Goal: Information Seeking & Learning: Find specific fact

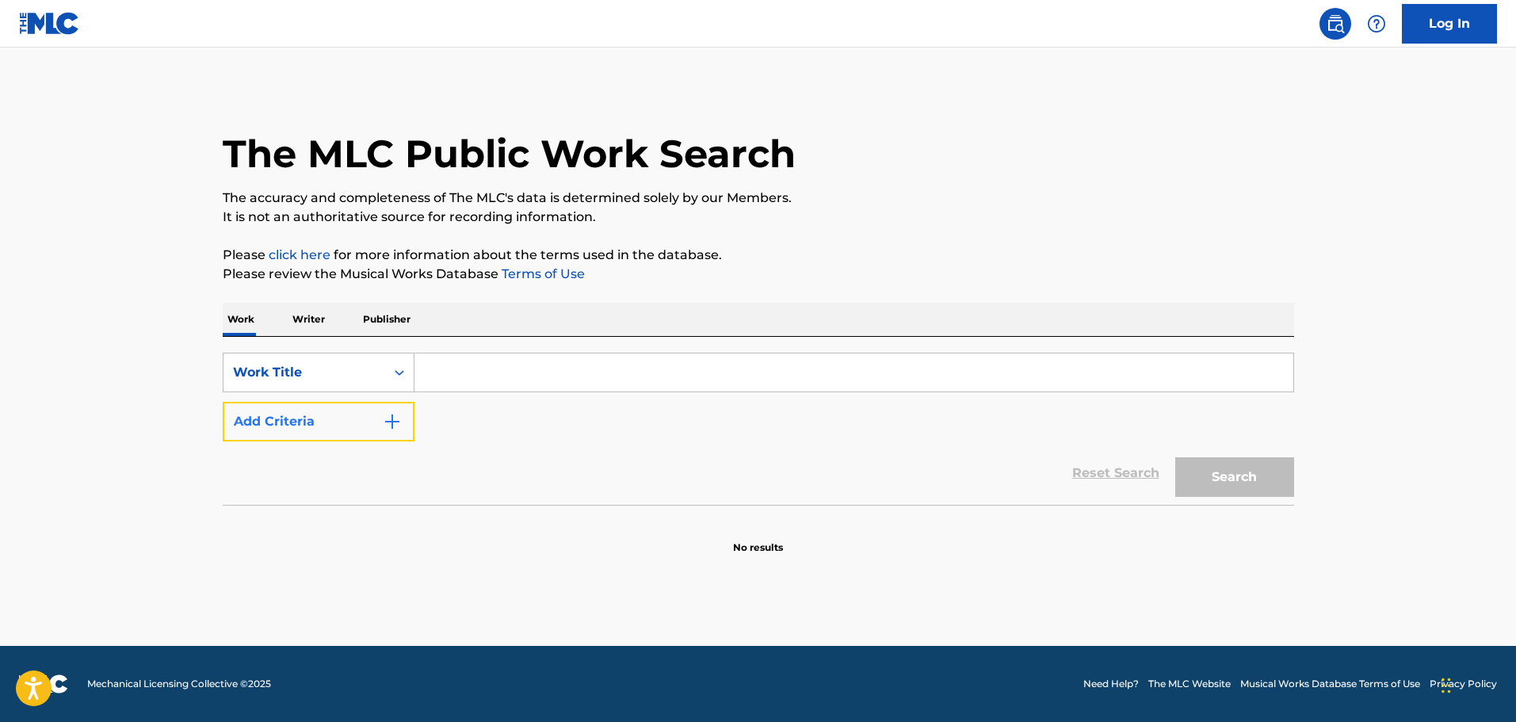
click at [361, 429] on button "Add Criteria" at bounding box center [319, 422] width 192 height 40
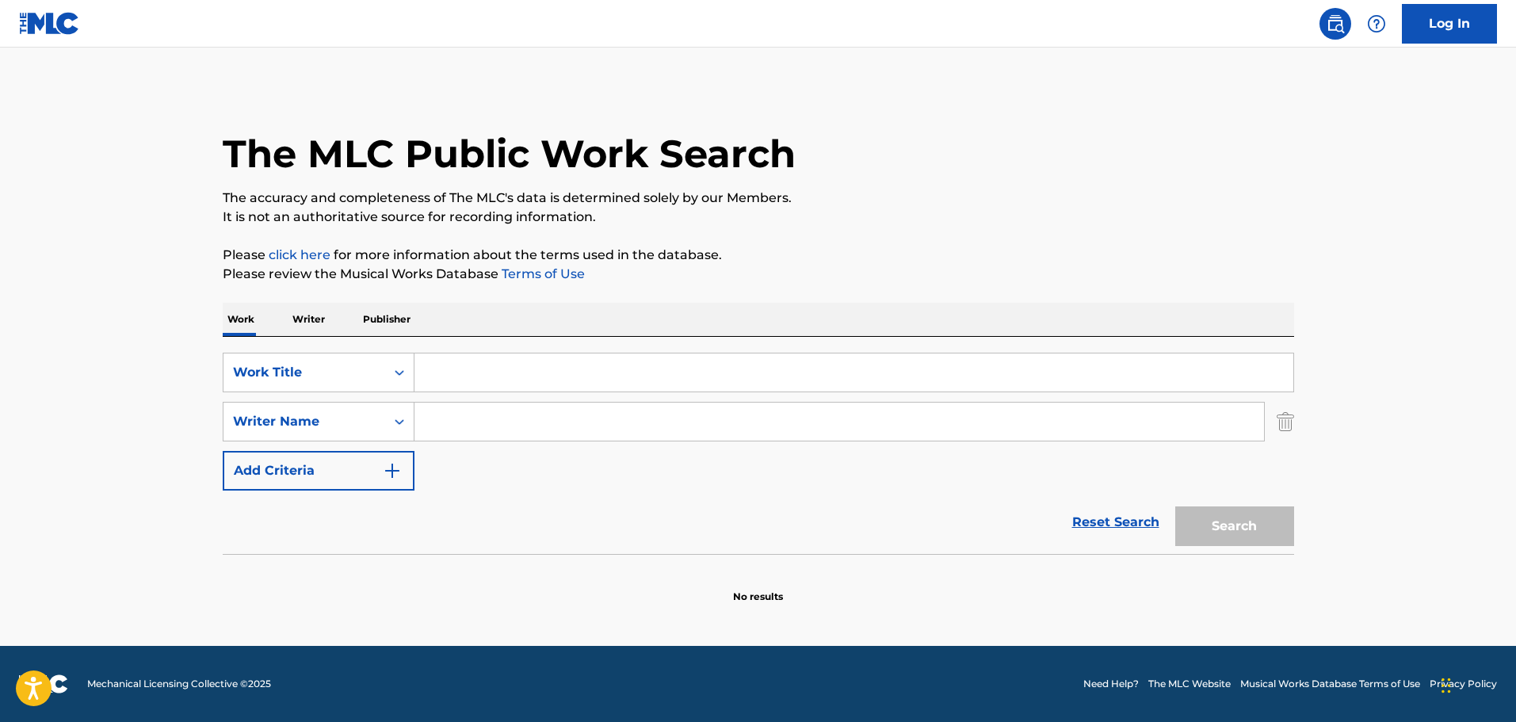
click at [704, 372] on input "Search Form" at bounding box center [853, 372] width 879 height 38
paste input "24-5 - Karaoke Version"
drag, startPoint x: 456, startPoint y: 379, endPoint x: 1094, endPoint y: 456, distance: 642.3
click at [1094, 456] on div "SearchWithCriteria16a5b615-a1a8-430c-9654-d171e8ec5479 Work Title 24-5 - Karaok…" at bounding box center [758, 422] width 1071 height 138
type input "24-5"
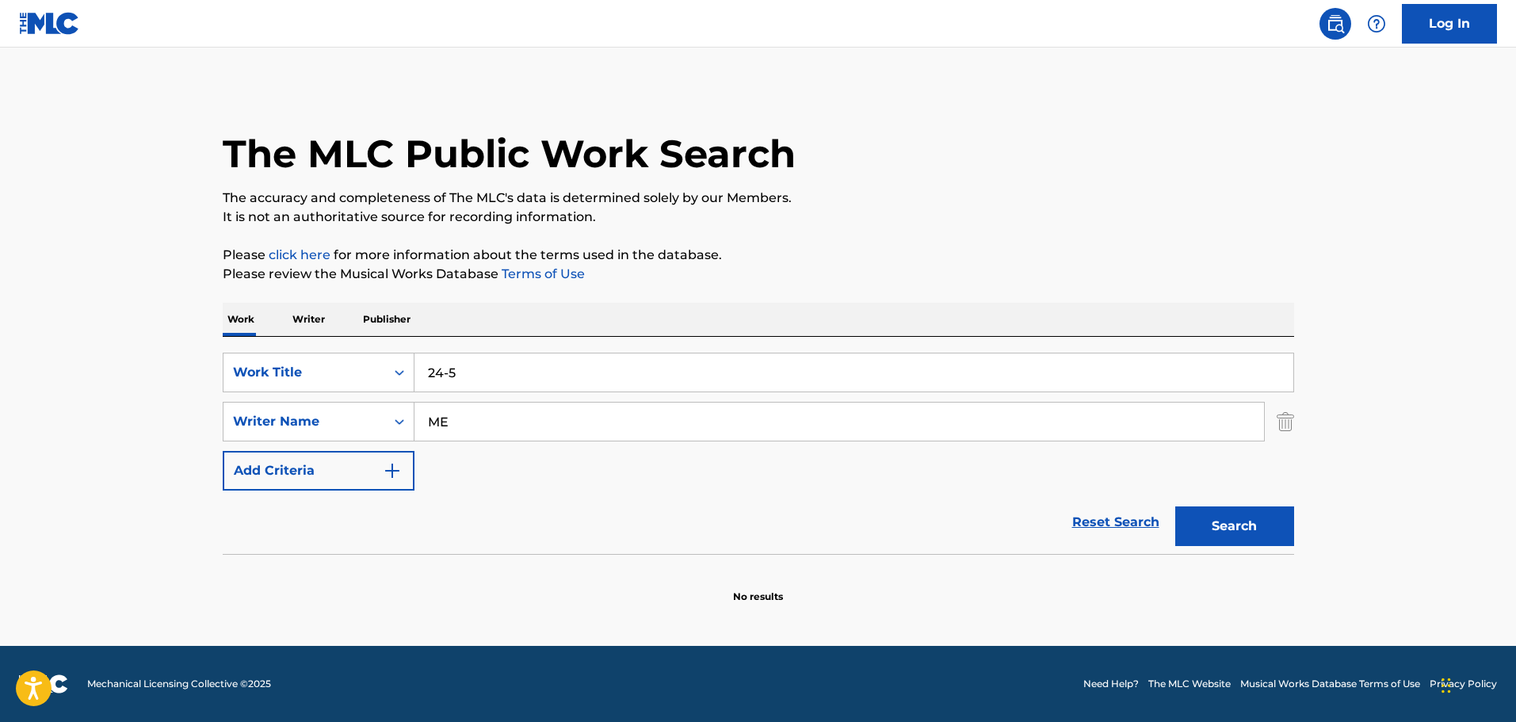
type input "M"
type input "[PERSON_NAME]"
click at [1175, 506] on button "Search" at bounding box center [1234, 526] width 119 height 40
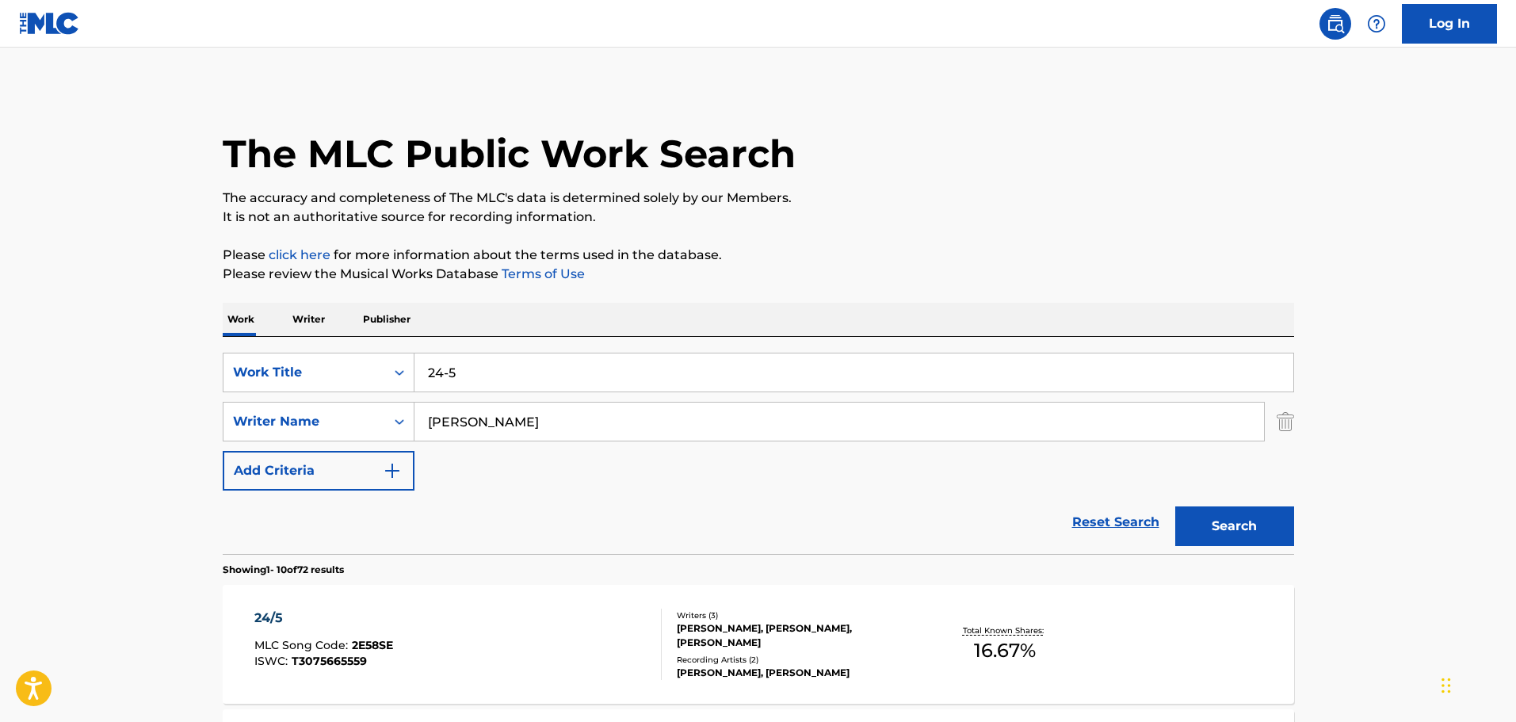
click at [890, 639] on div "[PERSON_NAME], [PERSON_NAME], [PERSON_NAME]" at bounding box center [796, 635] width 239 height 29
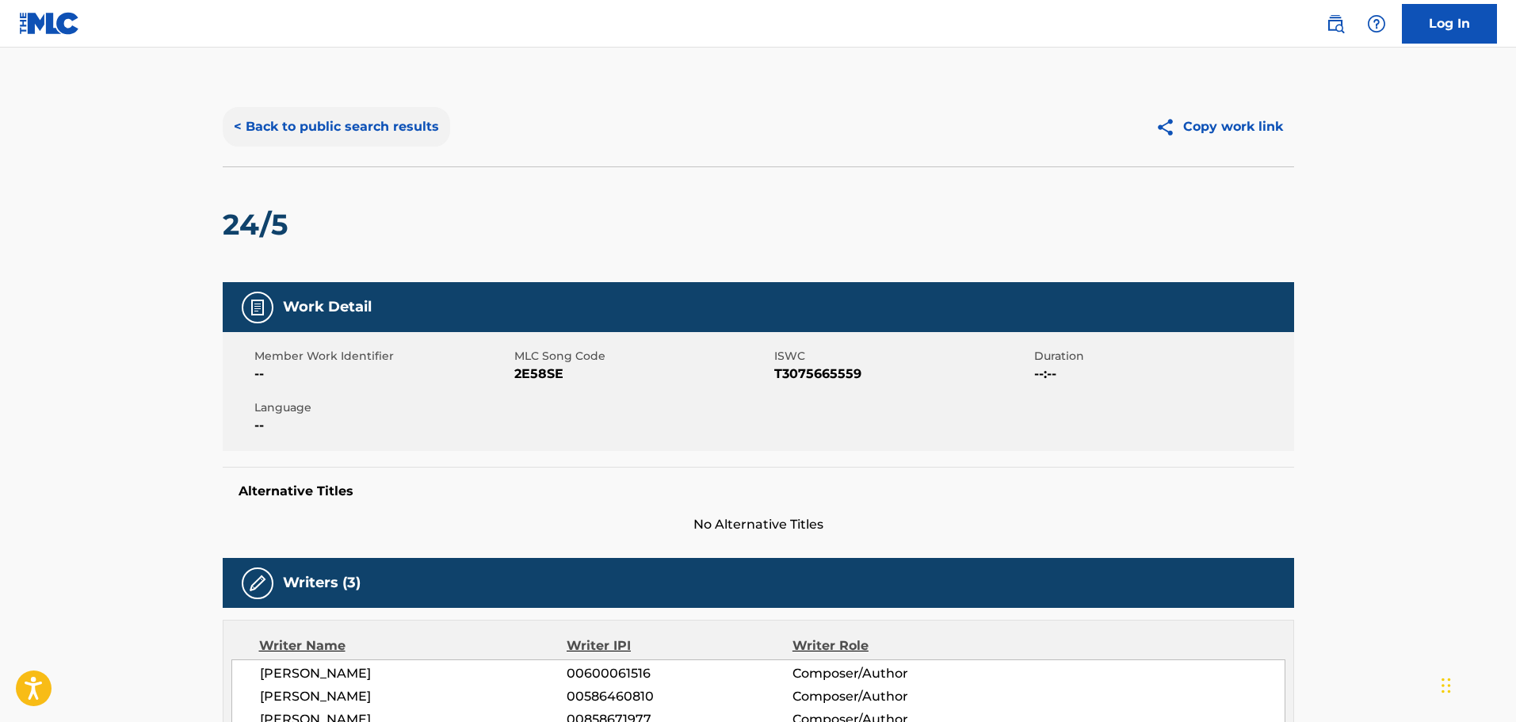
click at [302, 128] on button "< Back to public search results" at bounding box center [336, 127] width 227 height 40
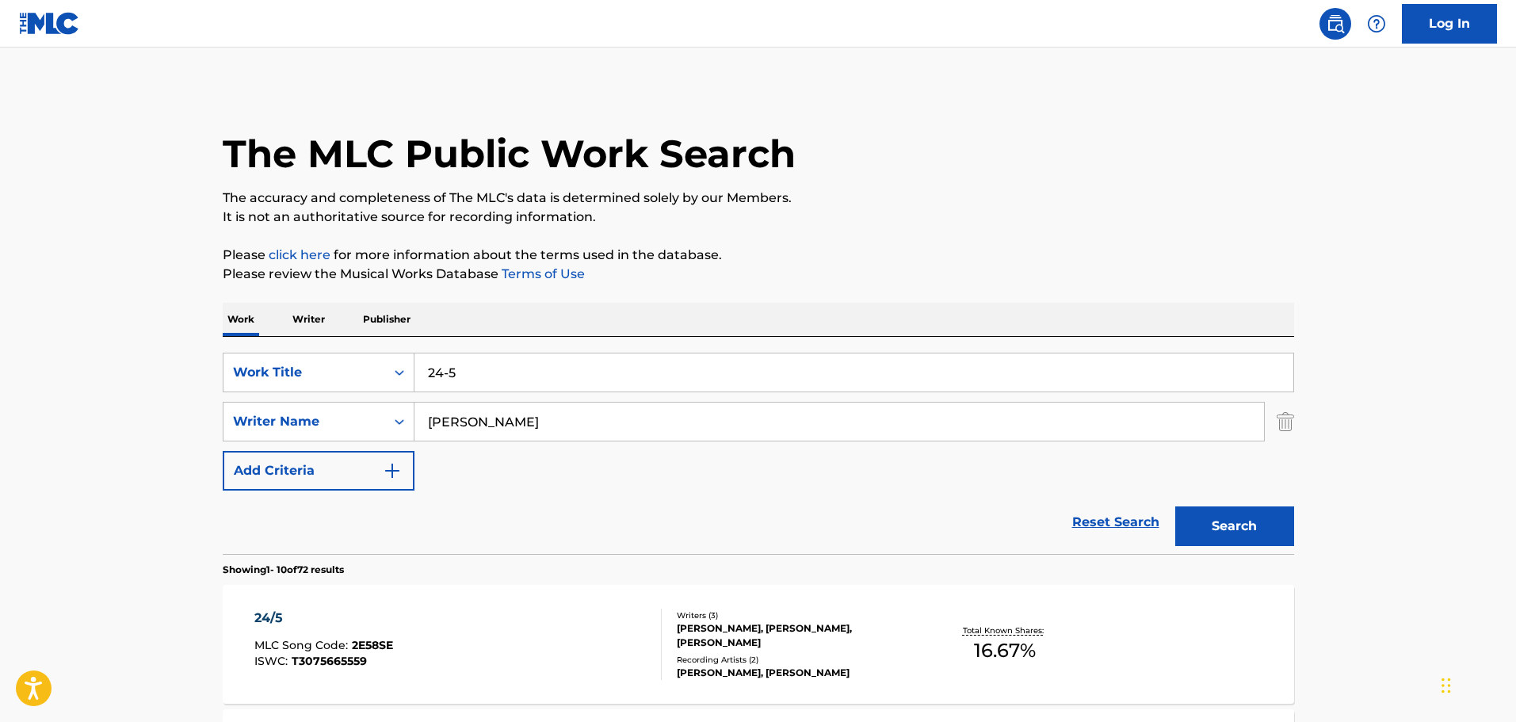
click at [677, 400] on div "SearchWithCriteria16a5b615-a1a8-430c-9654-d171e8ec5479 Work Title 24-5 SearchWi…" at bounding box center [758, 422] width 1071 height 138
click at [504, 379] on input "24-5" at bounding box center [853, 372] width 879 height 38
paste input "Adore You - Karaoke Version"
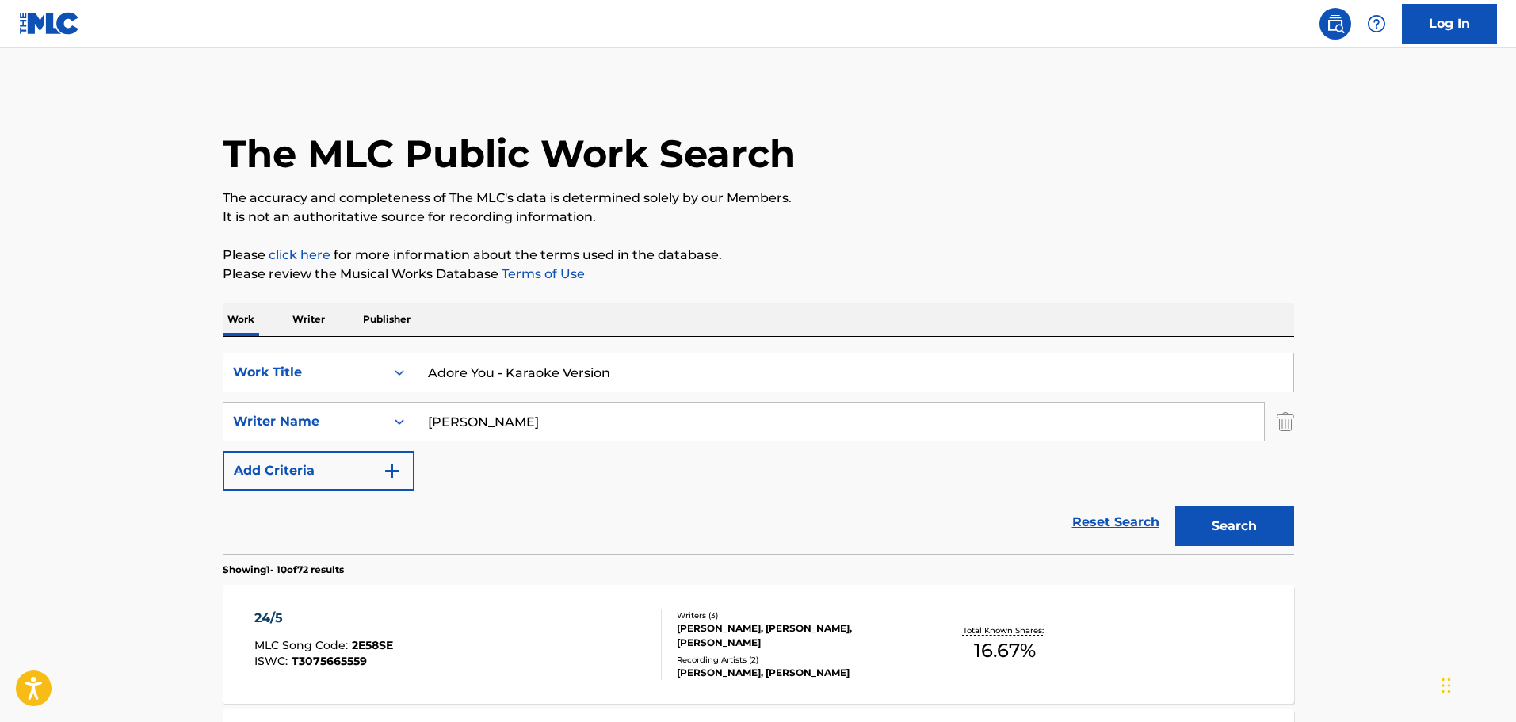
drag, startPoint x: 501, startPoint y: 383, endPoint x: 1073, endPoint y: 485, distance: 580.9
click at [1073, 485] on div "SearchWithCriteria16a5b615-a1a8-430c-9654-d171e8ec5479 Work Title Adore You - K…" at bounding box center [758, 422] width 1071 height 138
type input "Adore You"
type input "HULL"
click at [1175, 506] on button "Search" at bounding box center [1234, 526] width 119 height 40
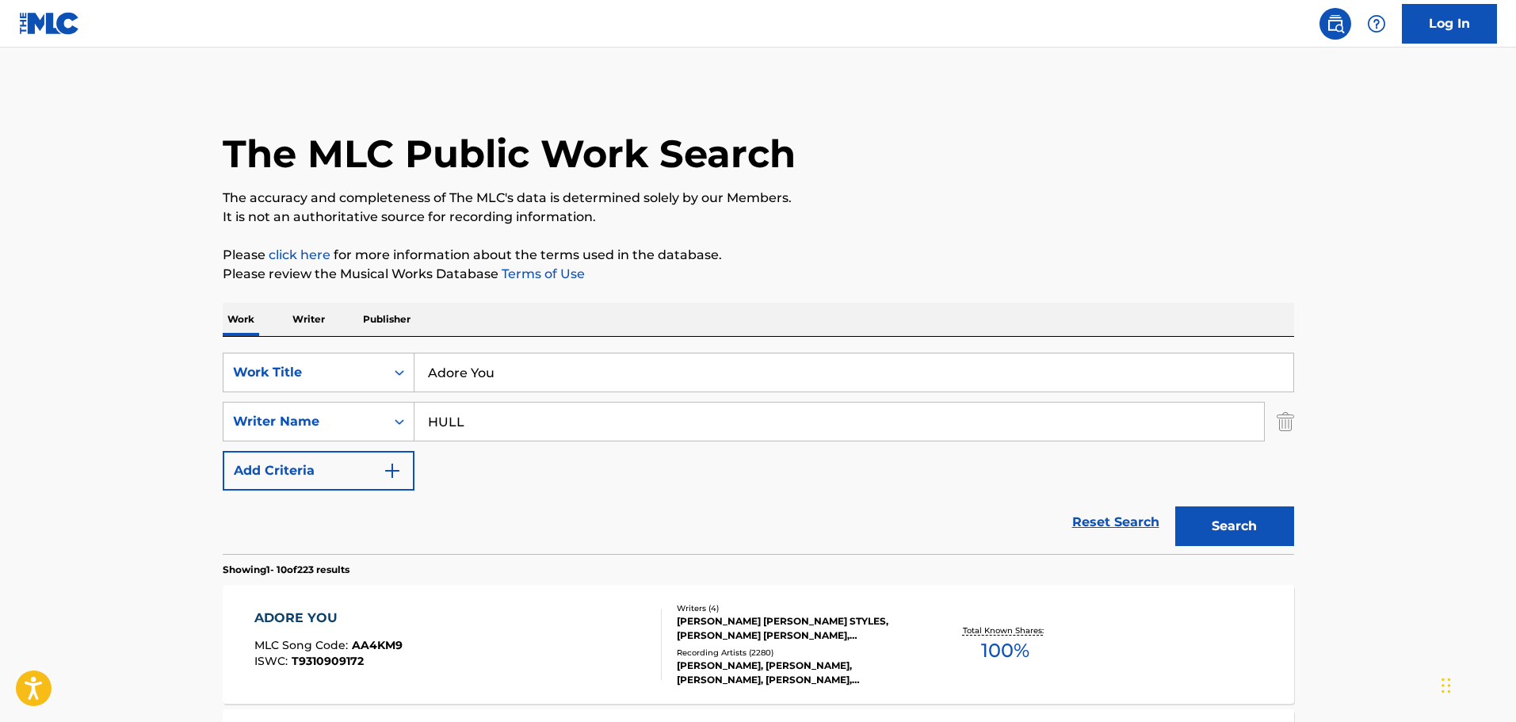
click at [924, 664] on div "Total Known Shares: 100 %" at bounding box center [1005, 644] width 178 height 48
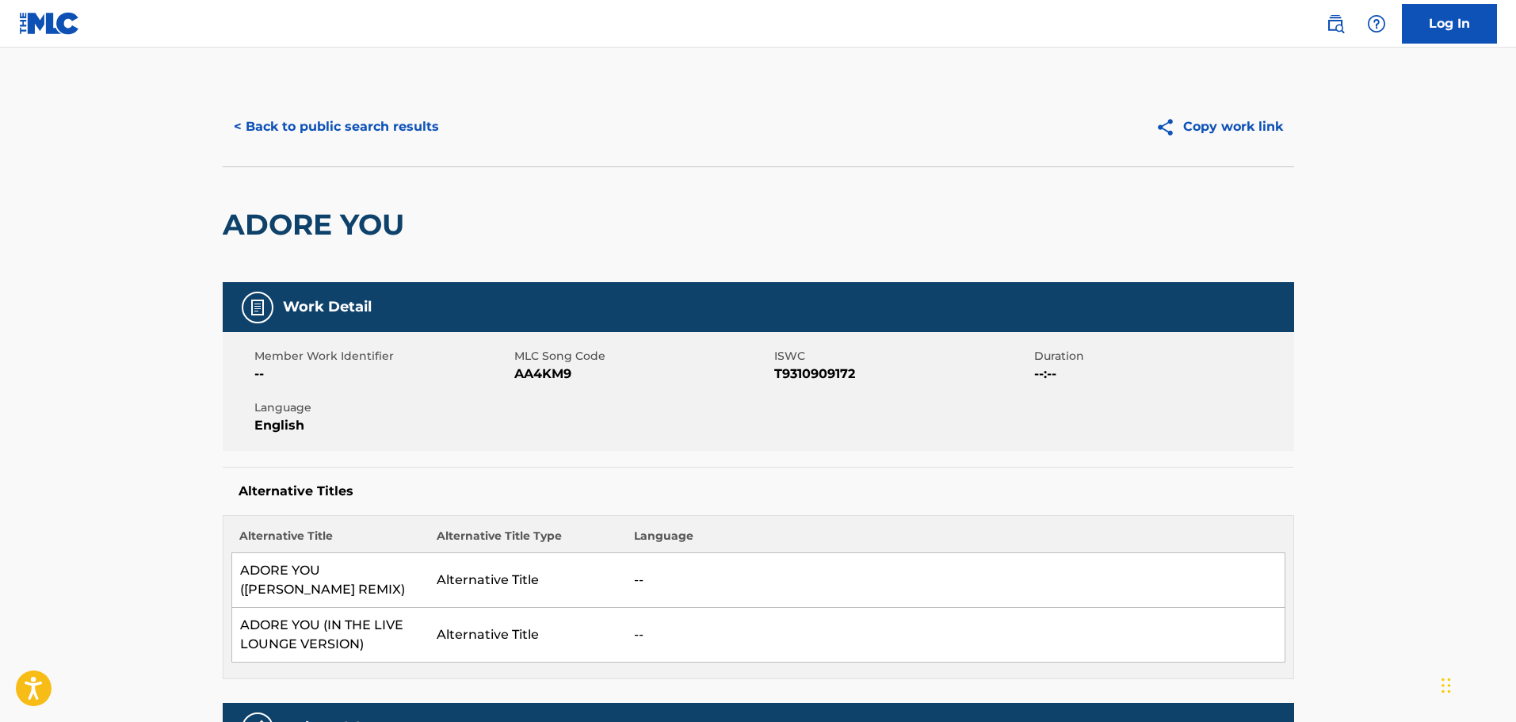
click at [377, 149] on div "< Back to public search results Copy work link" at bounding box center [758, 126] width 1071 height 79
click at [372, 117] on button "< Back to public search results" at bounding box center [336, 127] width 227 height 40
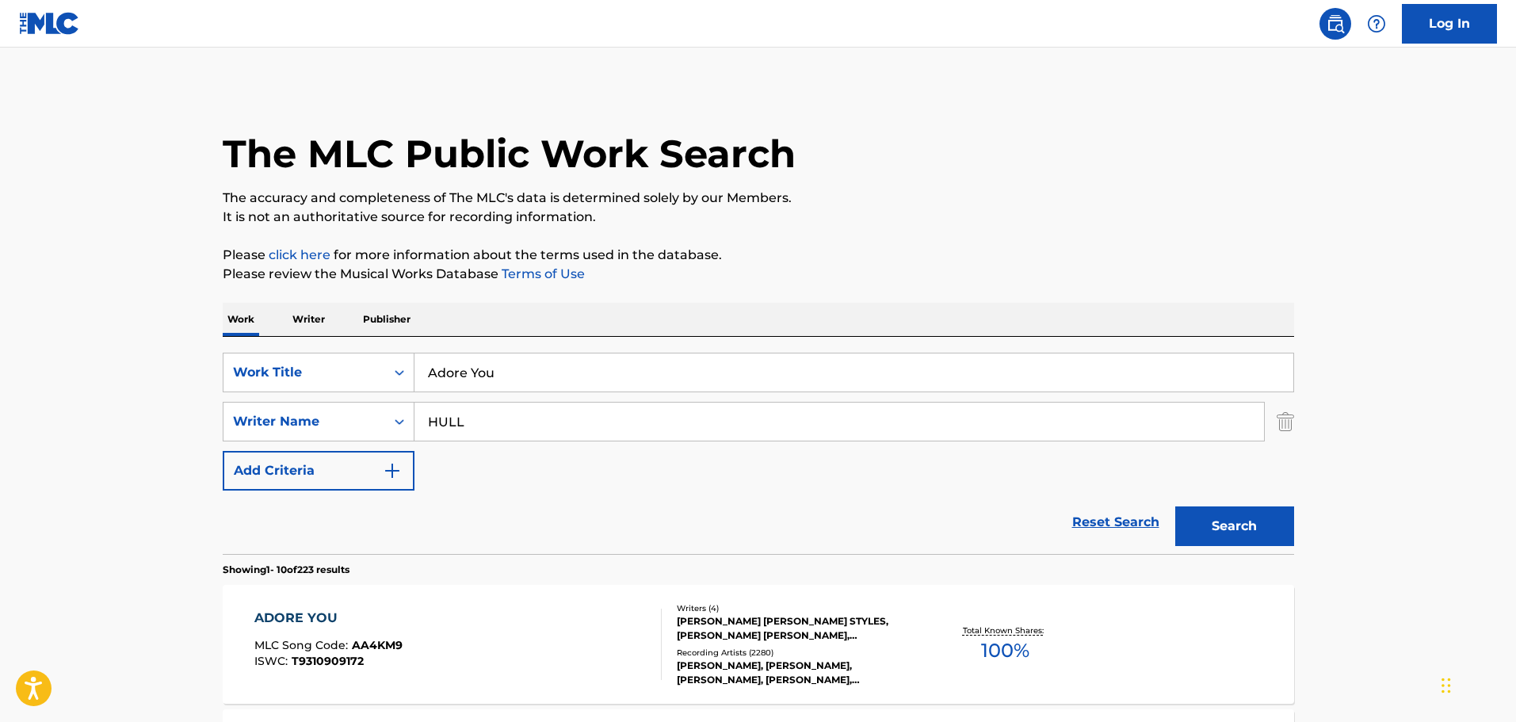
click at [536, 356] on input "Adore You" at bounding box center [853, 372] width 879 height 38
paste input "Confetti - Karaoke Version"
drag, startPoint x: 482, startPoint y: 369, endPoint x: 1165, endPoint y: 532, distance: 701.2
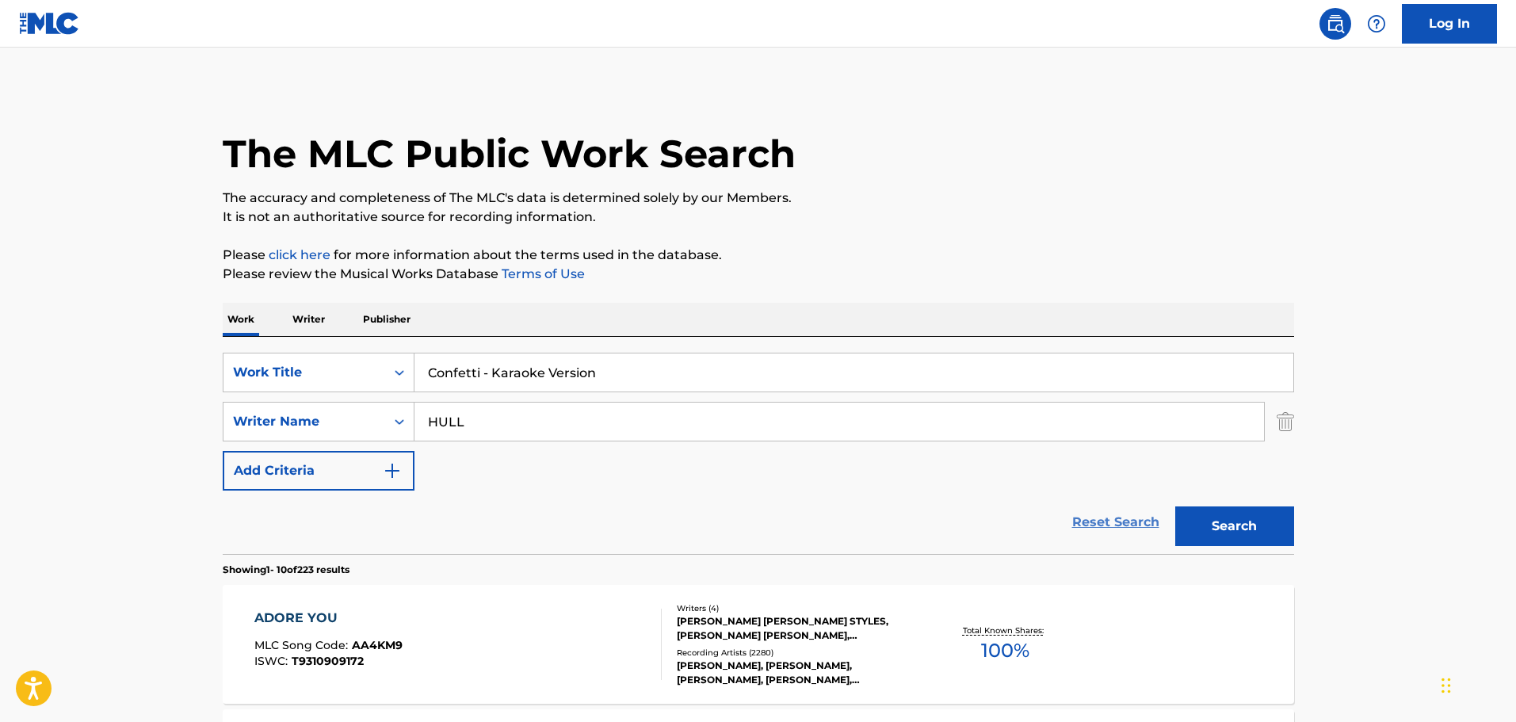
click at [1165, 532] on form "SearchWithCriteria16a5b615-a1a8-430c-9654-d171e8ec5479 Work Title Confetti - Ka…" at bounding box center [758, 453] width 1071 height 201
type input "Confetti"
type input "[PERSON_NAME]"
click at [1175, 506] on button "Search" at bounding box center [1234, 526] width 119 height 40
click at [744, 661] on div "[PERSON_NAME],SAWEETIE, [PERSON_NAME], [PERSON_NAME], [PERSON_NAME],SAWEETIE, […" at bounding box center [796, 672] width 239 height 29
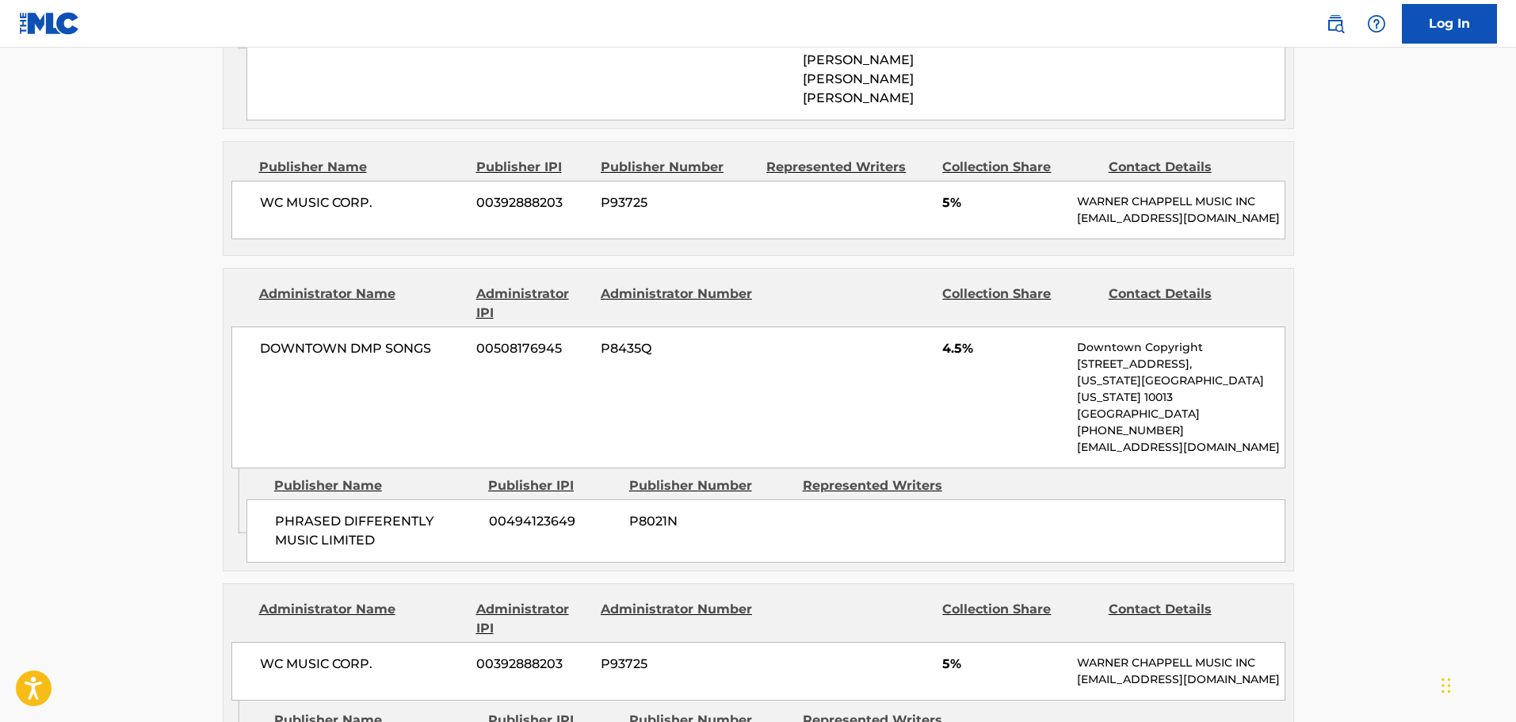
scroll to position [1916, 0]
click at [402, 344] on span "DOWNTOWN DMP SONGS" at bounding box center [362, 347] width 205 height 19
copy div "DOWNTOWN DMP SONGS"
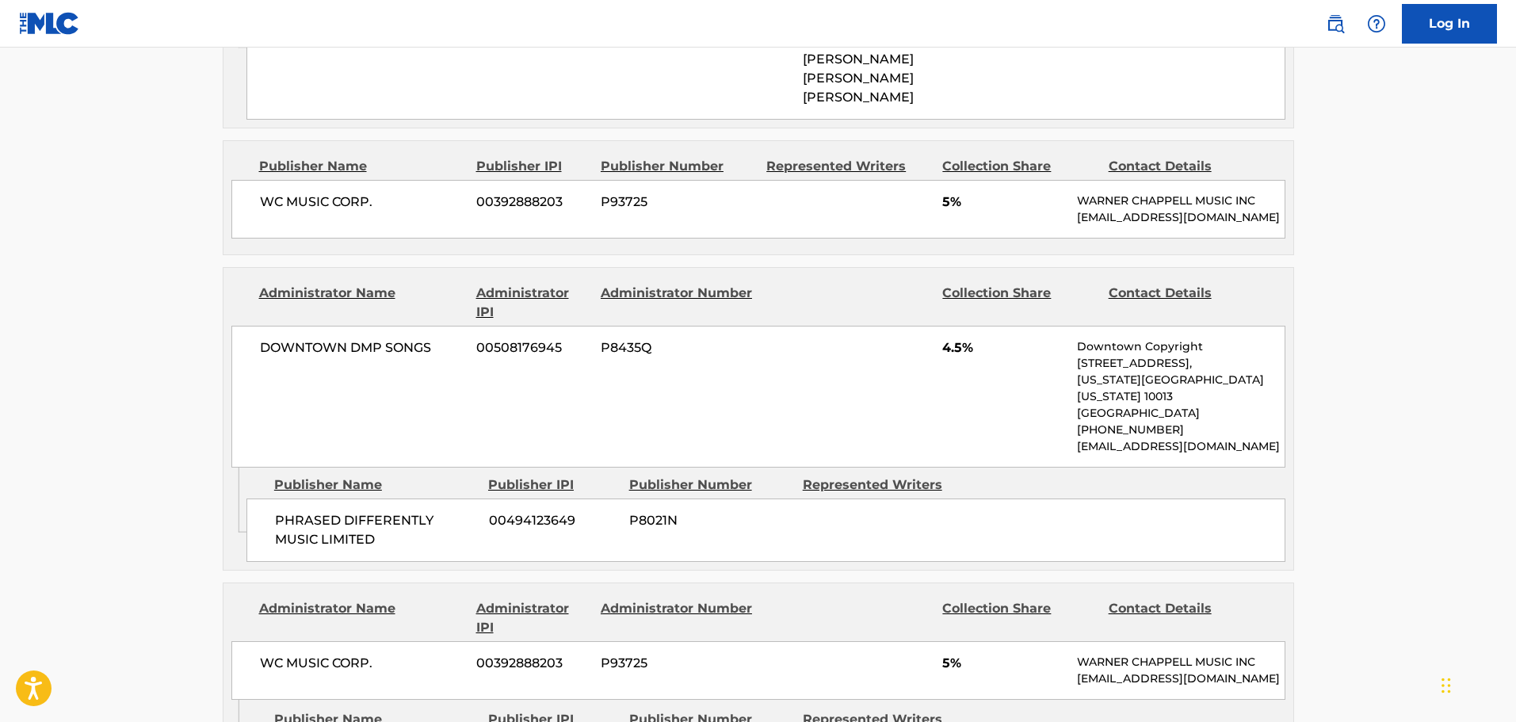
click at [377, 517] on span "PHRASED DIFFERENTLY MUSIC LIMITED" at bounding box center [376, 530] width 202 height 38
copy div "PHRASED DIFFERENTLY MUSIC LIMITED"
click at [377, 517] on span "PHRASED DIFFERENTLY MUSIC LIMITED" at bounding box center [376, 530] width 202 height 38
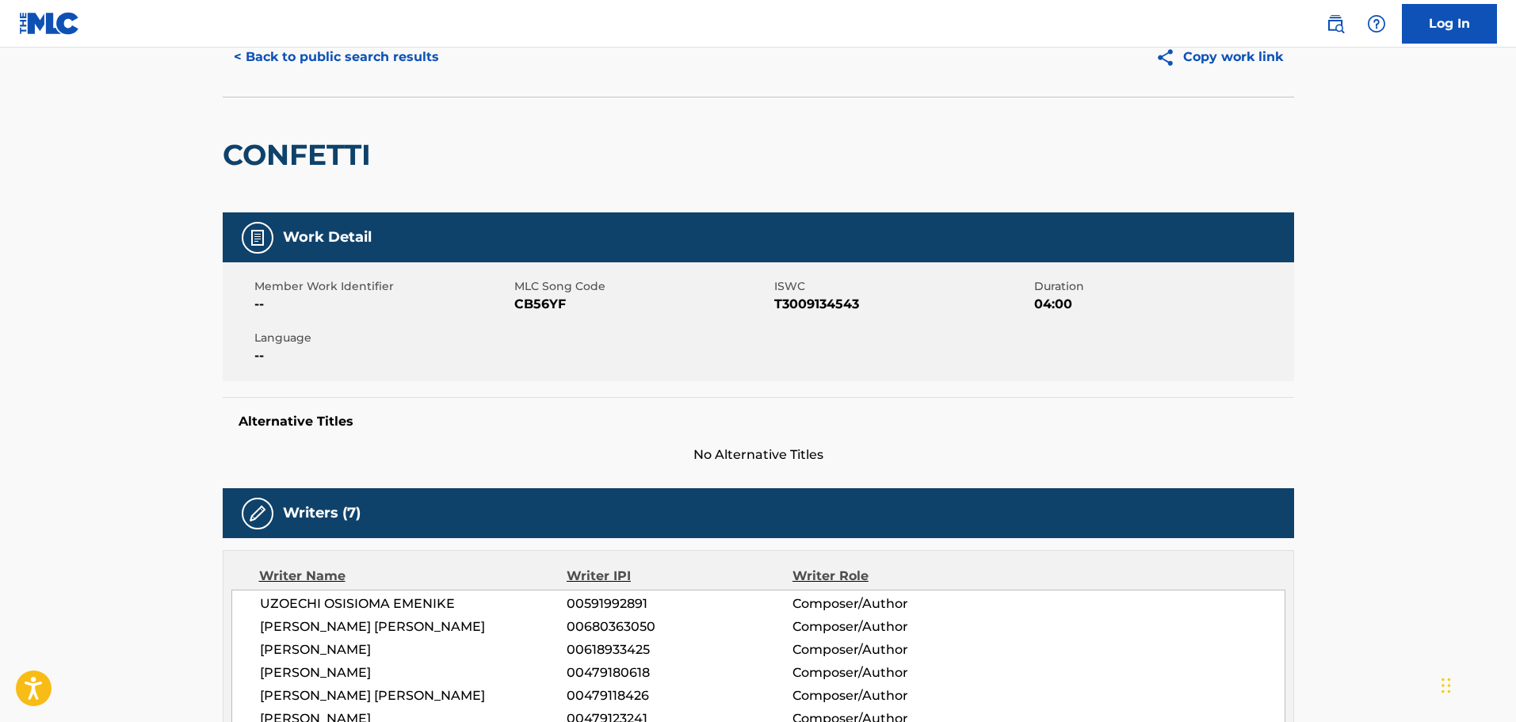
scroll to position [0, 0]
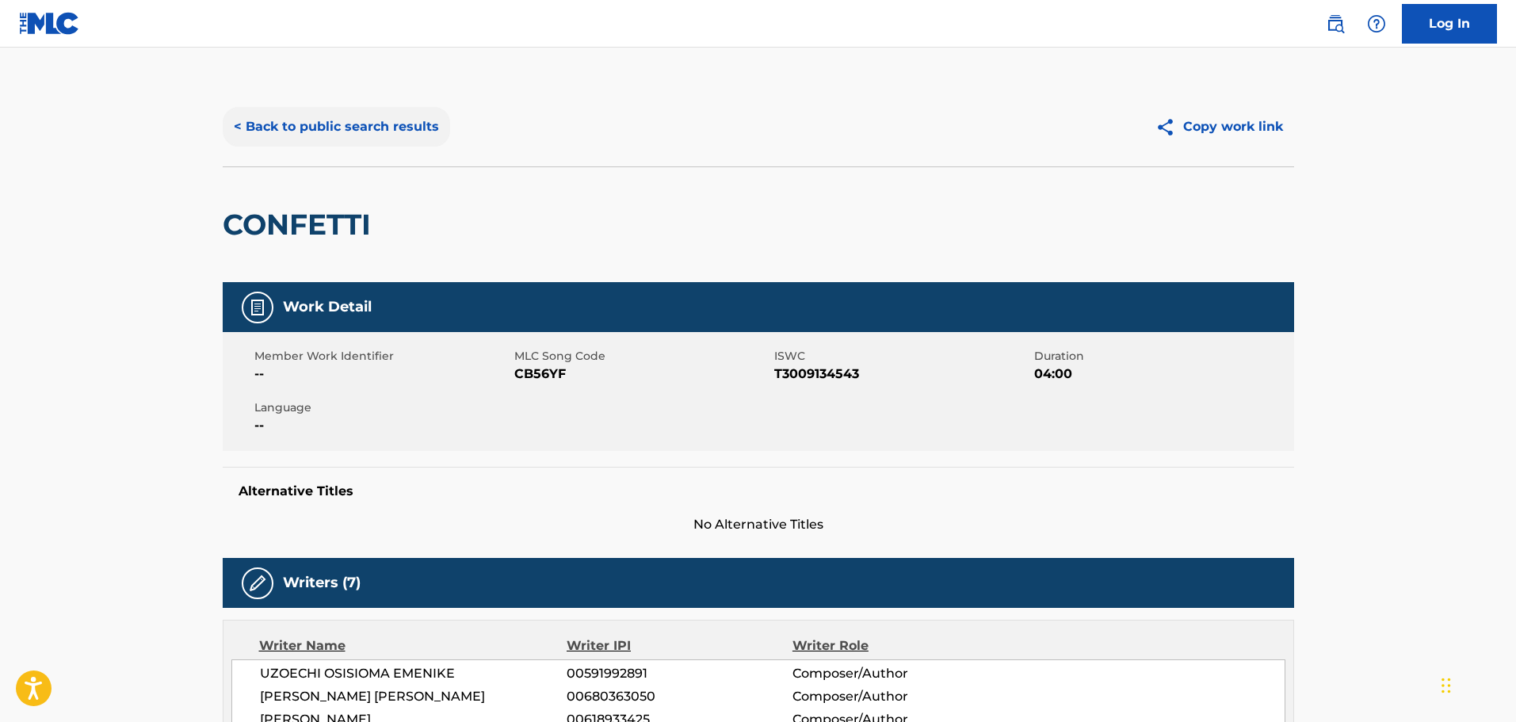
click at [367, 131] on button "< Back to public search results" at bounding box center [336, 127] width 227 height 40
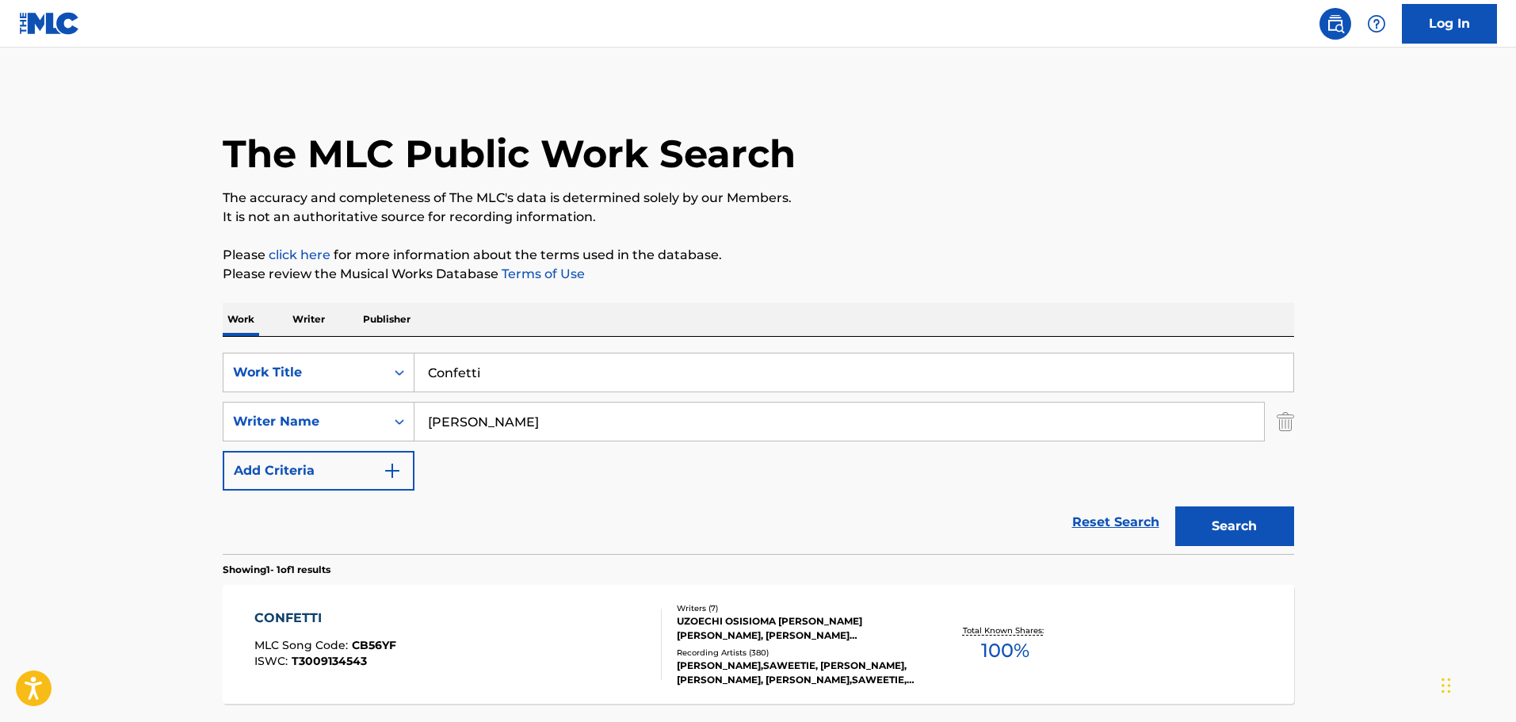
click at [600, 364] on input "Confetti" at bounding box center [853, 372] width 879 height 38
paste input "Falling - Karaoke Version"
drag, startPoint x: 474, startPoint y: 375, endPoint x: 963, endPoint y: 406, distance: 489.8
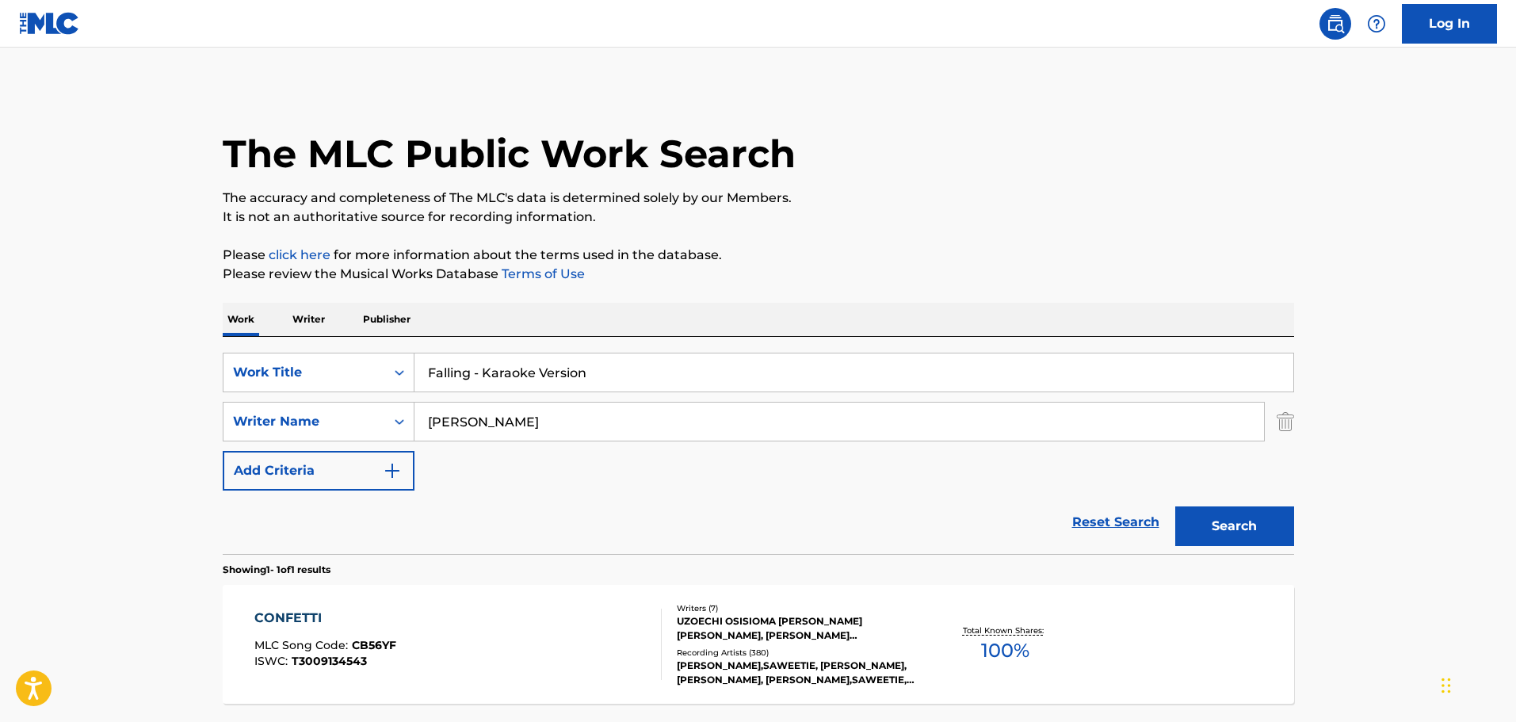
click at [963, 406] on div "SearchWithCriteria16a5b615-a1a8-430c-9654-d171e8ec5479 Work Title Falling - Kar…" at bounding box center [758, 422] width 1071 height 138
type input "Falling"
type input "STYLES"
click at [1175, 506] on button "Search" at bounding box center [1234, 526] width 119 height 40
click at [906, 625] on div "[PERSON_NAME], [PERSON_NAME] STYLES [PERSON_NAME]" at bounding box center [796, 628] width 239 height 29
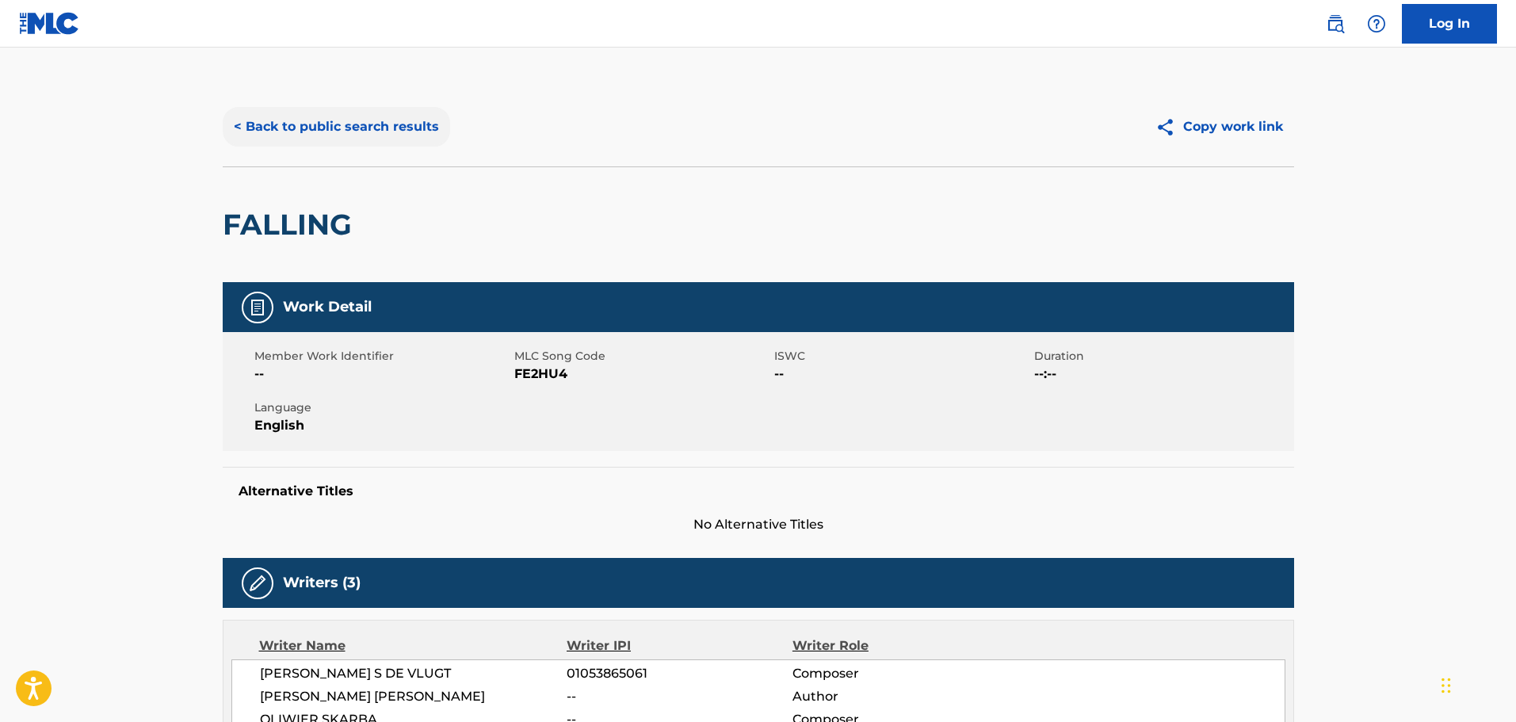
click at [326, 132] on button "< Back to public search results" at bounding box center [336, 127] width 227 height 40
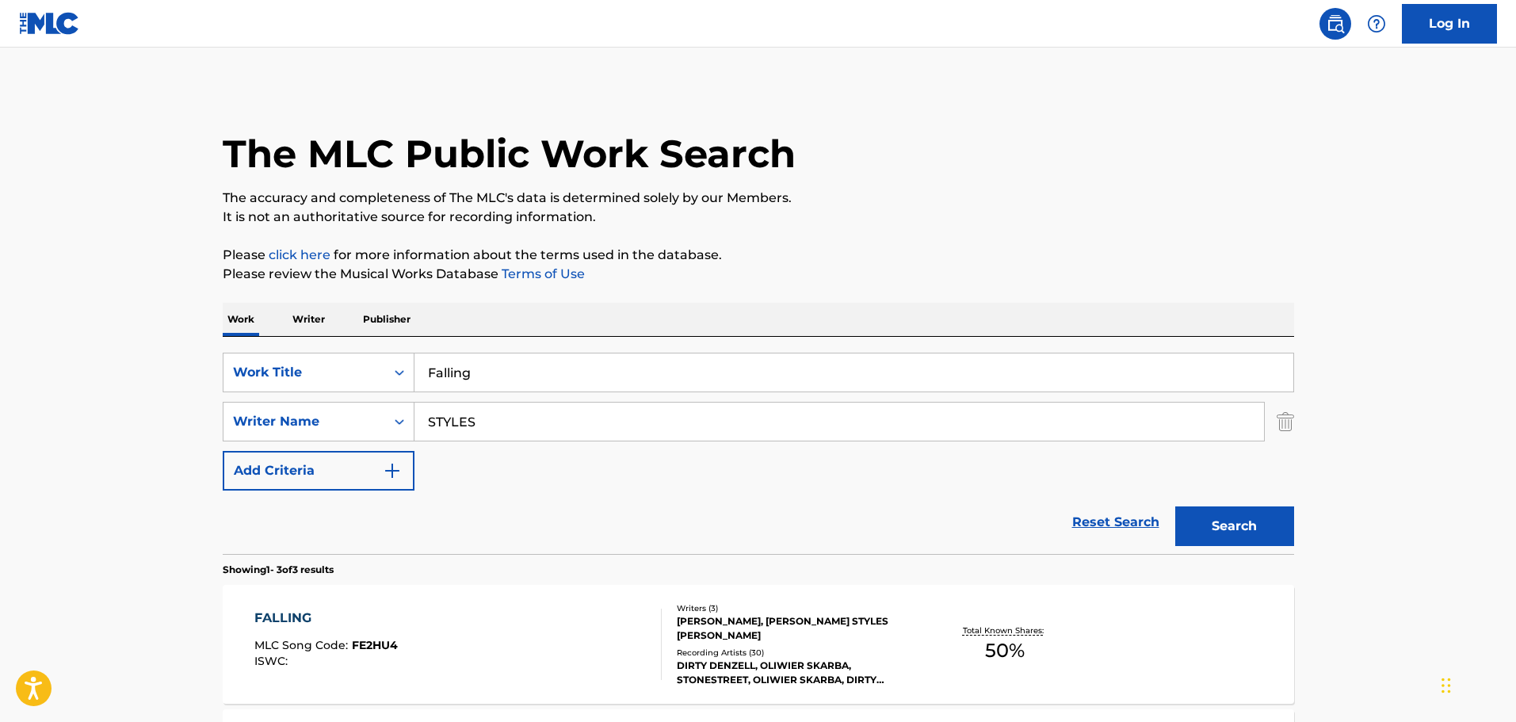
click at [597, 362] on input "Falling" at bounding box center [853, 372] width 879 height 38
paste input "ilthy Rich - Karaoke Version"
drag, startPoint x: 498, startPoint y: 373, endPoint x: 1252, endPoint y: 448, distance: 757.9
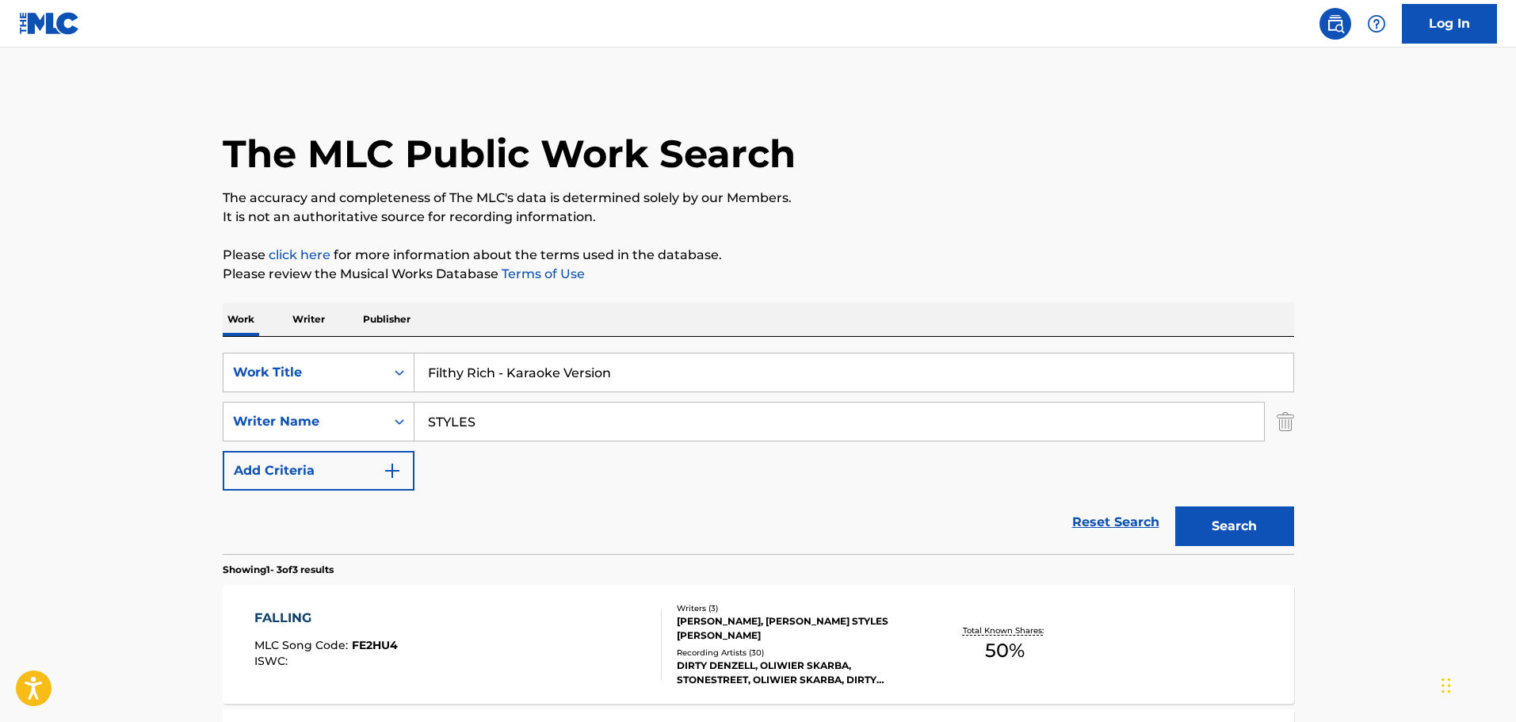
click at [1252, 448] on div "SearchWithCriteria16a5b615-a1a8-430c-9654-d171e8ec5479 Work Title Filthy Rich -…" at bounding box center [758, 422] width 1071 height 138
type input "Filthy Rich"
type input "[PERSON_NAME]"
click at [1175, 506] on button "Search" at bounding box center [1234, 526] width 119 height 40
click at [942, 666] on div "Total Known Shares: 83.34 %" at bounding box center [1005, 644] width 178 height 48
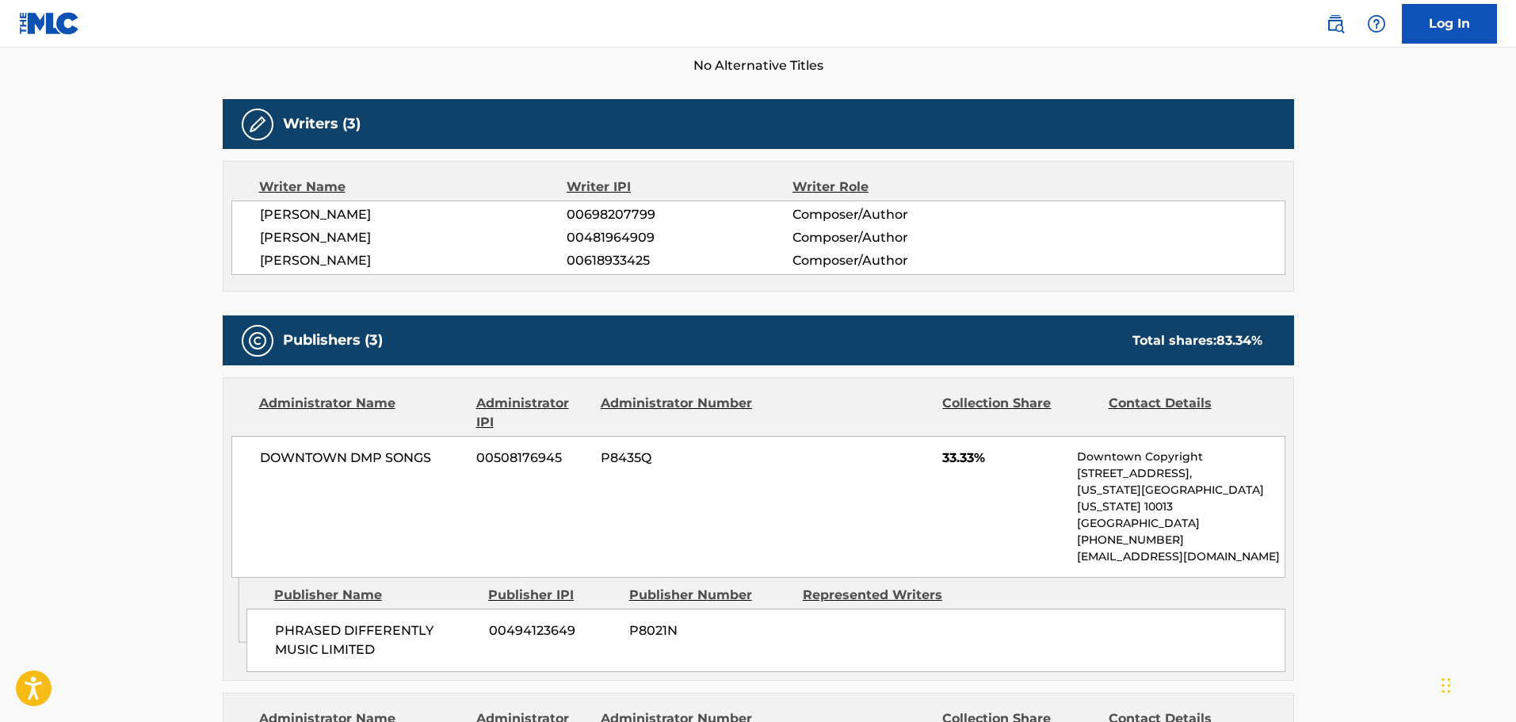
scroll to position [607, 0]
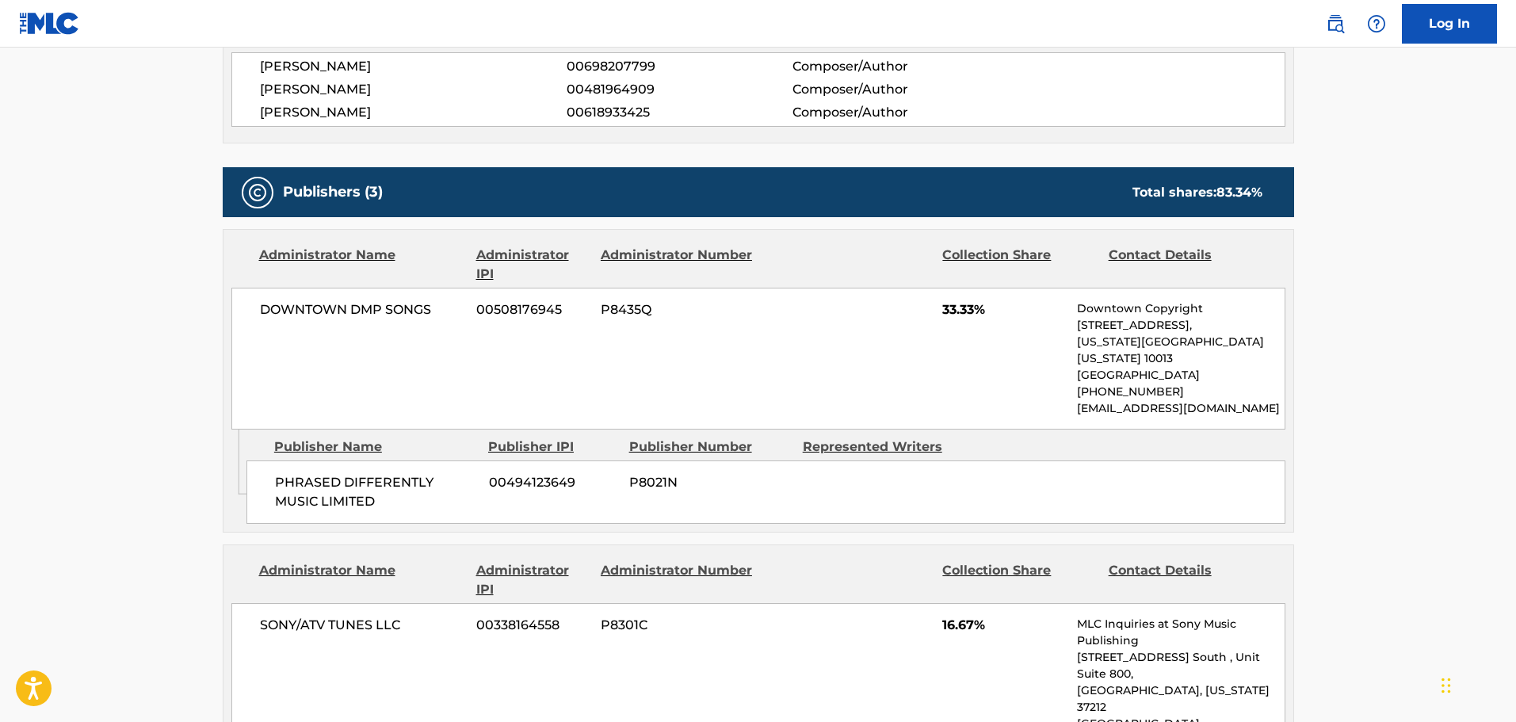
click at [417, 323] on div "DOWNTOWN DMP SONGS 00508176945 P8435Q 33.33% Downtown Copyright [STREET_ADDRESS…" at bounding box center [758, 359] width 1054 height 142
copy div "DOWNTOWN DMP SONGS"
click at [351, 473] on span "PHRASED DIFFERENTLY MUSIC LIMITED" at bounding box center [376, 492] width 202 height 38
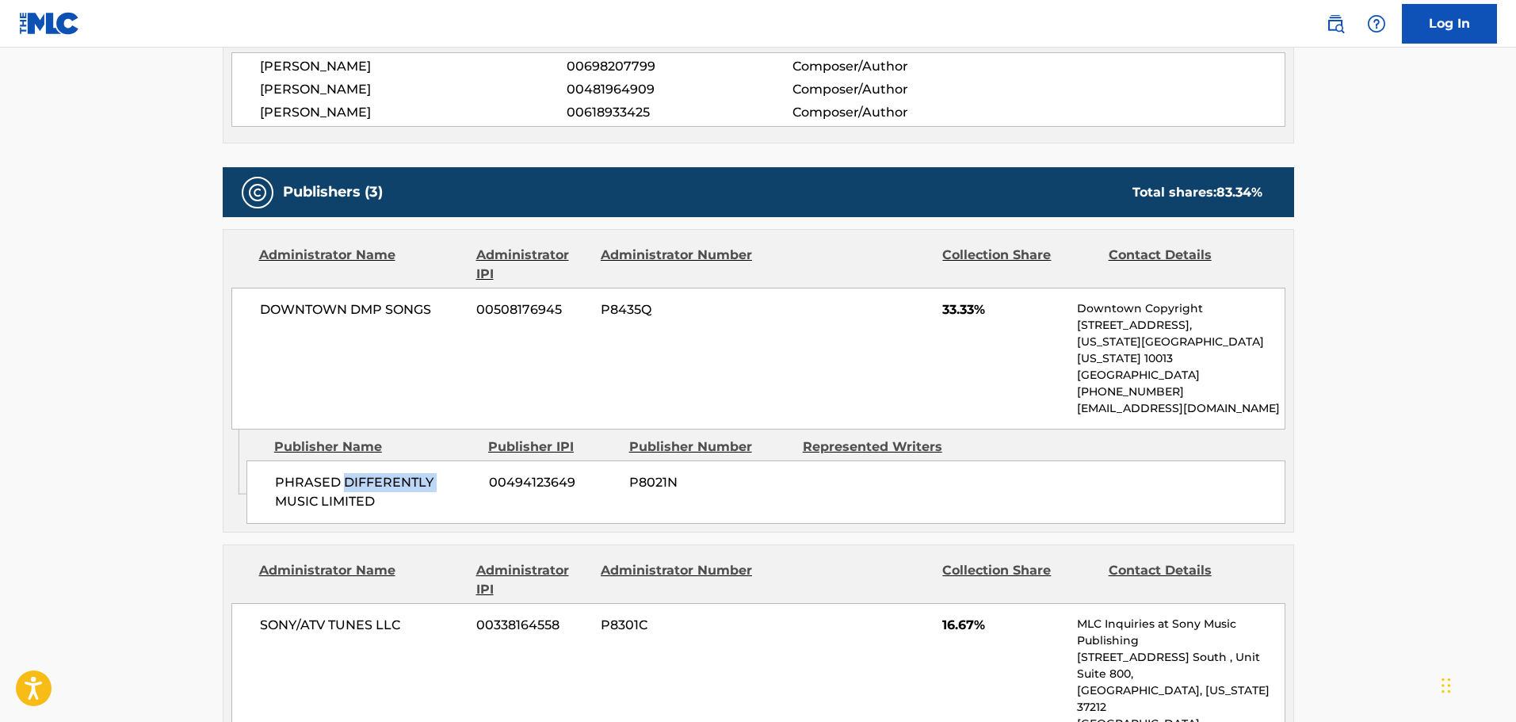
click at [351, 473] on span "PHRASED DIFFERENTLY MUSIC LIMITED" at bounding box center [376, 492] width 202 height 38
copy div "PHRASED DIFFERENTLY MUSIC LIMITED"
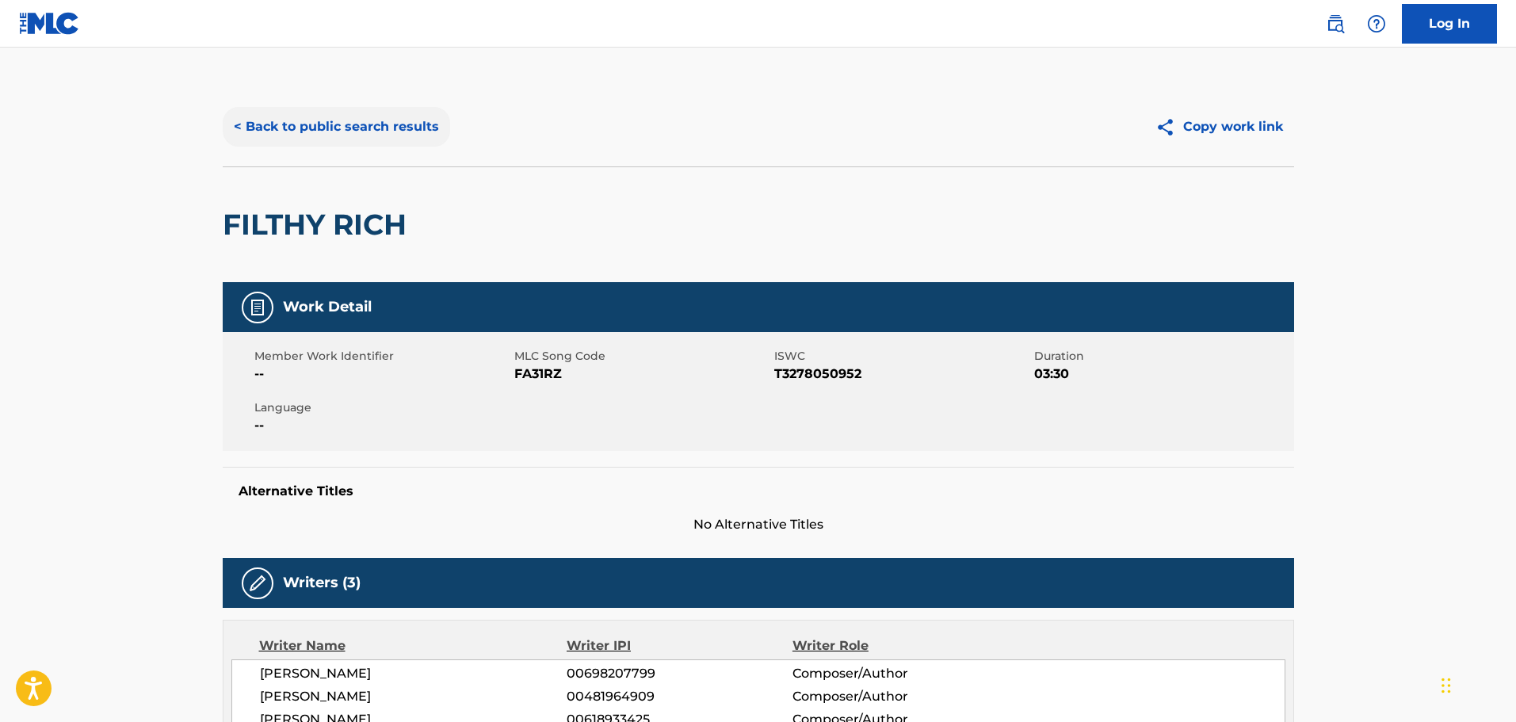
click at [378, 115] on button "< Back to public search results" at bounding box center [336, 127] width 227 height 40
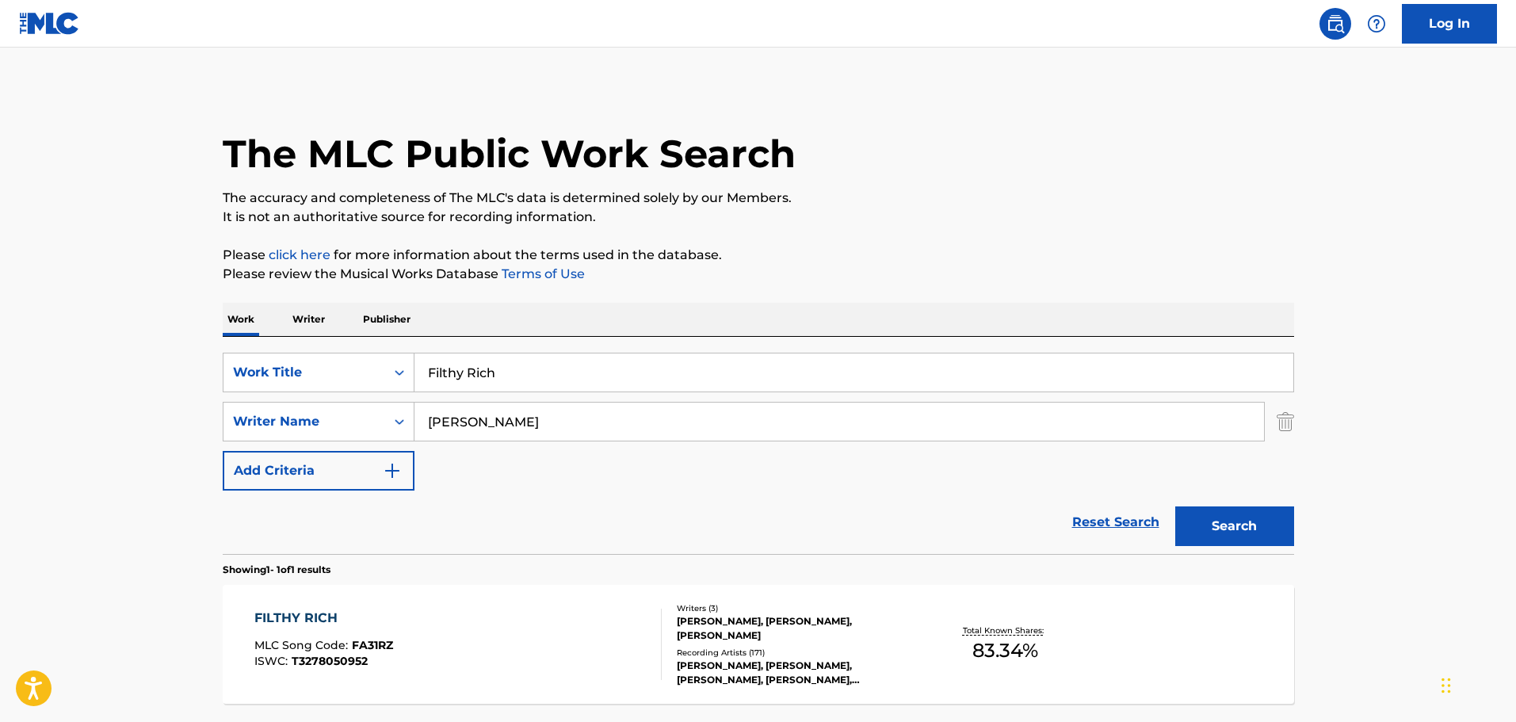
click at [565, 355] on input "Filthy Rich" at bounding box center [853, 372] width 879 height 38
paste input "orbidden Road - Karaoke Version"
drag, startPoint x: 534, startPoint y: 370, endPoint x: 1213, endPoint y: 416, distance: 680.5
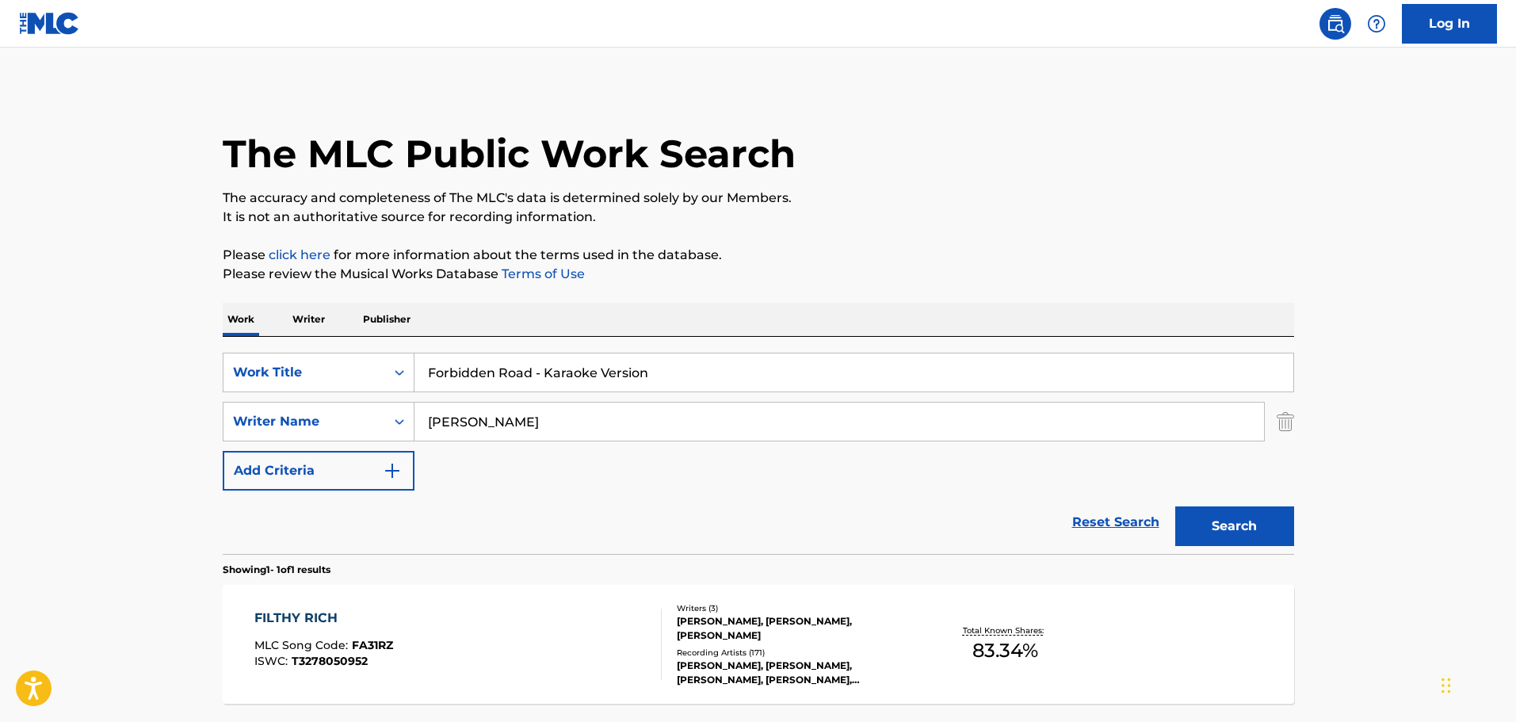
click at [1213, 416] on div "SearchWithCriteria16a5b615-a1a8-430c-9654-d171e8ec5479 Work Title Forbidden Roa…" at bounding box center [758, 422] width 1071 height 138
type input "Forbidden Road"
type input "[PERSON_NAME]"
click at [1175, 506] on button "Search" at bounding box center [1234, 526] width 119 height 40
click at [865, 633] on div "[PERSON_NAME] [PERSON_NAME], [PERSON_NAME] [PERSON_NAME]" at bounding box center [796, 628] width 239 height 29
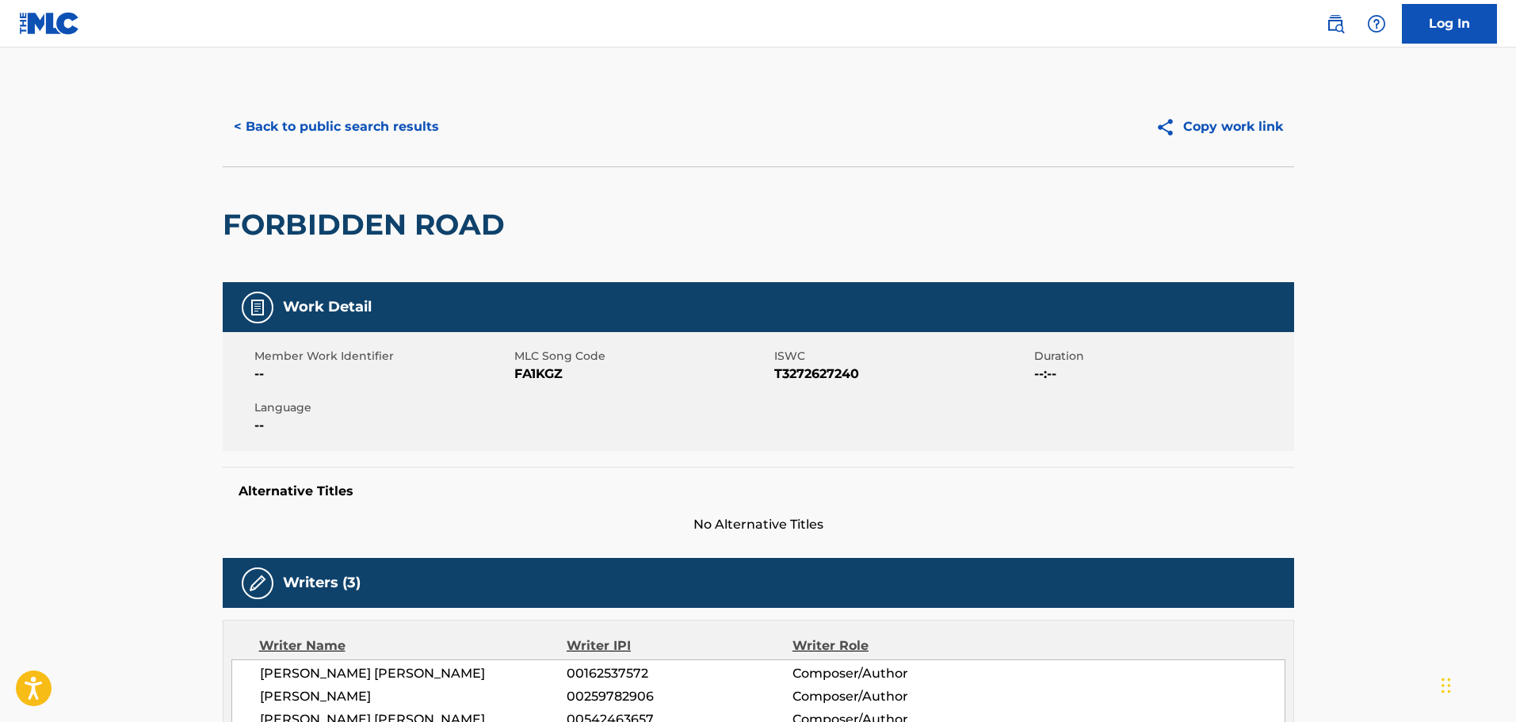
click at [332, 95] on div "< Back to public search results Copy work link" at bounding box center [758, 126] width 1071 height 79
click at [338, 117] on button "< Back to public search results" at bounding box center [336, 127] width 227 height 40
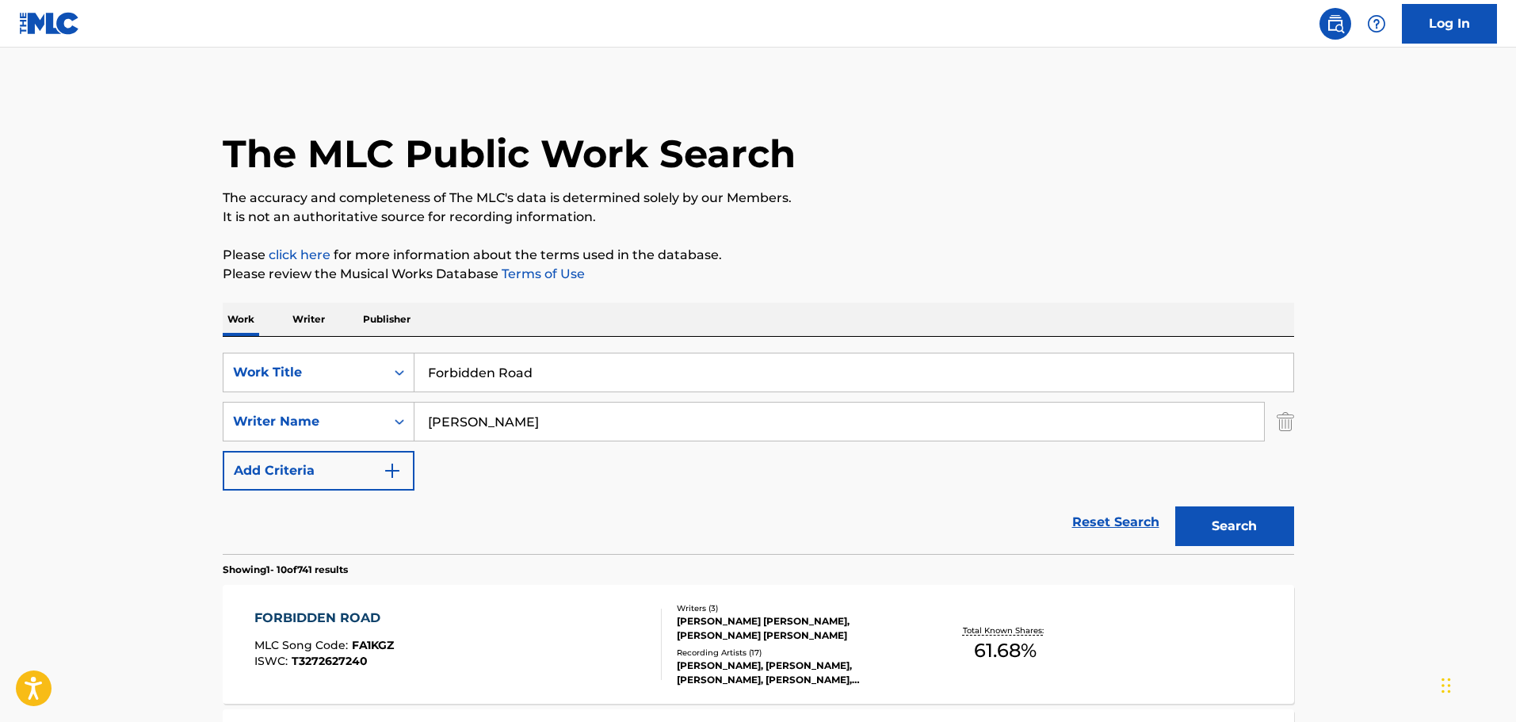
click at [589, 364] on input "Forbidden Road" at bounding box center [853, 372] width 879 height 38
paste input "ever Young - Karaoke Version"
drag, startPoint x: 521, startPoint y: 379, endPoint x: 1094, endPoint y: 456, distance: 577.9
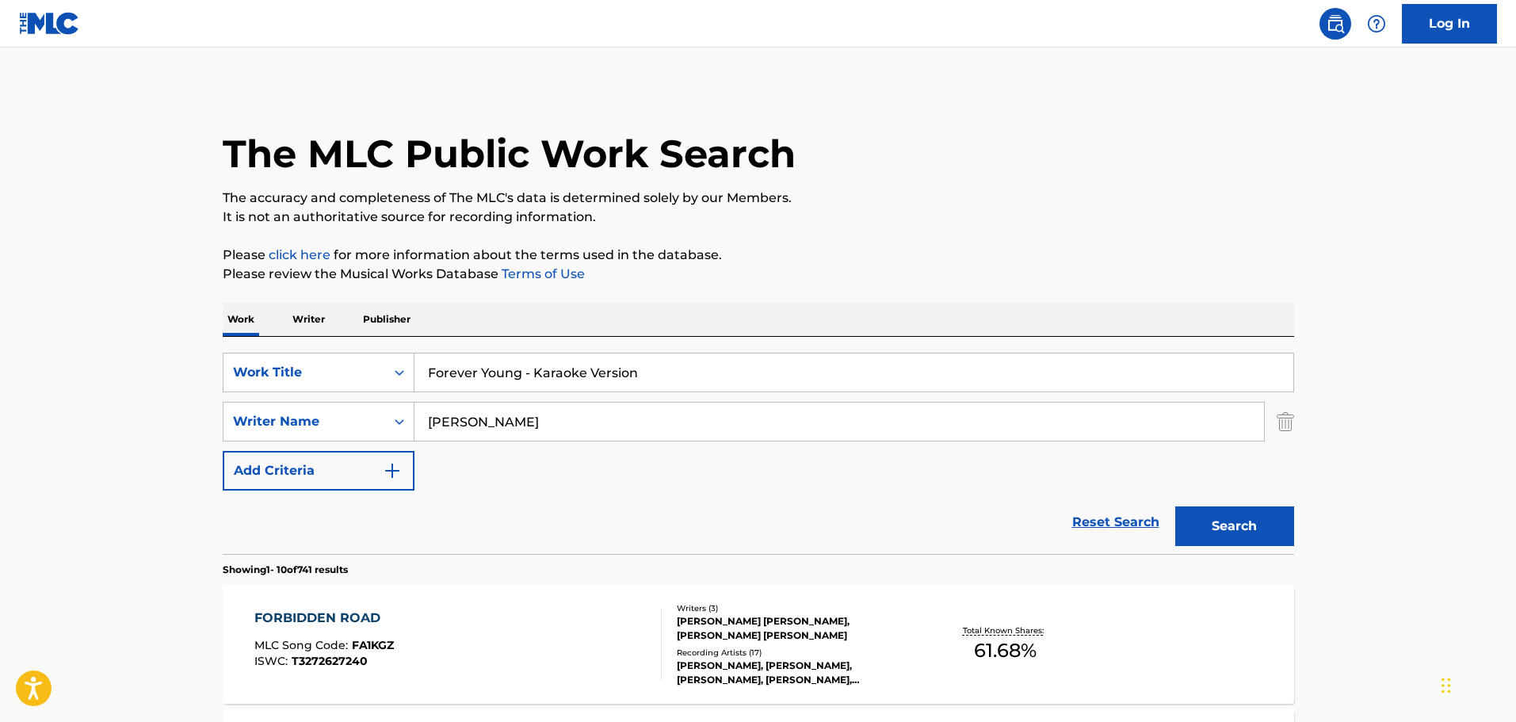
click at [1094, 456] on div "SearchWithCriteria16a5b615-a1a8-430c-9654-d171e8ec5479 Work Title Forever Young…" at bounding box center [758, 422] width 1071 height 138
type input "Forever Young"
click at [1094, 456] on div "SearchWithCriteria16a5b615-a1a8-430c-9654-d171e8ec5479 Work Title Forever Young…" at bounding box center [758, 422] width 1071 height 138
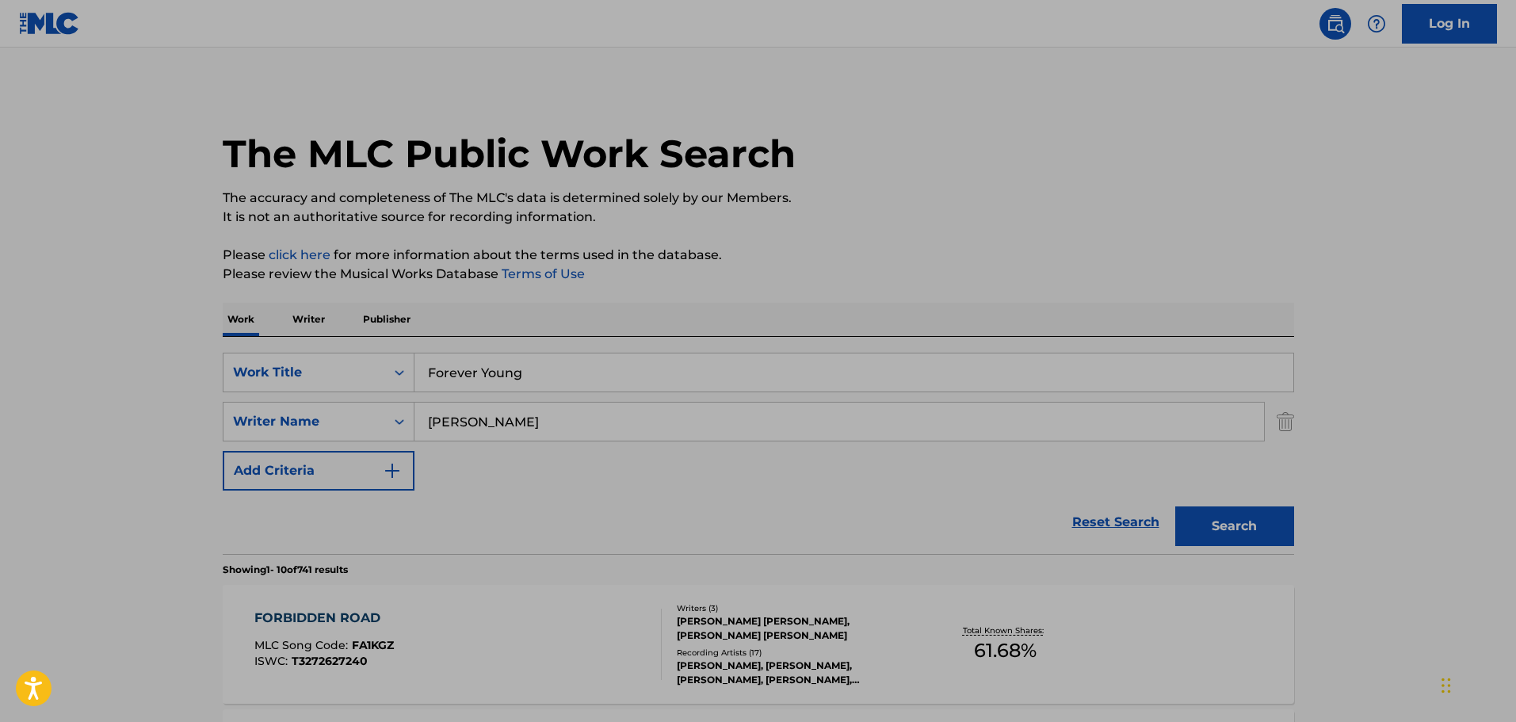
click at [1094, 456] on div "SearchWithCriteria16a5b615-a1a8-430c-9654-d171e8ec5479 Work Title Forever Young…" at bounding box center [758, 422] width 1071 height 138
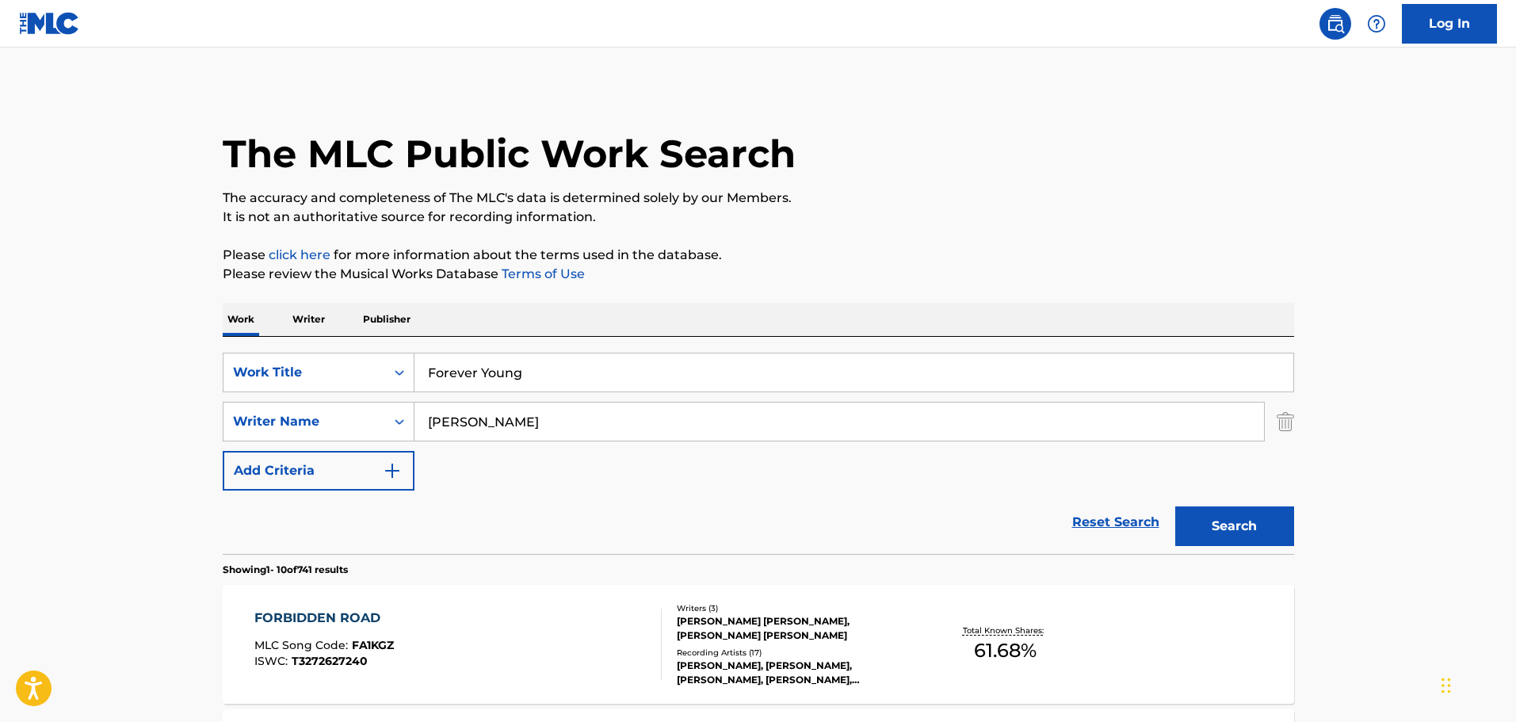
click at [907, 436] on input "[PERSON_NAME]" at bounding box center [838, 421] width 849 height 38
type input "[PERSON_NAME]"
click at [1175, 506] on button "Search" at bounding box center [1234, 526] width 119 height 40
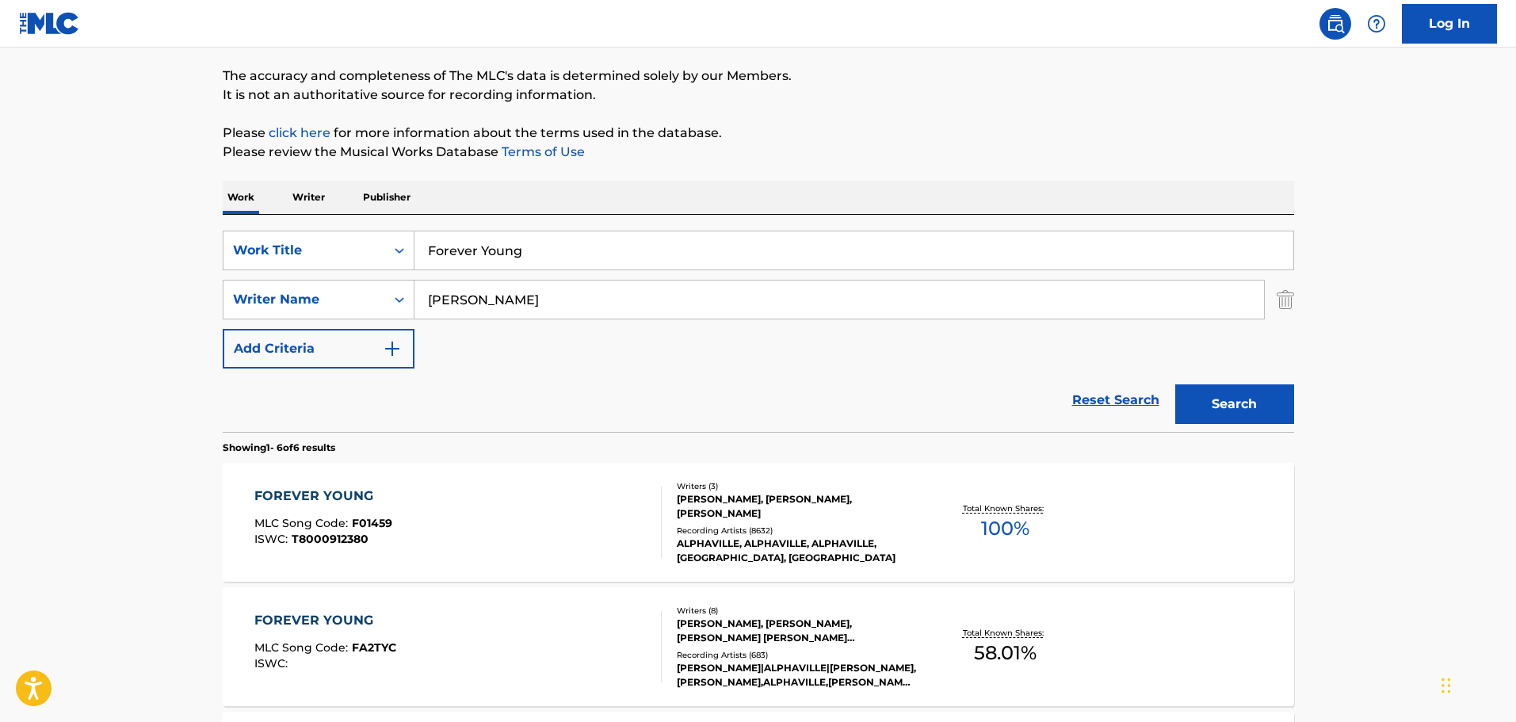
scroll to position [124, 0]
click at [905, 490] on div "[PERSON_NAME], [PERSON_NAME], [PERSON_NAME]" at bounding box center [796, 504] width 239 height 29
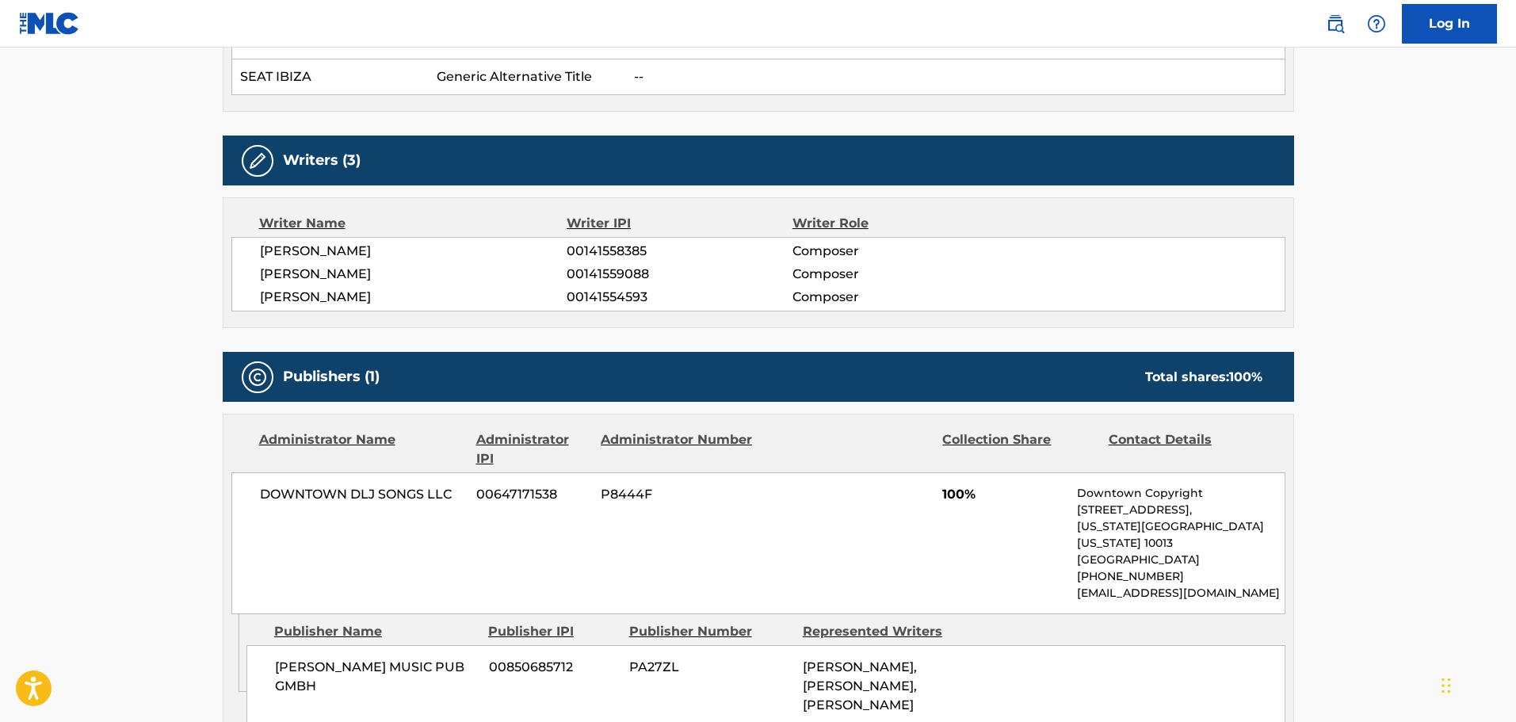
scroll to position [925, 0]
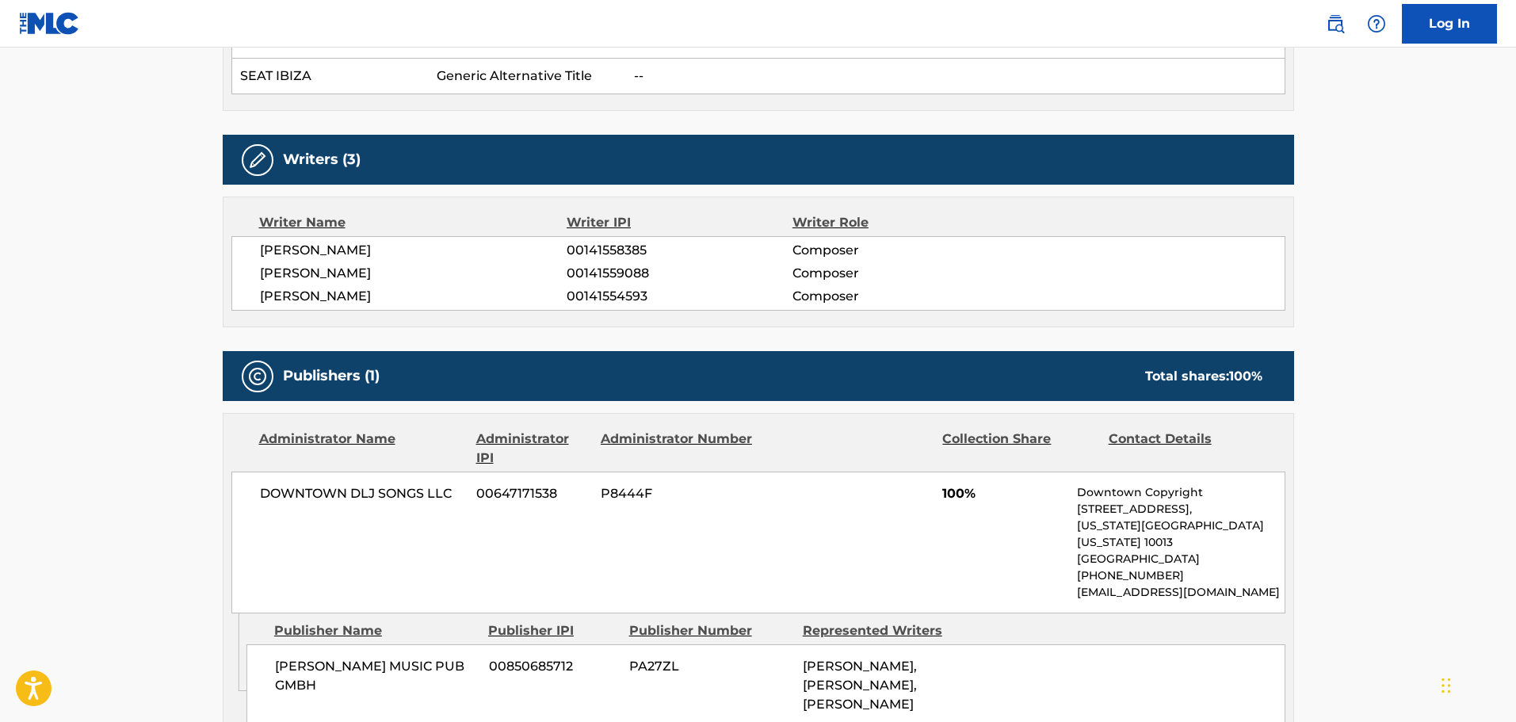
click at [374, 486] on div "DOWNTOWN DLJ SONGS LLC 00647171538 P8444F 100% Downtown Copyright [STREET_ADDRE…" at bounding box center [758, 542] width 1054 height 142
copy div "DOWNTOWN DLJ SONGS LLC"
click at [419, 657] on span "[PERSON_NAME] MUSIC PUB GMBH" at bounding box center [376, 676] width 202 height 38
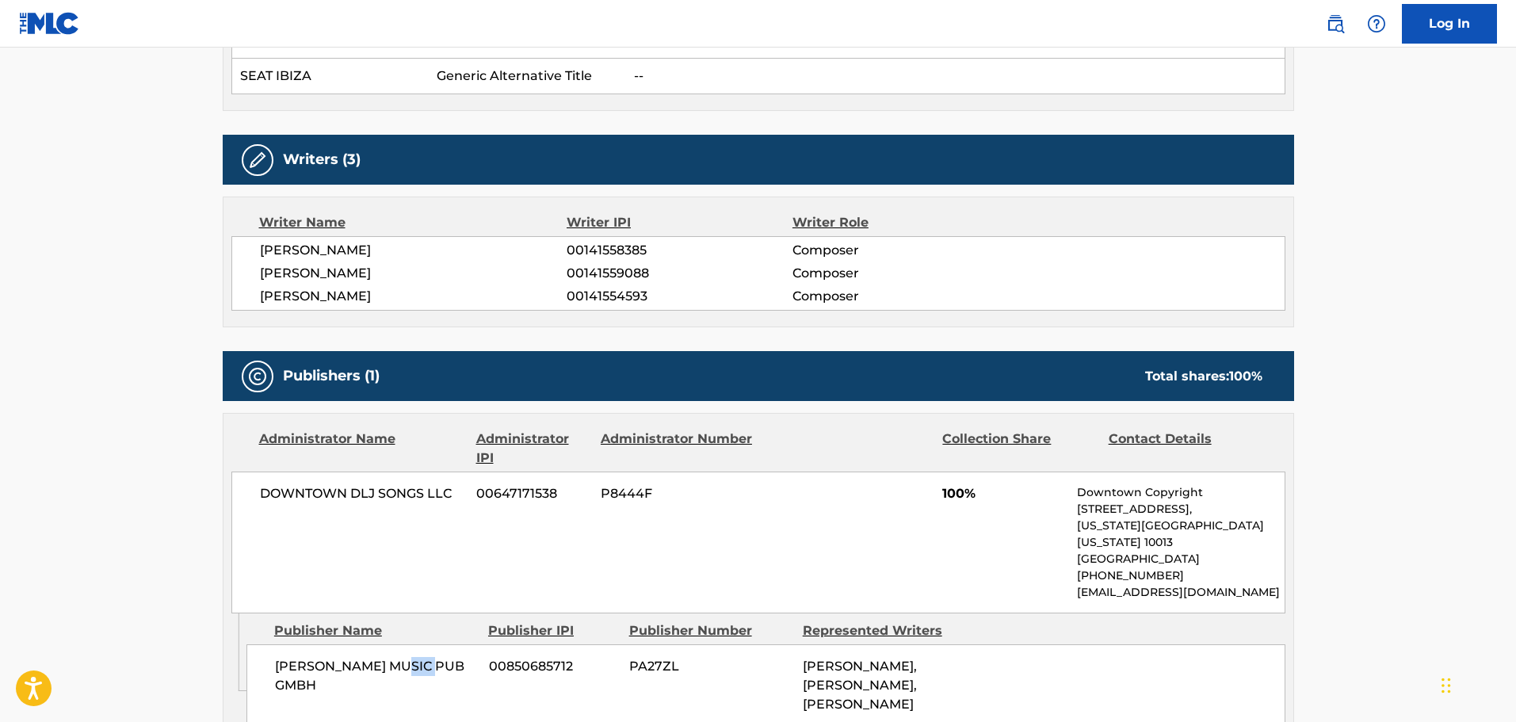
click at [419, 657] on span "[PERSON_NAME] MUSIC PUB GMBH" at bounding box center [376, 676] width 202 height 38
copy div "[PERSON_NAME] MUSIC PUB GMBH"
click at [419, 657] on span "[PERSON_NAME] MUSIC PUB GMBH" at bounding box center [376, 676] width 202 height 38
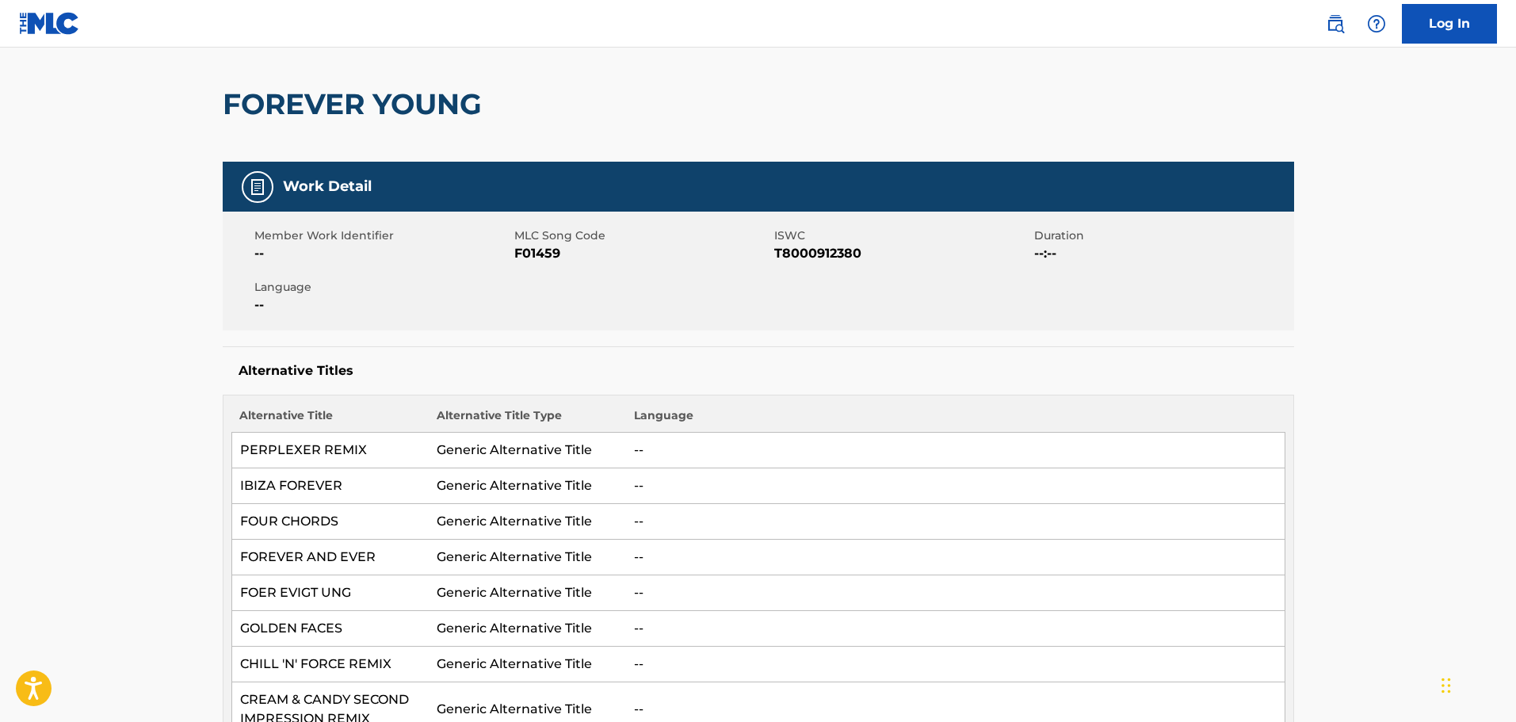
scroll to position [0, 0]
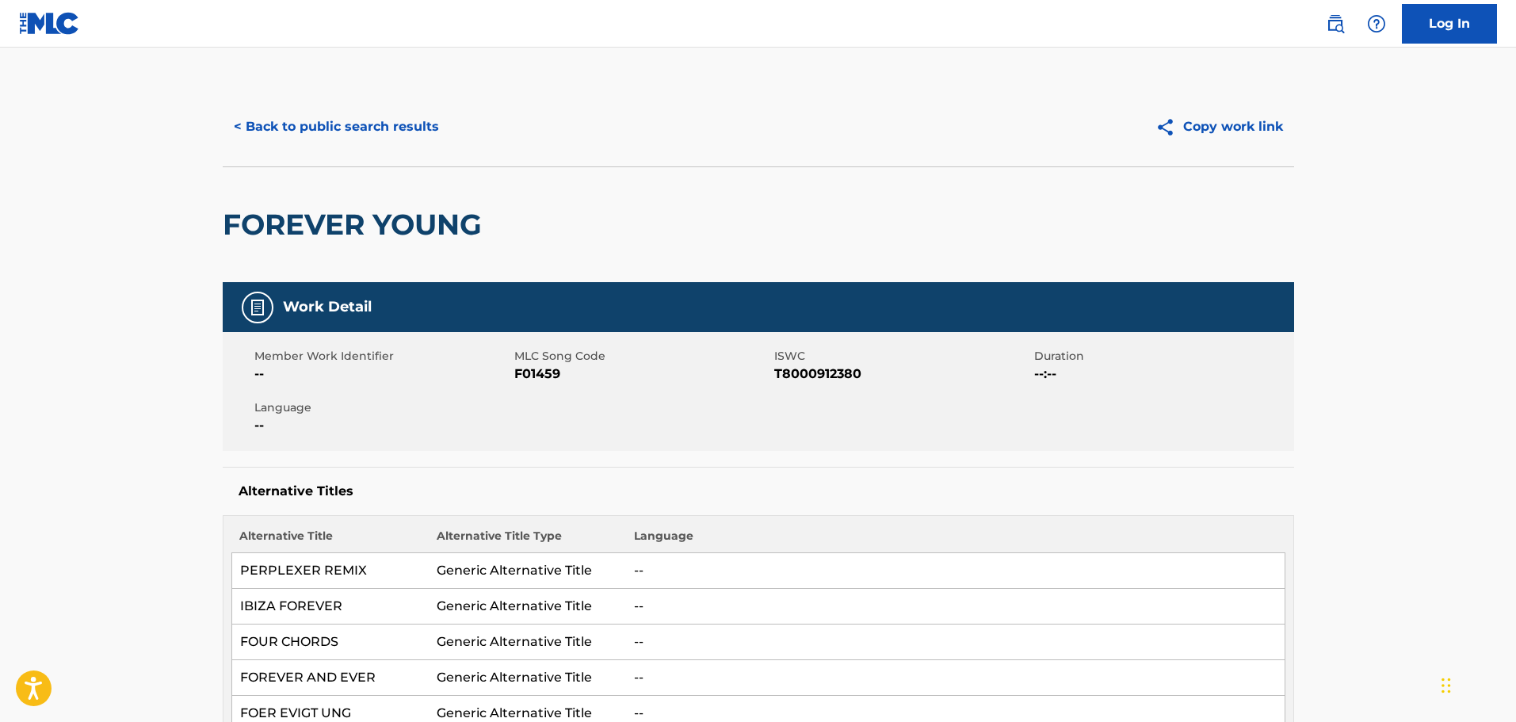
click at [355, 158] on div "< Back to public search results Copy work link" at bounding box center [758, 126] width 1071 height 79
click at [336, 136] on button "< Back to public search results" at bounding box center [336, 127] width 227 height 40
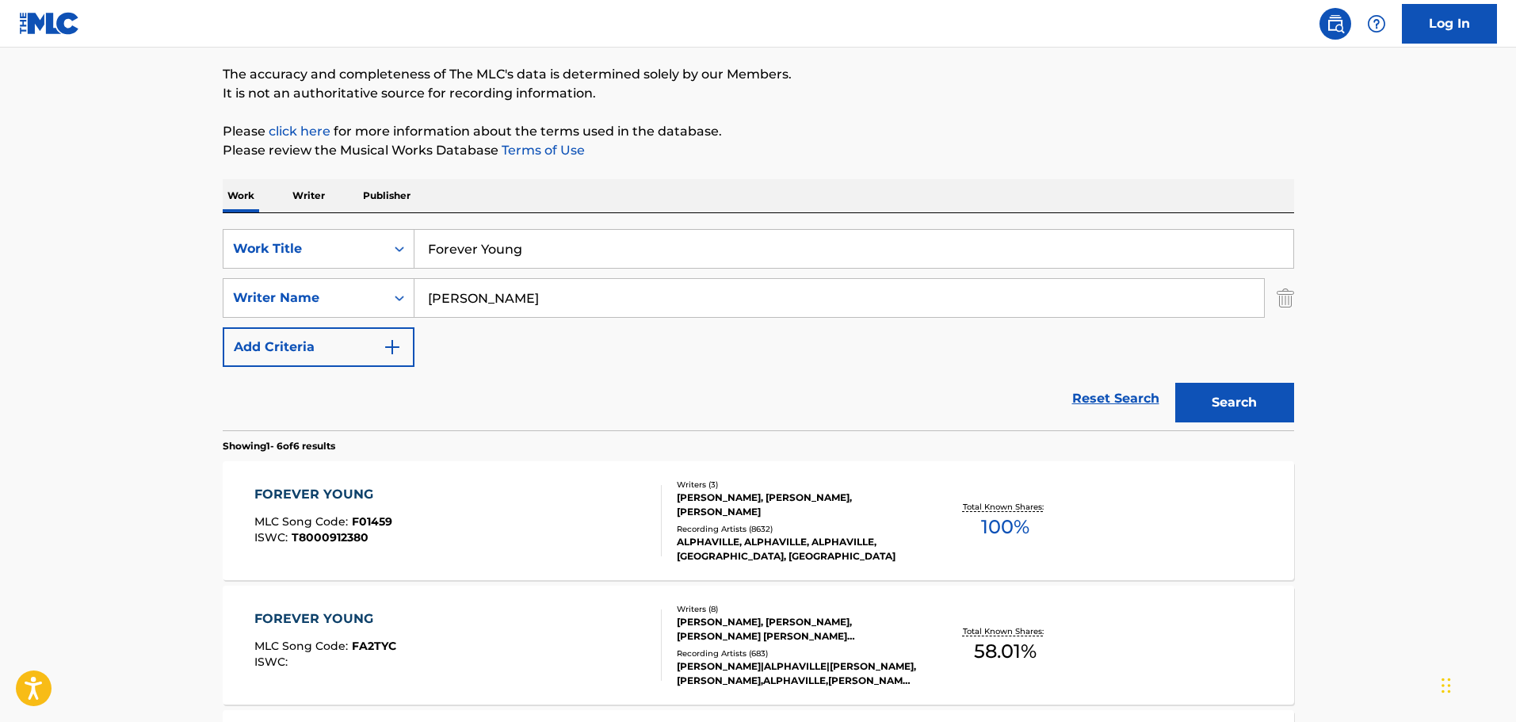
click at [565, 247] on input "Forever Young" at bounding box center [853, 249] width 879 height 38
paste input "Golden - Karaoke Version"
drag, startPoint x: 468, startPoint y: 244, endPoint x: 1119, endPoint y: 299, distance: 653.5
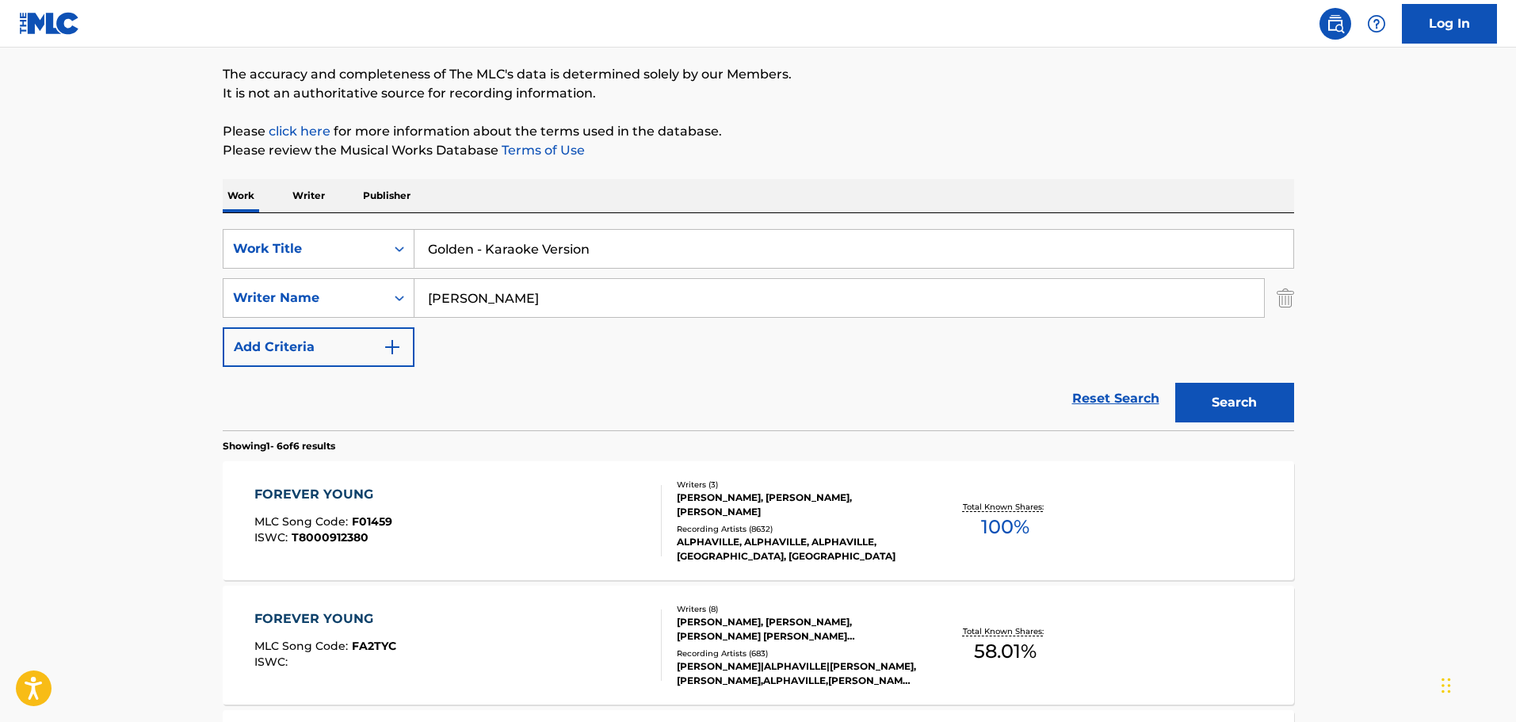
click at [1119, 299] on div "SearchWithCriteria16a5b615-a1a8-430c-9654-d171e8ec5479 Work Title Golden - Kara…" at bounding box center [758, 298] width 1071 height 138
type input "GoldeN"
type input "STYLES"
click at [1175, 383] on button "Search" at bounding box center [1234, 403] width 119 height 40
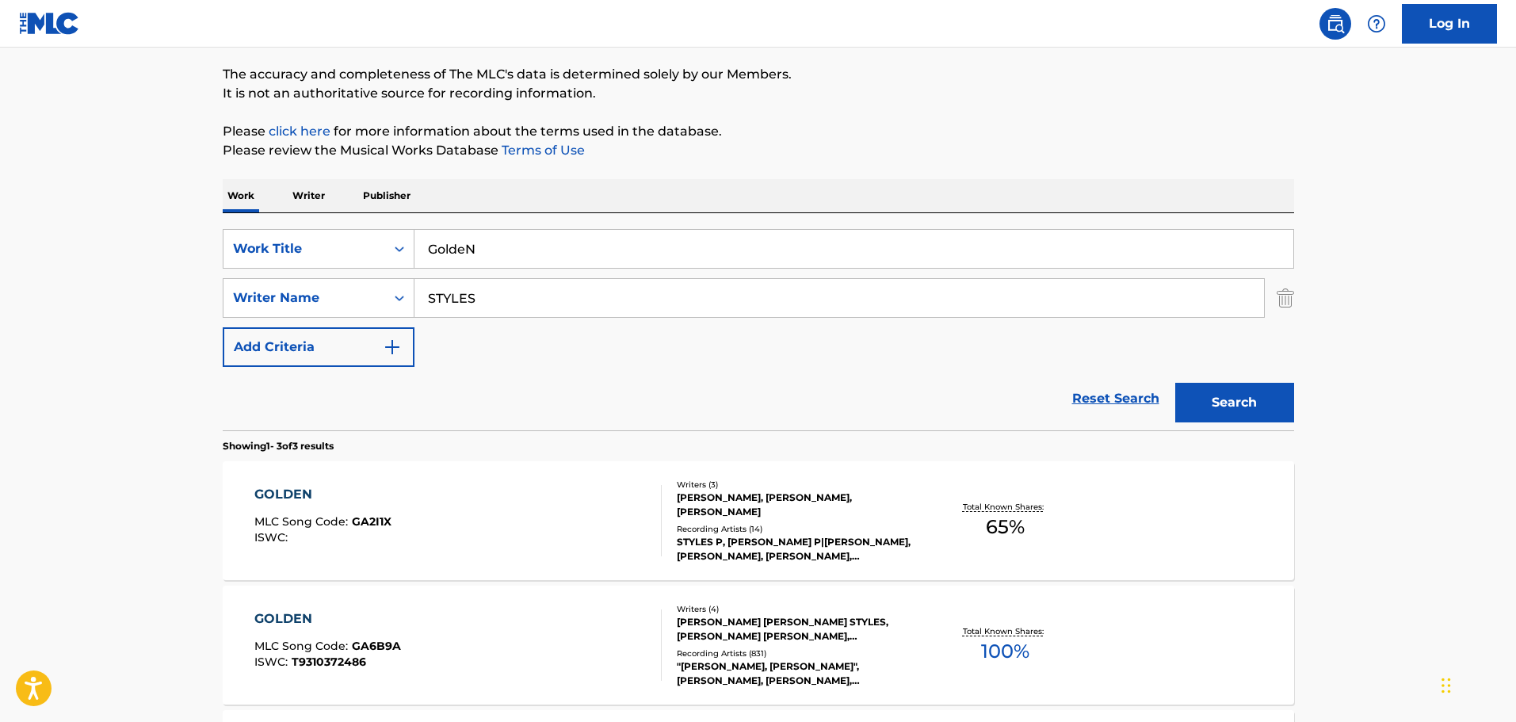
click at [834, 643] on div "Writers ( 4 ) [PERSON_NAME] [PERSON_NAME] STYLES, [PERSON_NAME] [PERSON_NAME], …" at bounding box center [788, 645] width 254 height 85
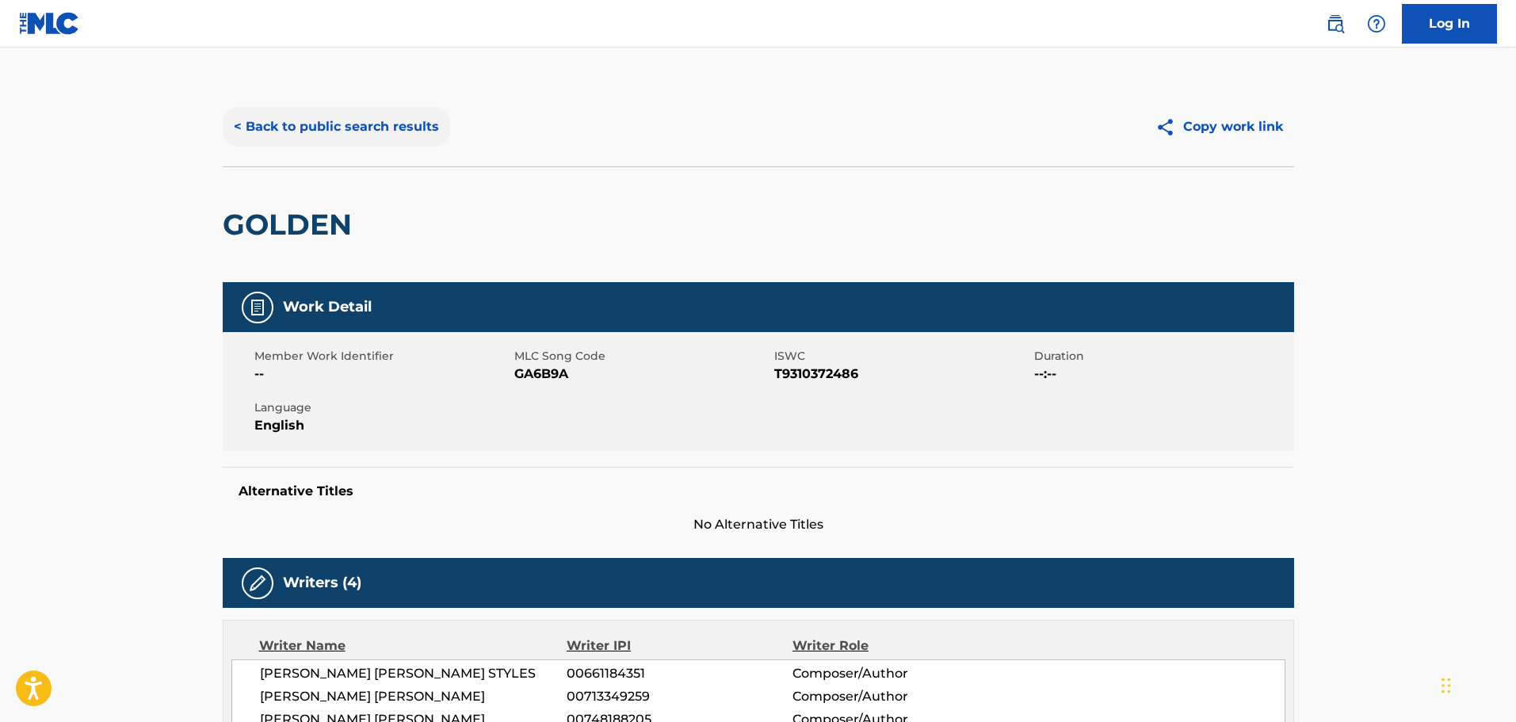
click at [294, 119] on button "< Back to public search results" at bounding box center [336, 127] width 227 height 40
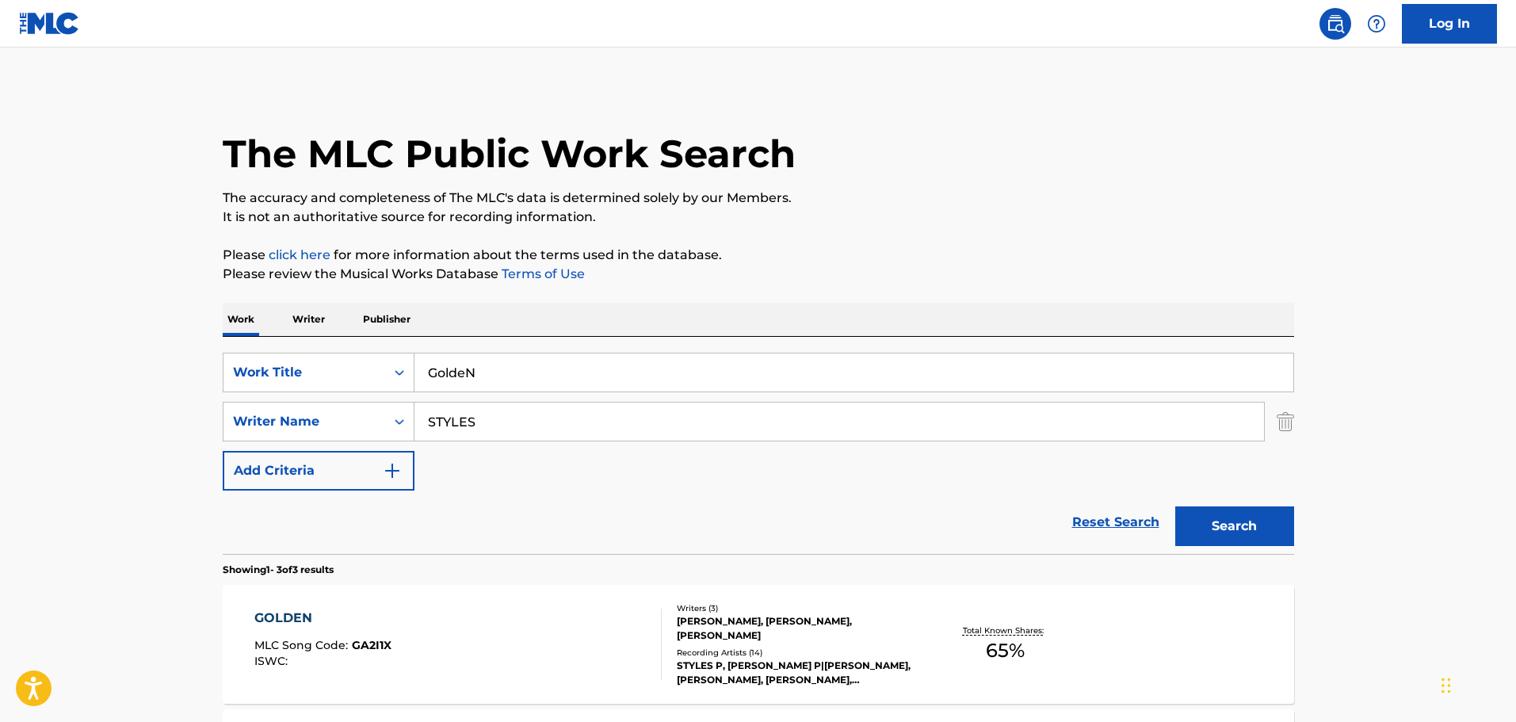
scroll to position [124, 0]
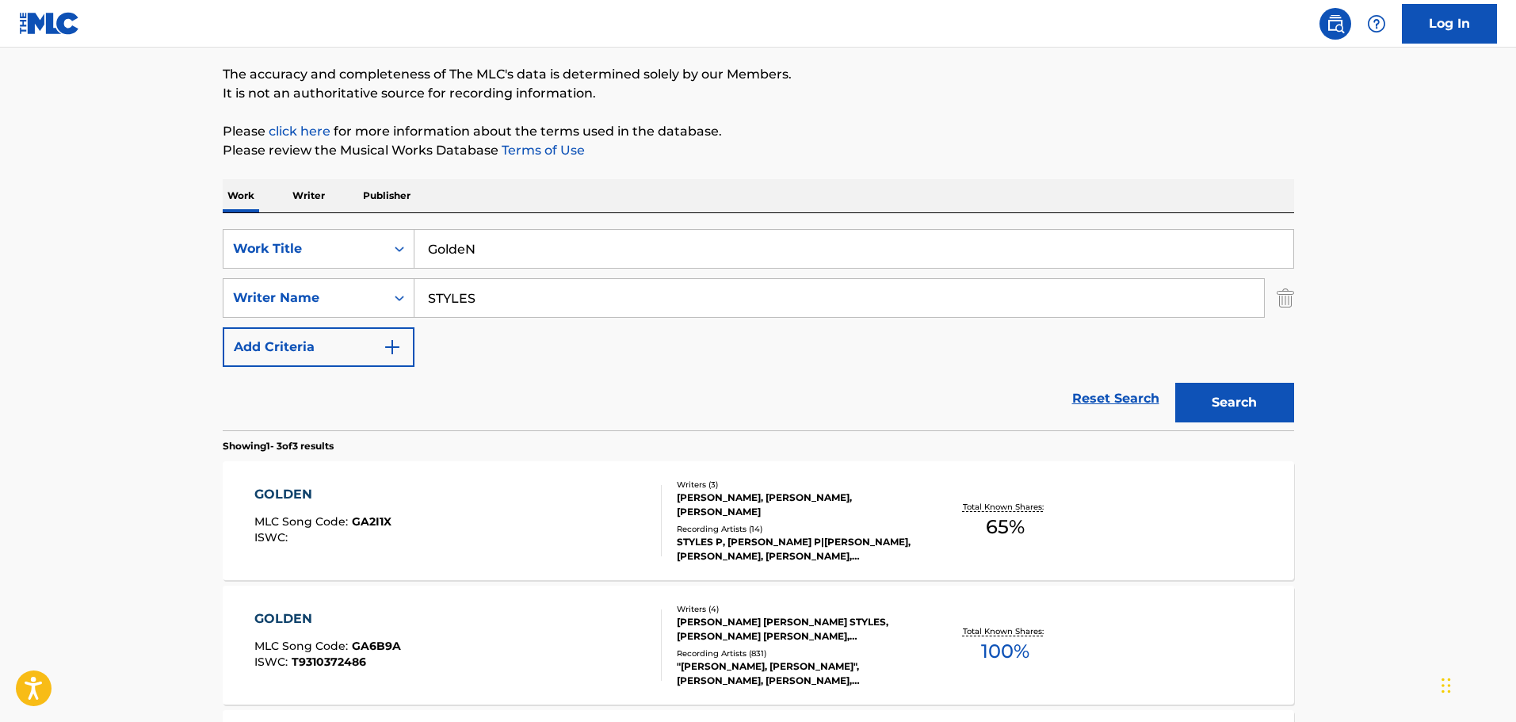
click at [528, 260] on input "GoldeN" at bounding box center [853, 249] width 879 height 38
paste input "I Think They Call This Love - Karaoke Version"
drag, startPoint x: 598, startPoint y: 247, endPoint x: 1230, endPoint y: 233, distance: 631.6
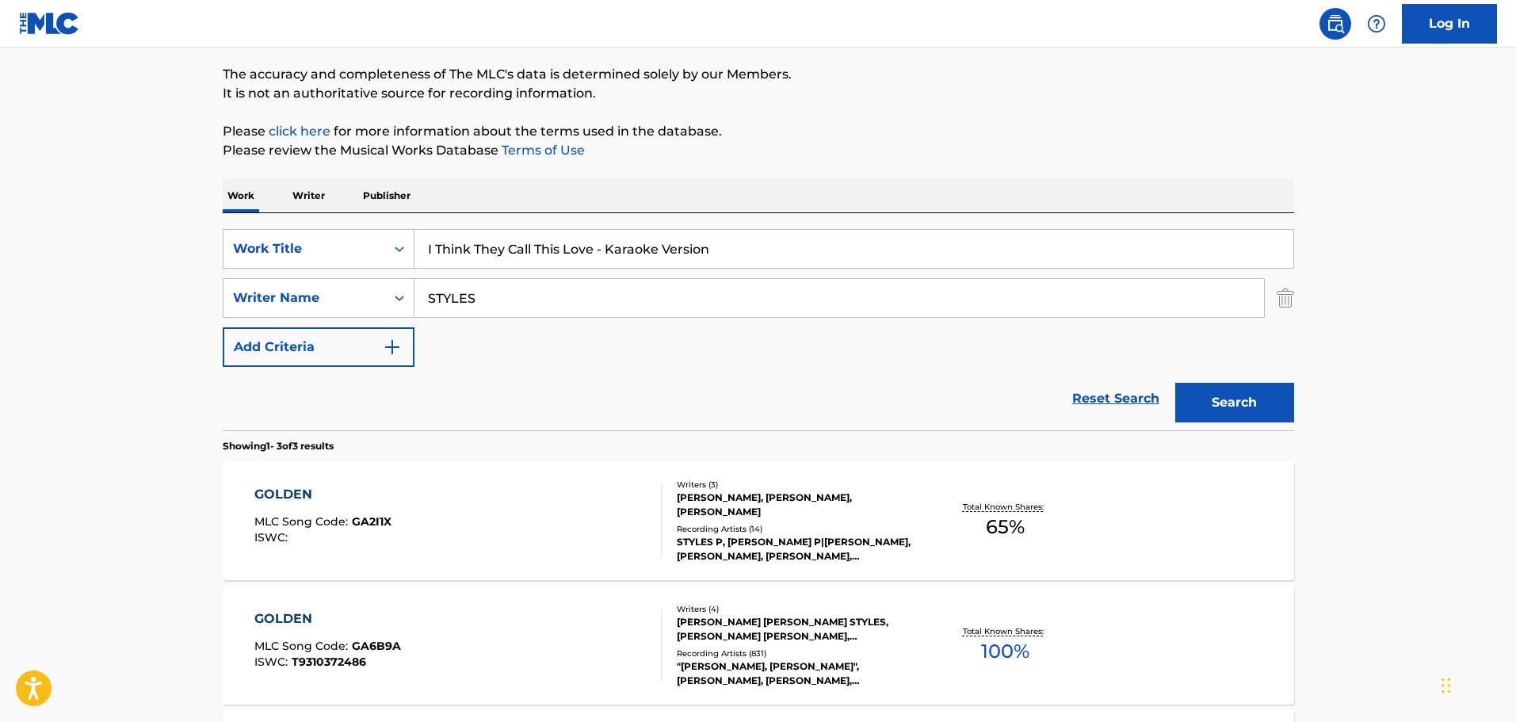
click at [1230, 233] on input "I Think They Call This Love - Karaoke Version" at bounding box center [853, 249] width 879 height 38
type input "I Think They Call This Love"
type input "[PERSON_NAME]"
click at [1175, 383] on button "Search" at bounding box center [1234, 403] width 119 height 40
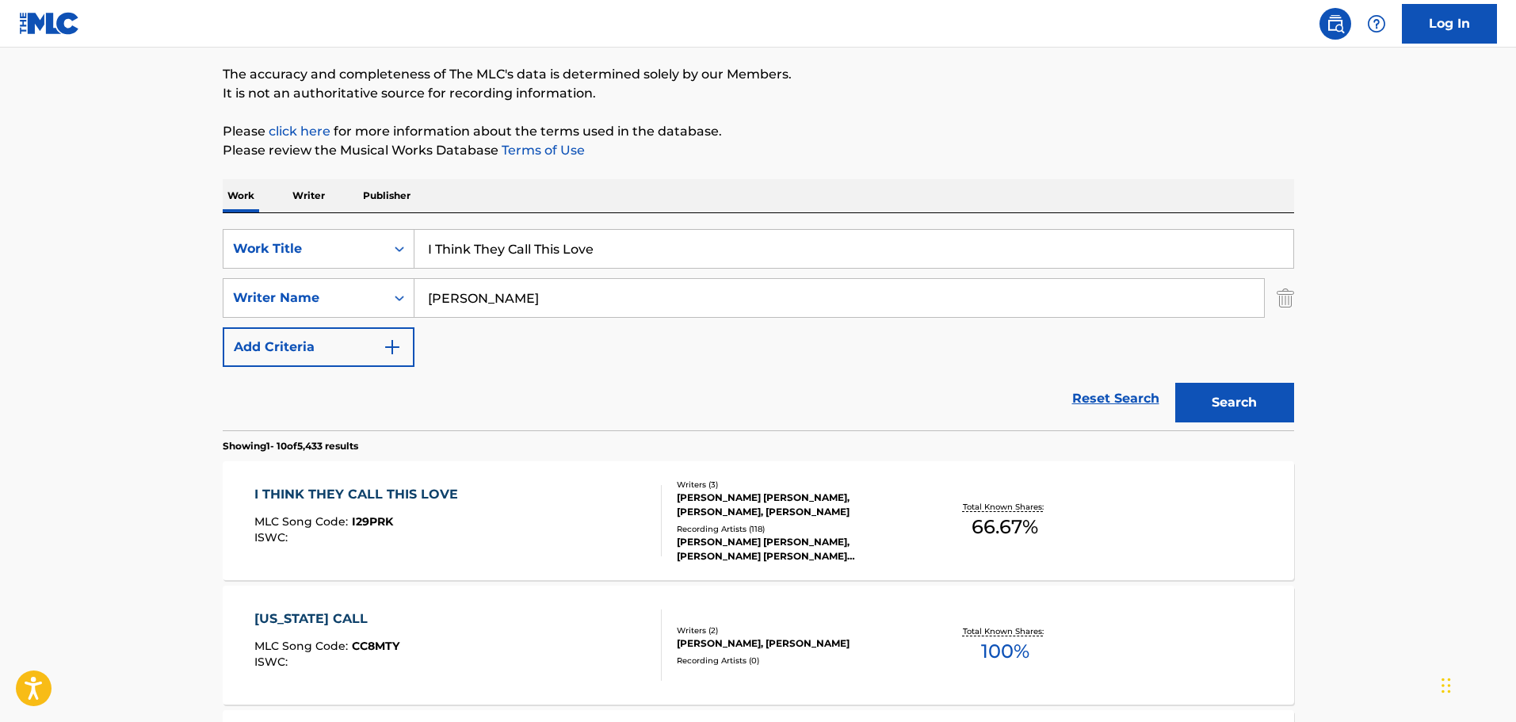
click at [904, 503] on div "[PERSON_NAME] [PERSON_NAME], [PERSON_NAME], [PERSON_NAME]" at bounding box center [796, 504] width 239 height 29
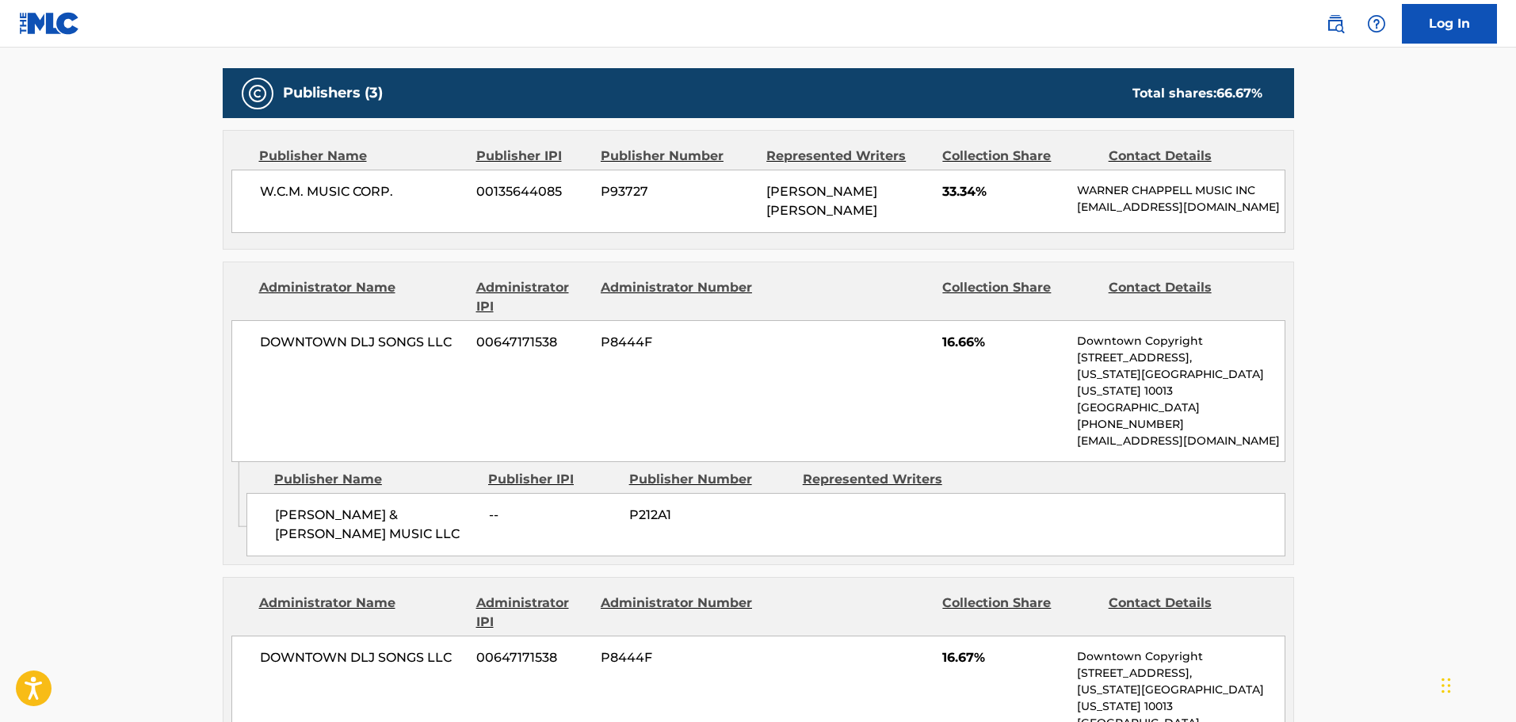
scroll to position [707, 0]
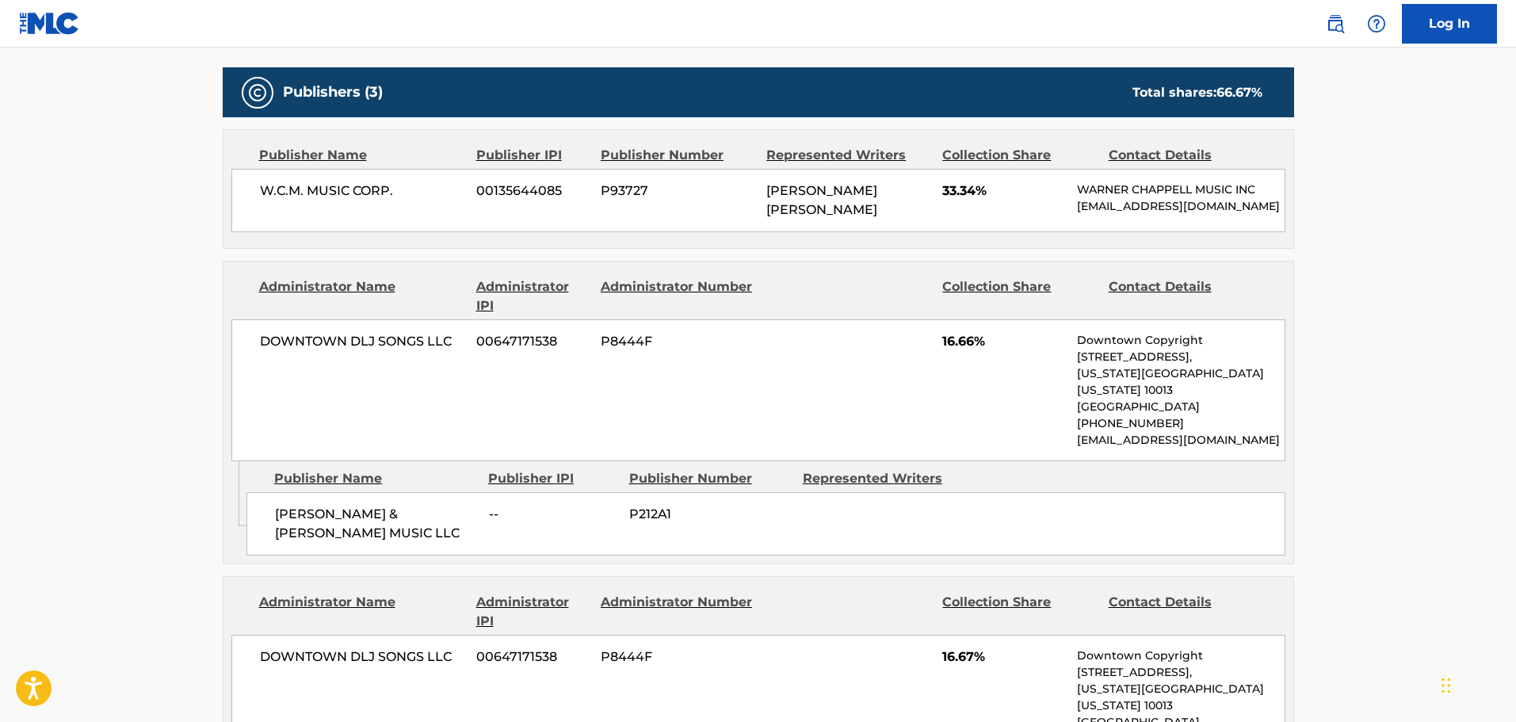
click at [365, 349] on span "DOWNTOWN DLJ SONGS LLC" at bounding box center [362, 341] width 205 height 19
copy div "DOWNTOWN DLJ SONGS LLC"
click at [345, 505] on span "[PERSON_NAME] & [PERSON_NAME] MUSIC LLC" at bounding box center [376, 524] width 202 height 38
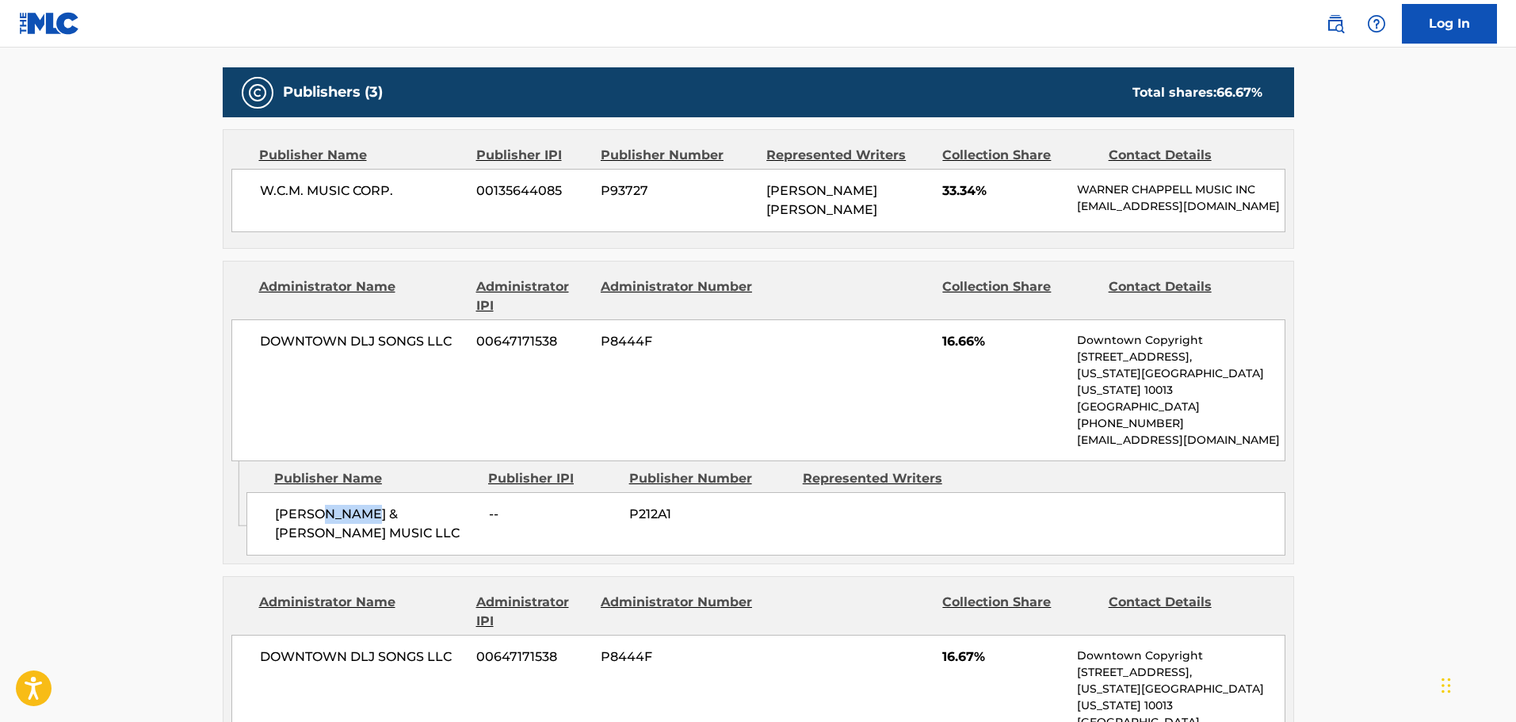
click at [345, 505] on span "[PERSON_NAME] & [PERSON_NAME] MUSIC LLC" at bounding box center [376, 524] width 202 height 38
copy div "[PERSON_NAME] & [PERSON_NAME] MUSIC LLC"
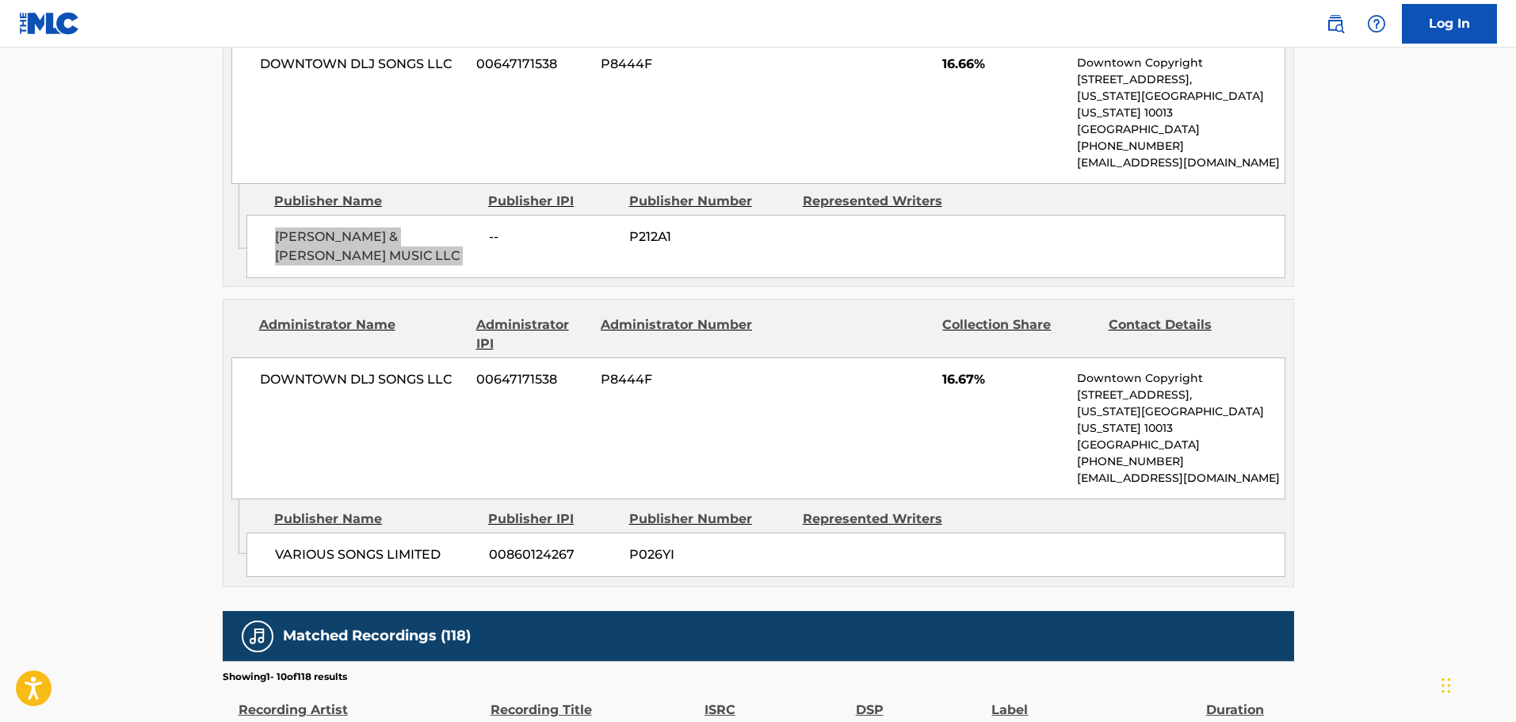
scroll to position [985, 0]
click at [317, 369] on span "DOWNTOWN DLJ SONGS LLC" at bounding box center [362, 378] width 205 height 19
copy div "DOWNTOWN DLJ SONGS LLC"
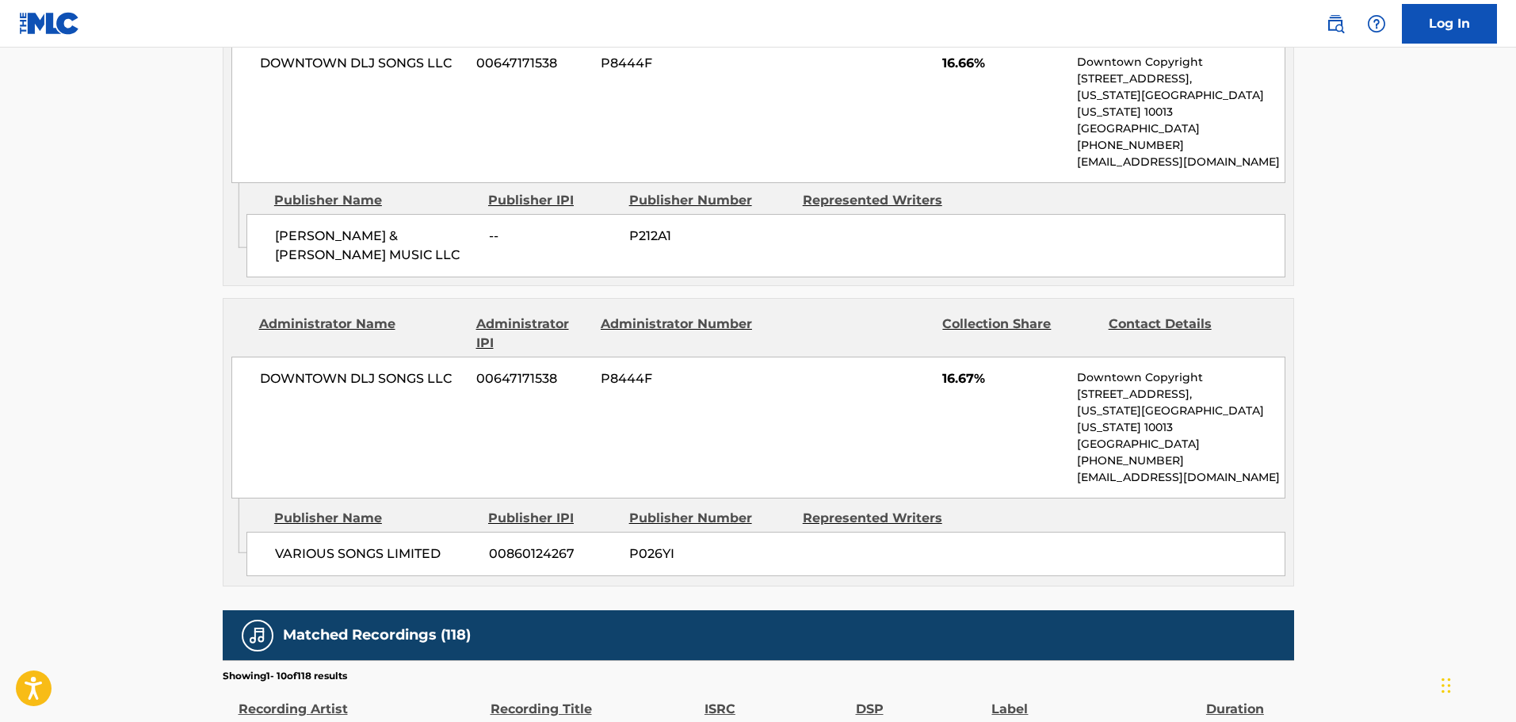
click at [315, 544] on span "VARIOUS SONGS LIMITED" at bounding box center [376, 553] width 202 height 19
copy div "VARIOUS SONGS LIMITED"
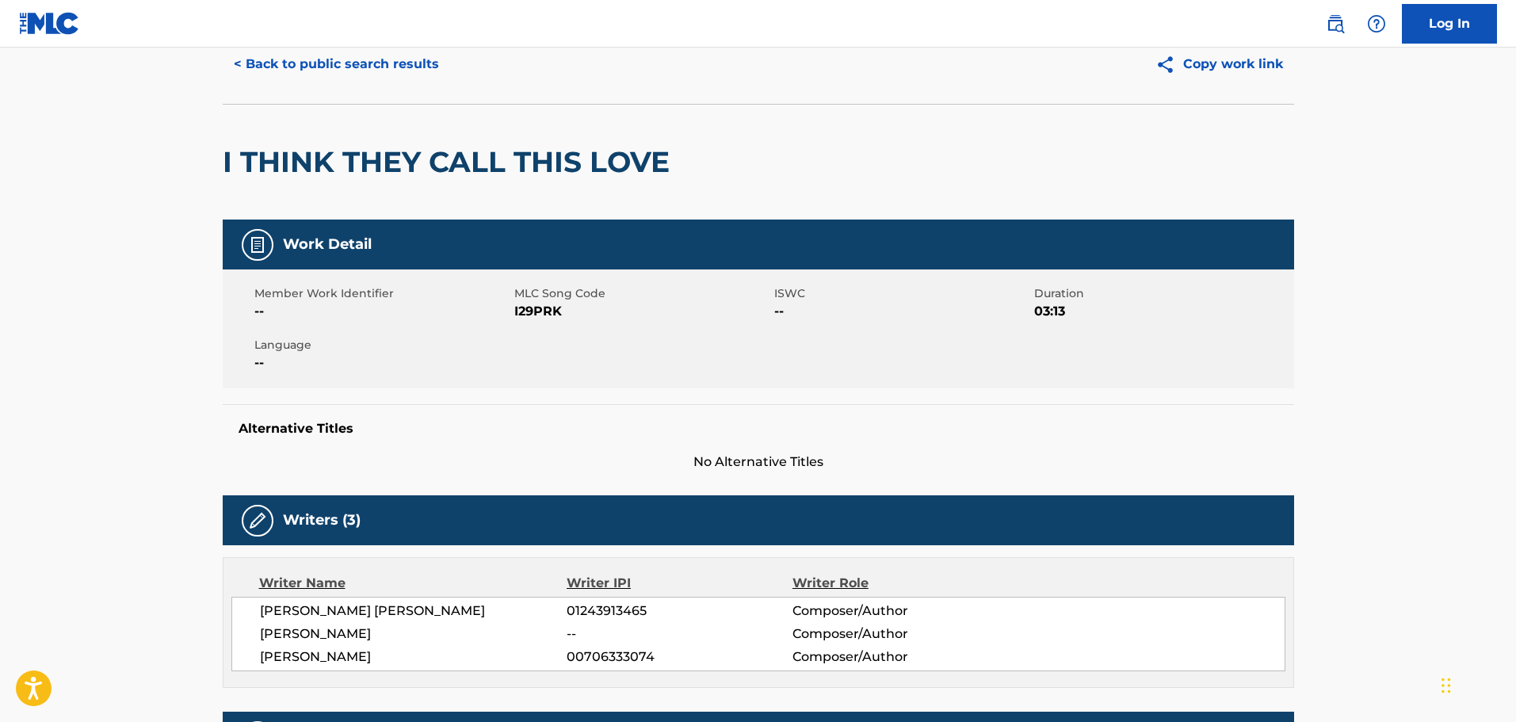
scroll to position [0, 0]
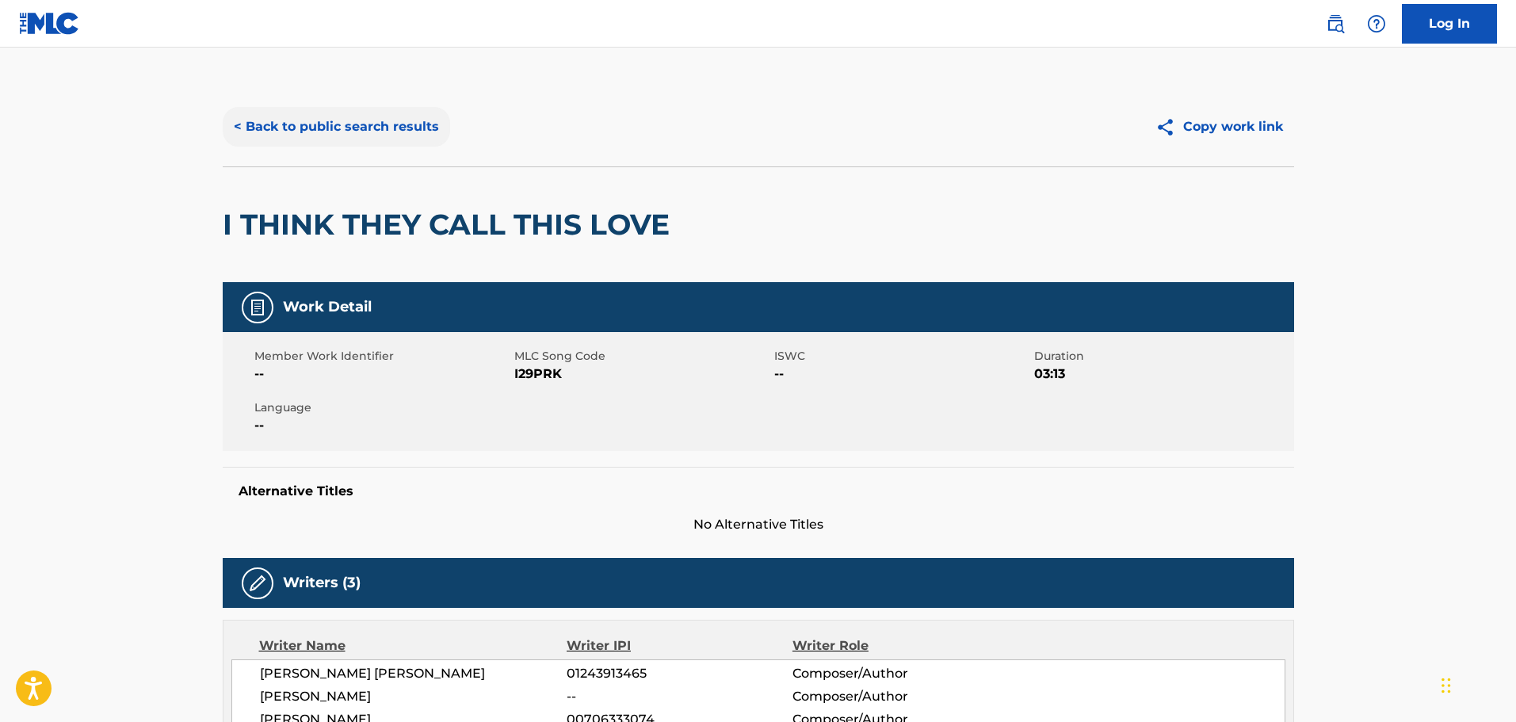
click at [408, 113] on button "< Back to public search results" at bounding box center [336, 127] width 227 height 40
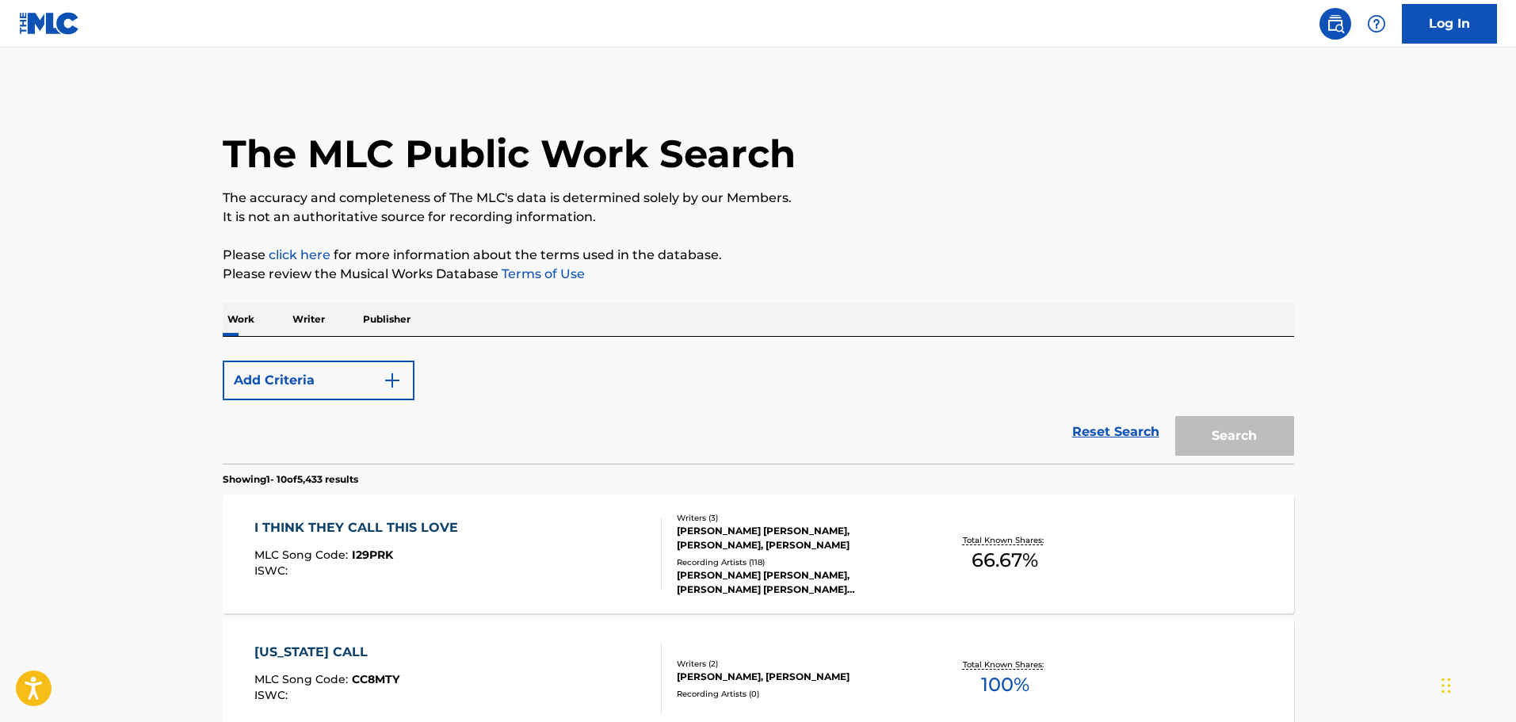
scroll to position [124, 0]
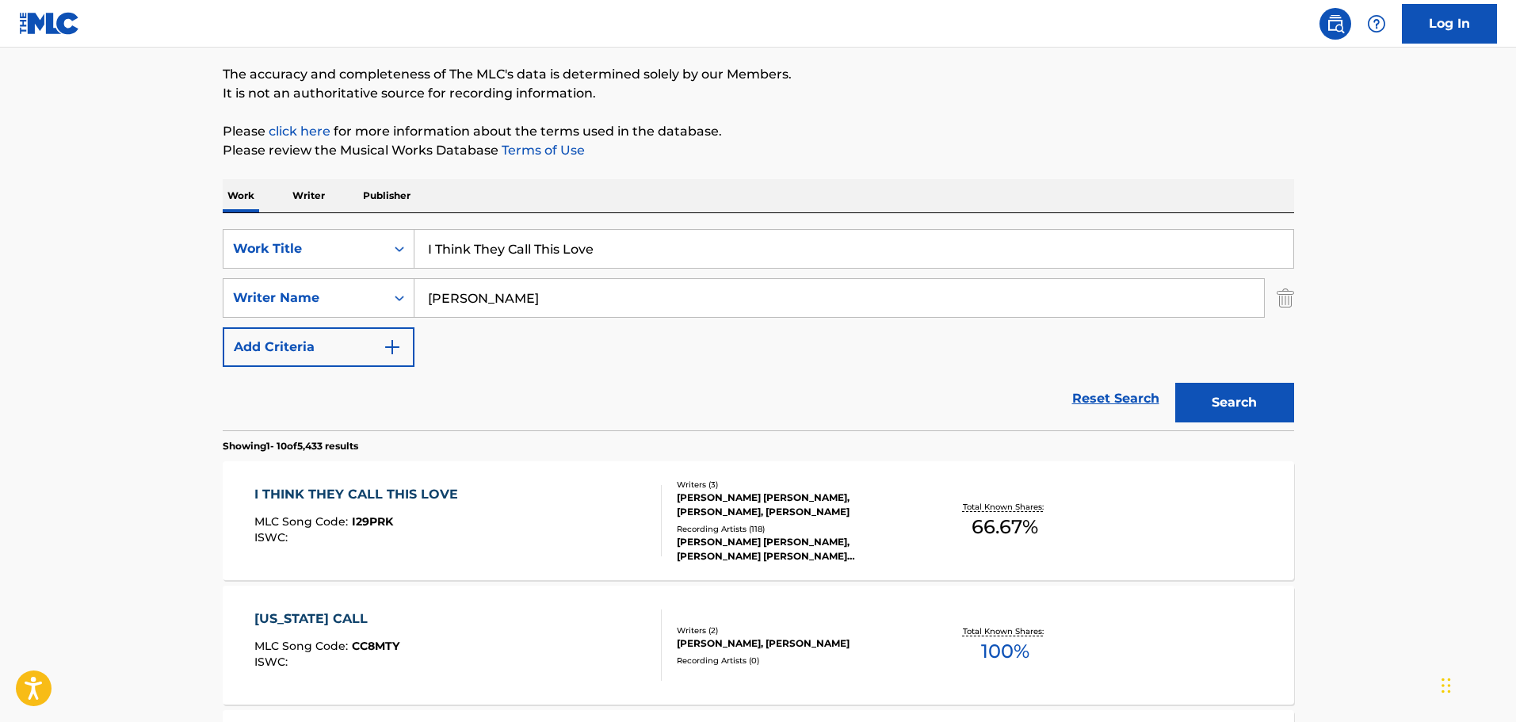
click at [588, 257] on input "I Think They Call This Love" at bounding box center [853, 249] width 879 height 38
paste input "'m No Longer a Slave to Fear"
type input "I'm No Longer a Slave to Fear"
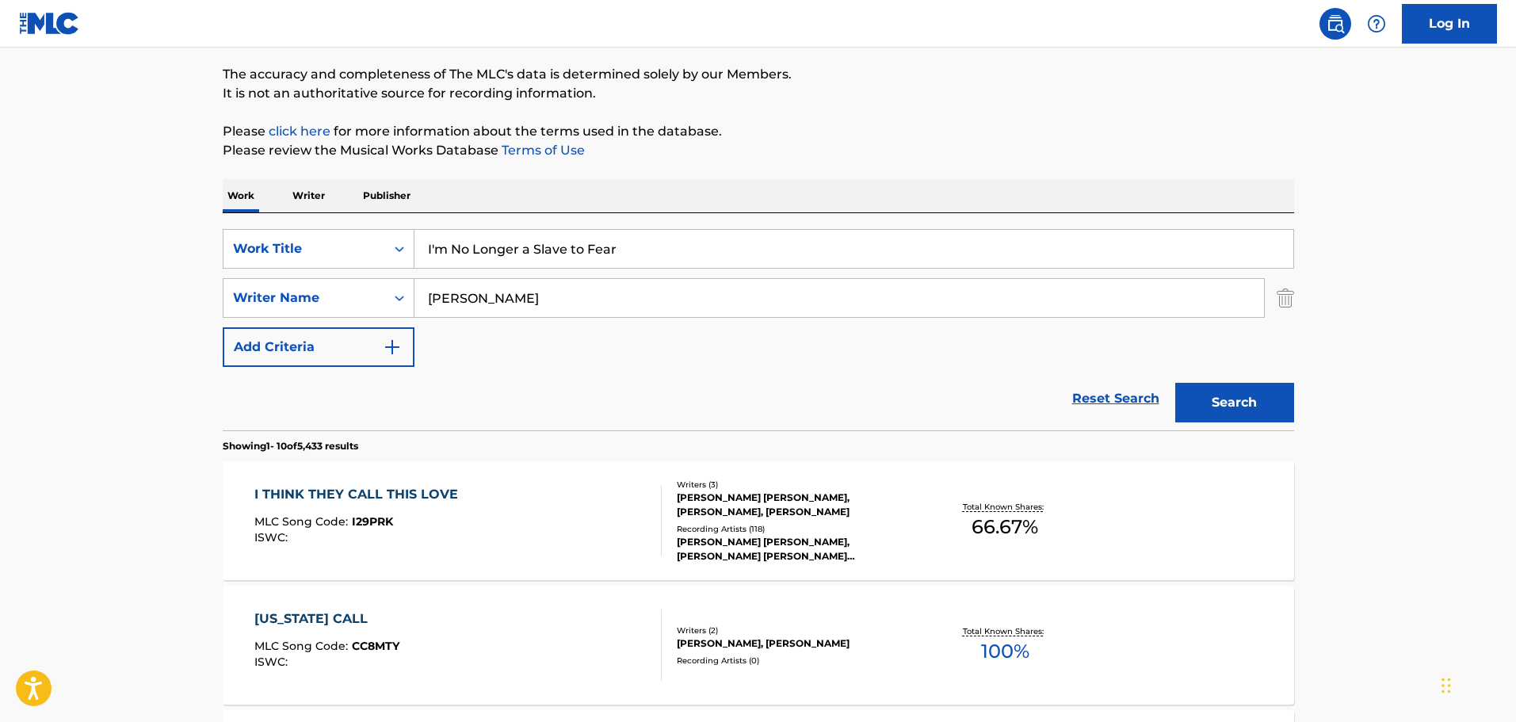
click at [571, 282] on input "[PERSON_NAME]" at bounding box center [838, 298] width 849 height 38
type input "O"
click at [1175, 383] on button "Search" at bounding box center [1234, 403] width 119 height 40
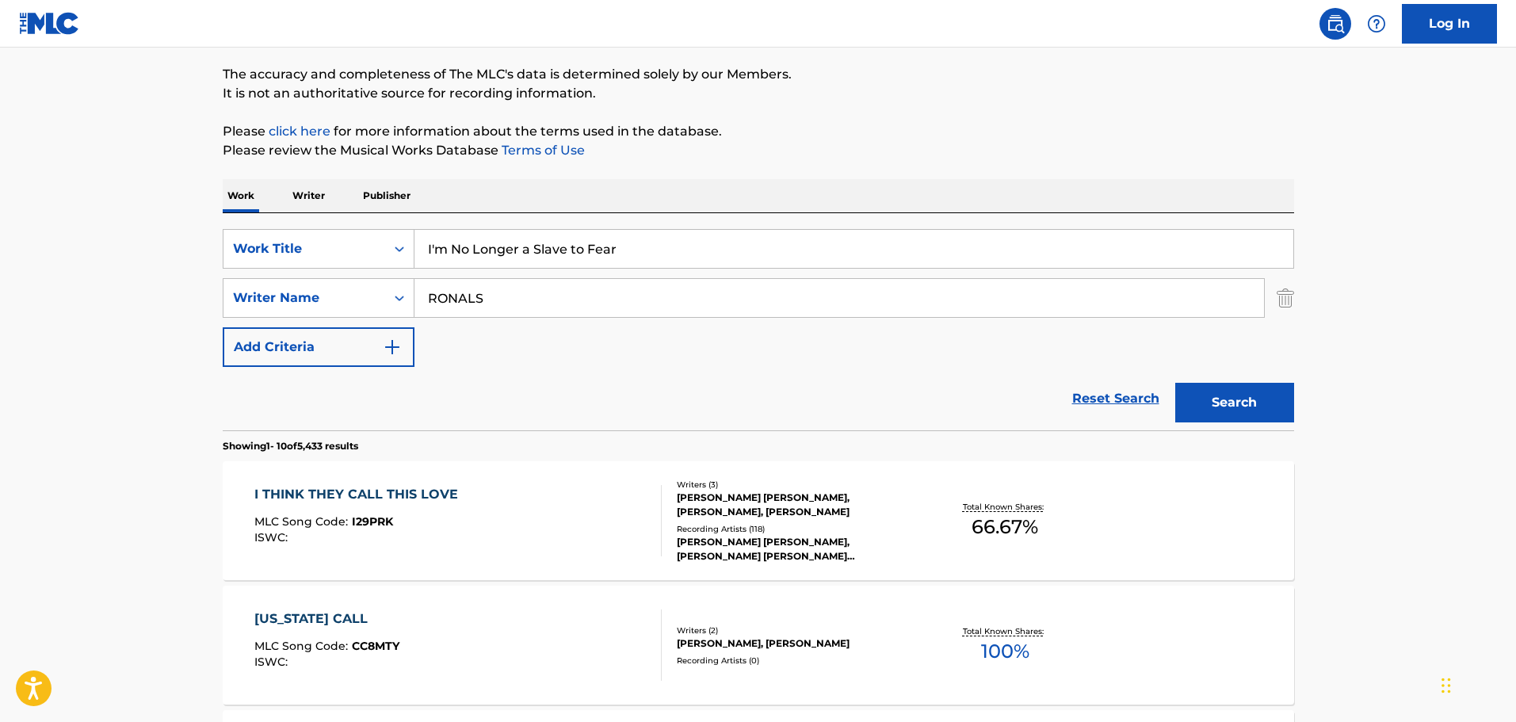
scroll to position [0, 0]
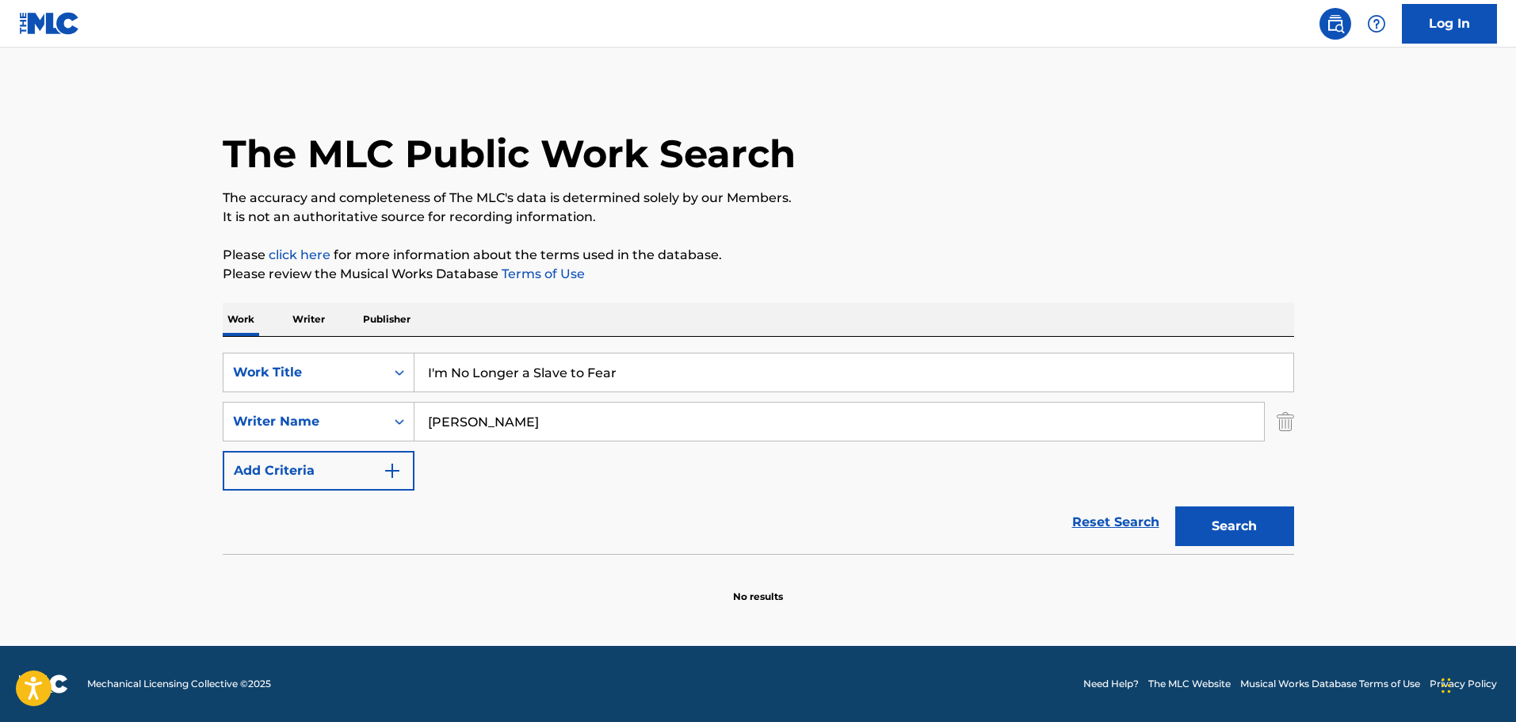
type input "[PERSON_NAME]"
click at [1175, 506] on button "Search" at bounding box center [1234, 526] width 119 height 40
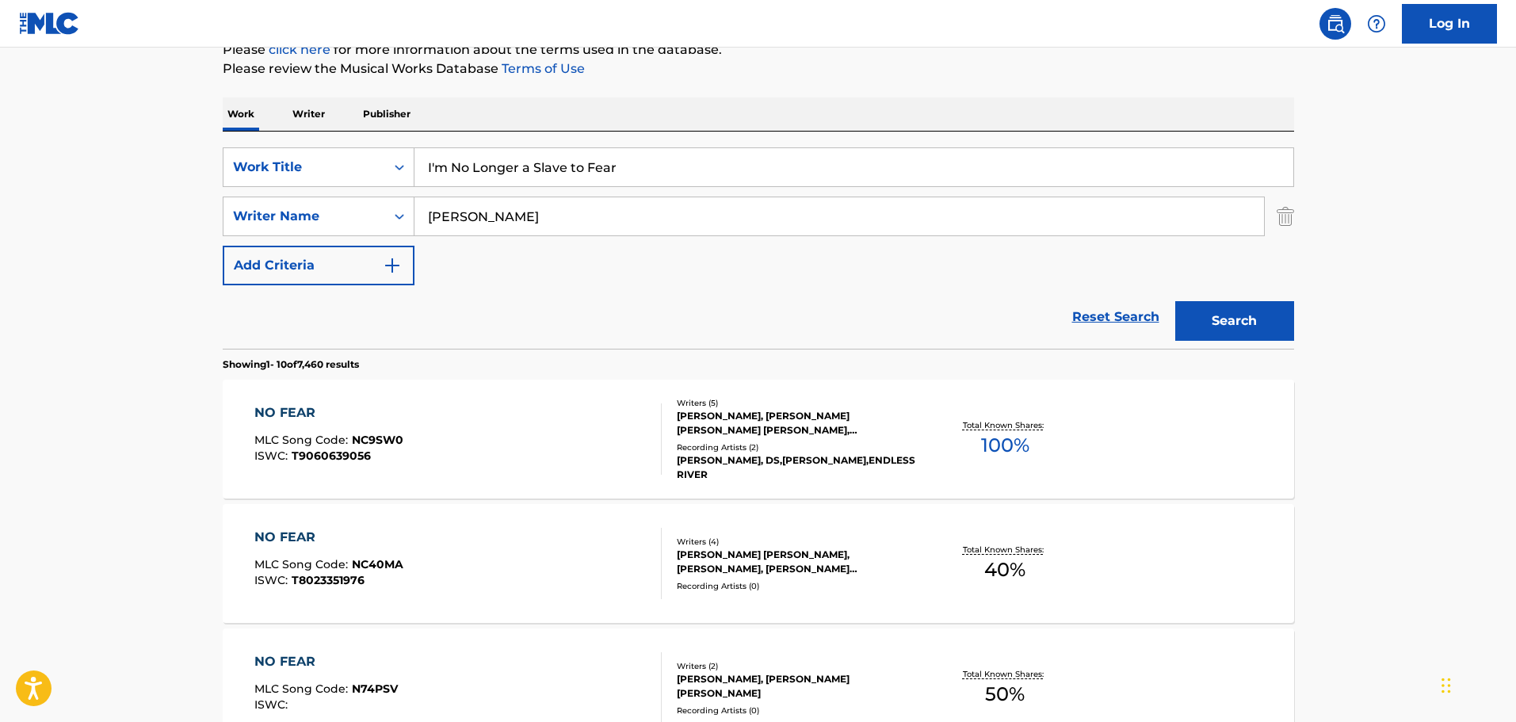
scroll to position [204, 0]
click at [528, 166] on input "I'm No Longer a Slave to Fear" at bounding box center [853, 168] width 879 height 38
paste input "Let Me Live - 2Fox Remix"
click at [528, 166] on input "Let Me Live - 2Fox Remix" at bounding box center [853, 168] width 879 height 38
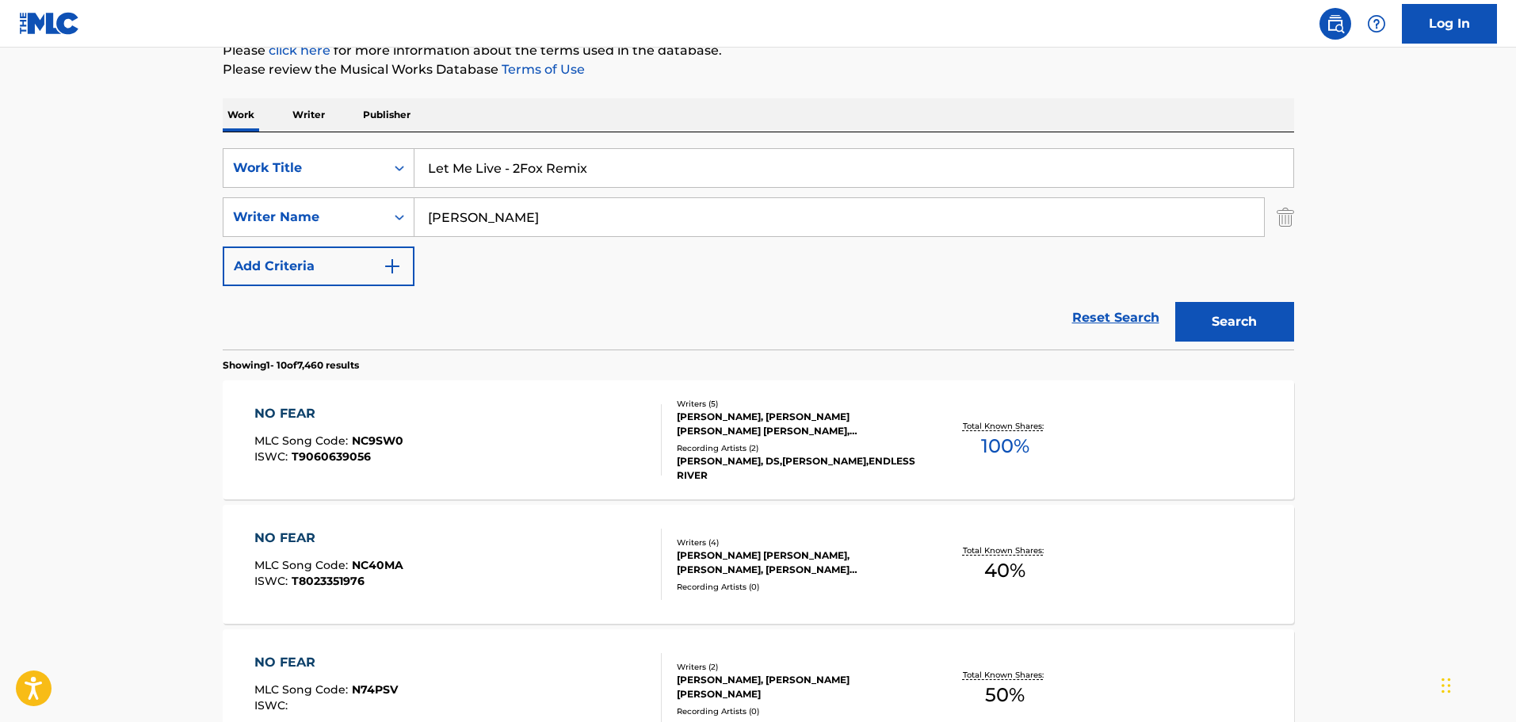
drag, startPoint x: 501, startPoint y: 166, endPoint x: 1247, endPoint y: 256, distance: 751.7
click at [1247, 256] on div "SearchWithCriteria16a5b615-a1a8-430c-9654-d171e8ec5479 Work Title Let Me Live -…" at bounding box center [758, 217] width 1071 height 138
type input "Let Me Live"
type input "[PERSON_NAME]"
click at [1175, 302] on button "Search" at bounding box center [1234, 322] width 119 height 40
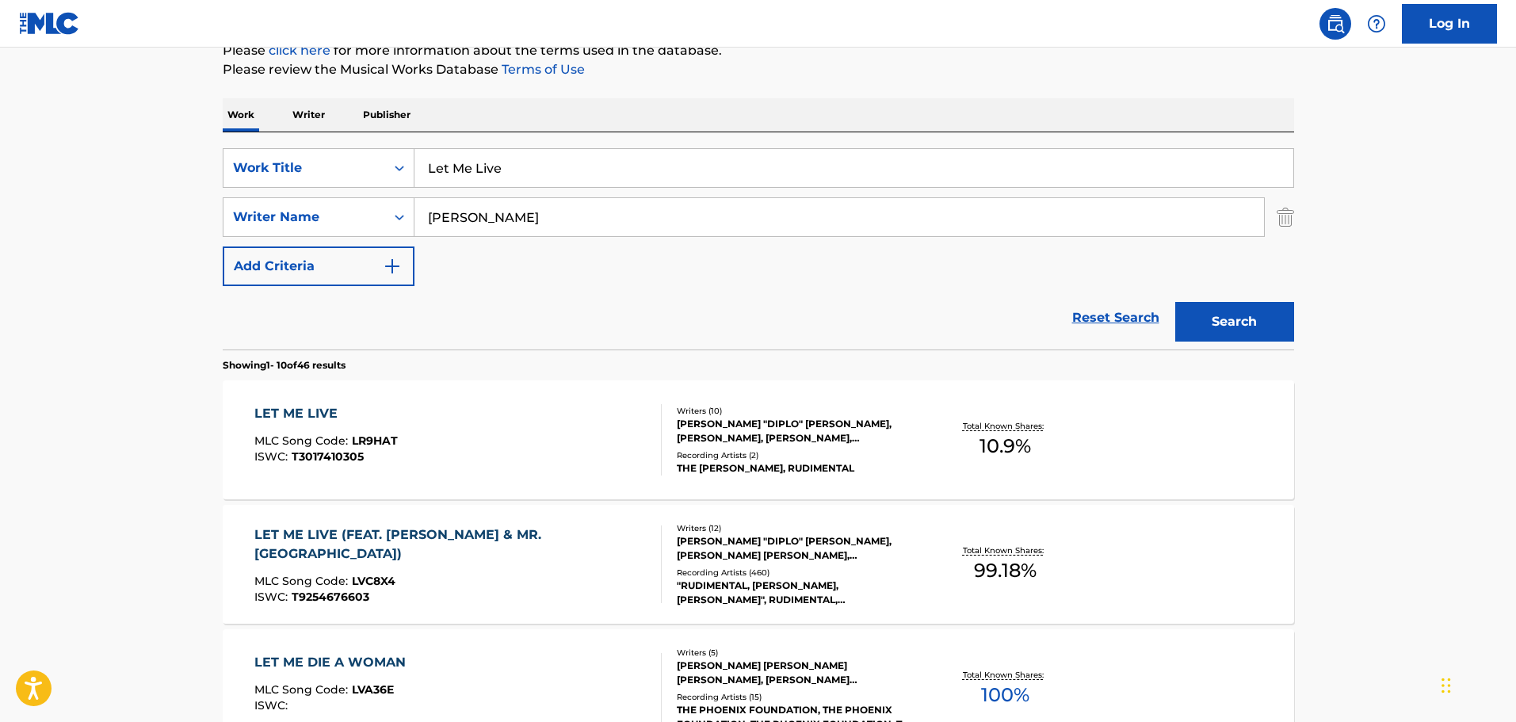
click at [888, 462] on div "THE [PERSON_NAME], RUDIMENTAL" at bounding box center [796, 468] width 239 height 14
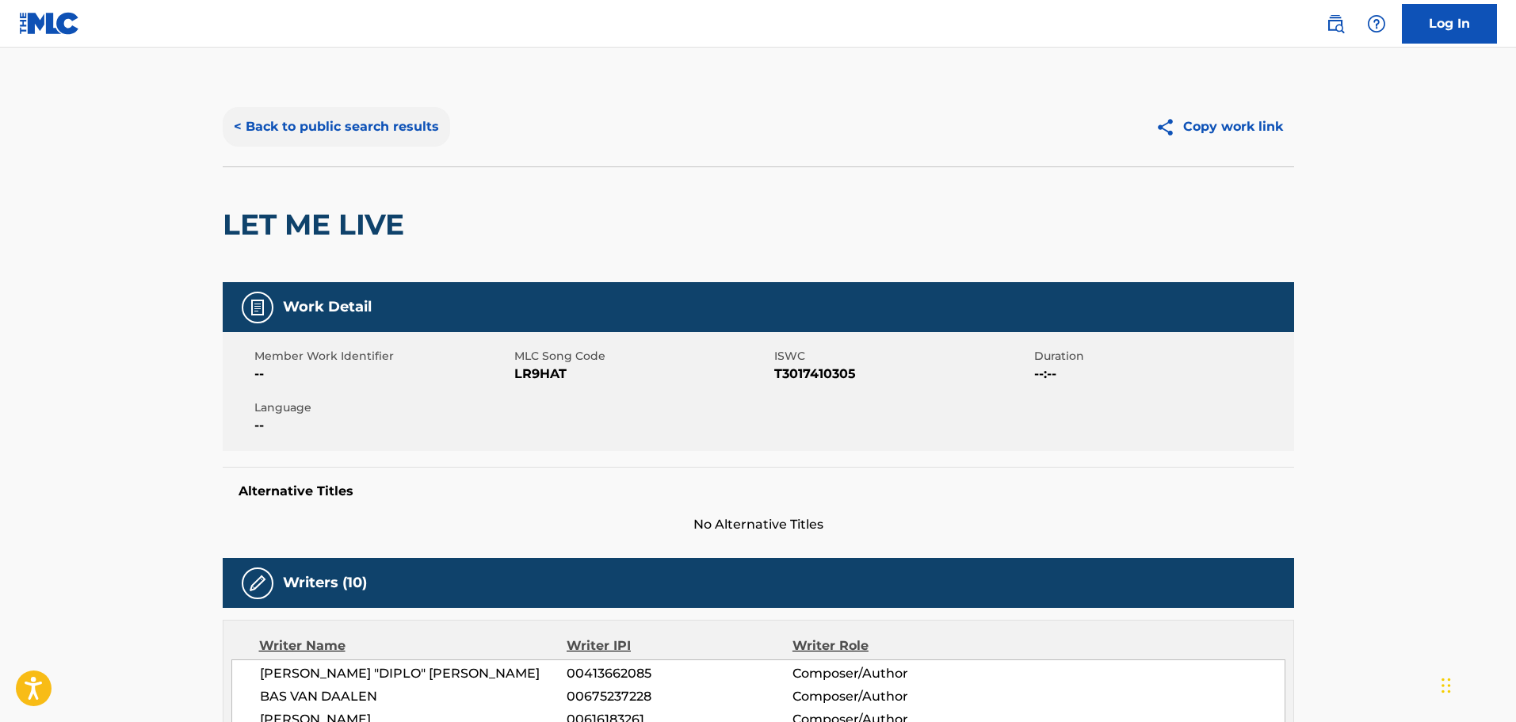
click at [307, 123] on button "< Back to public search results" at bounding box center [336, 127] width 227 height 40
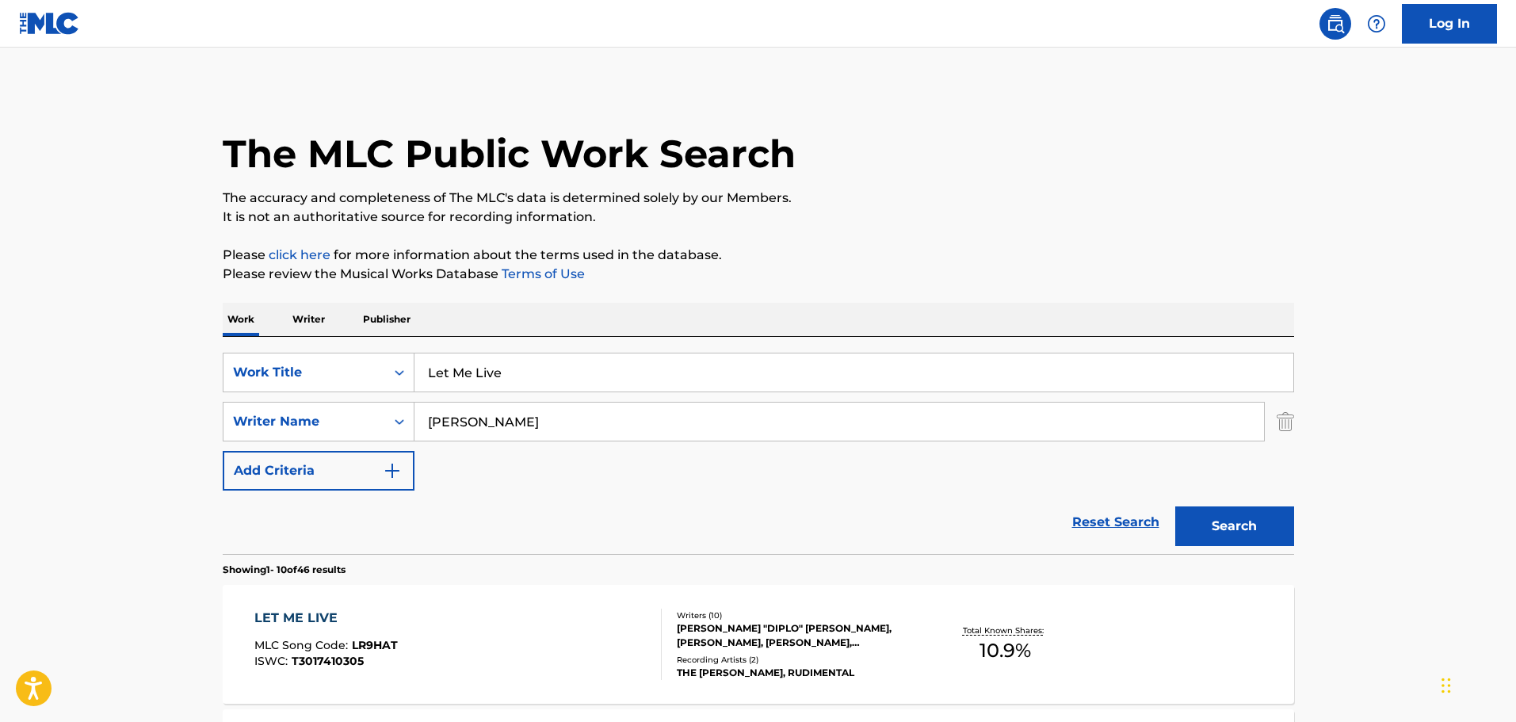
scroll to position [204, 0]
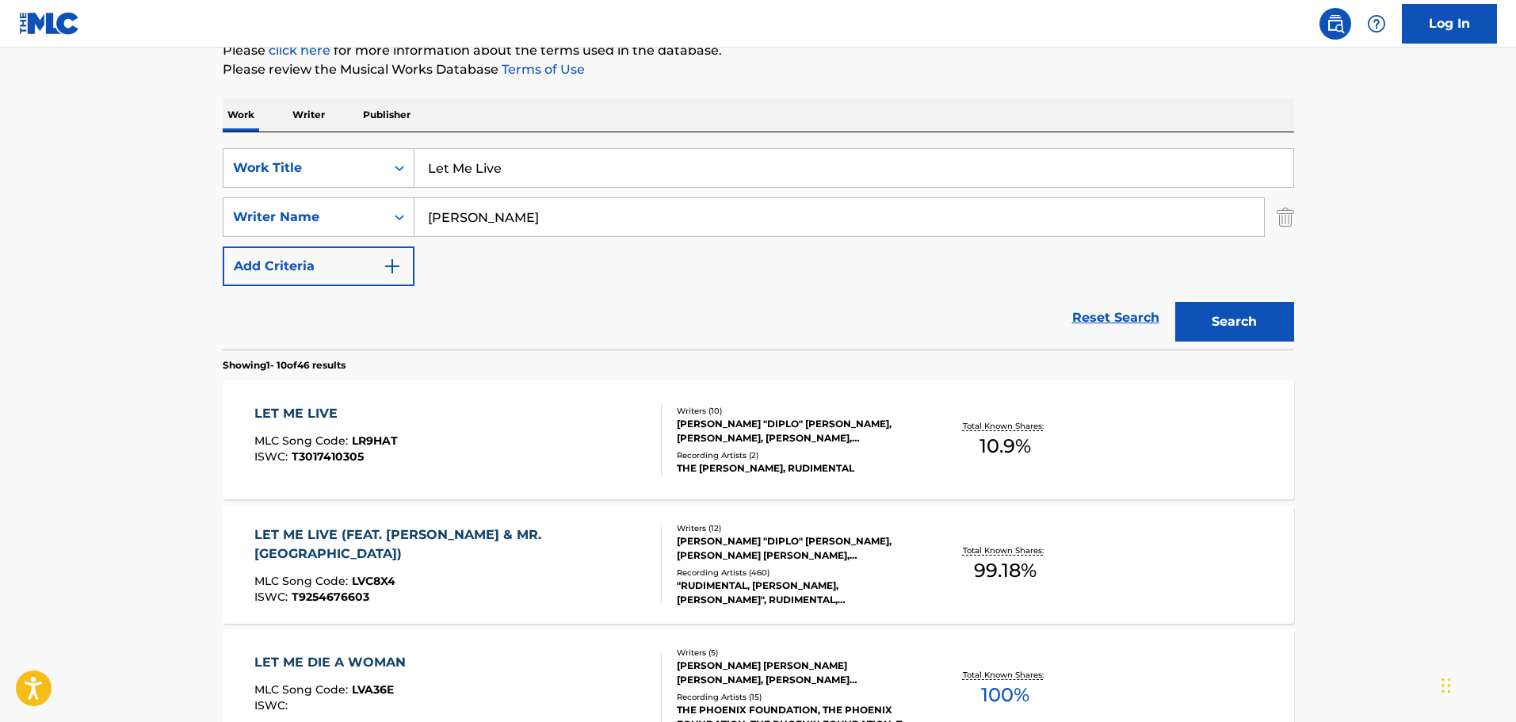
click at [730, 571] on div "Recording Artists ( 460 )" at bounding box center [796, 572] width 239 height 12
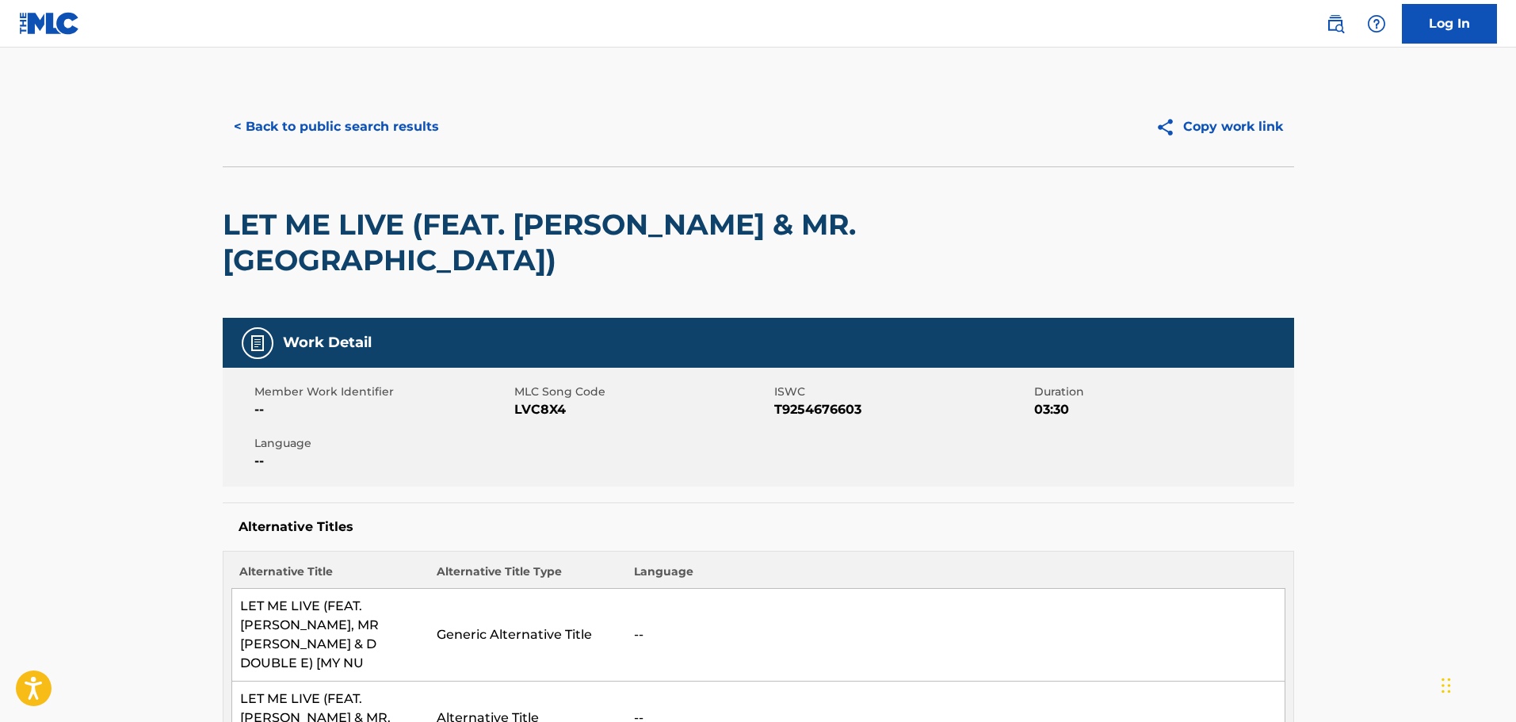
click at [282, 93] on div "< Back to public search results Copy work link" at bounding box center [758, 126] width 1071 height 79
click at [285, 109] on button "< Back to public search results" at bounding box center [336, 127] width 227 height 40
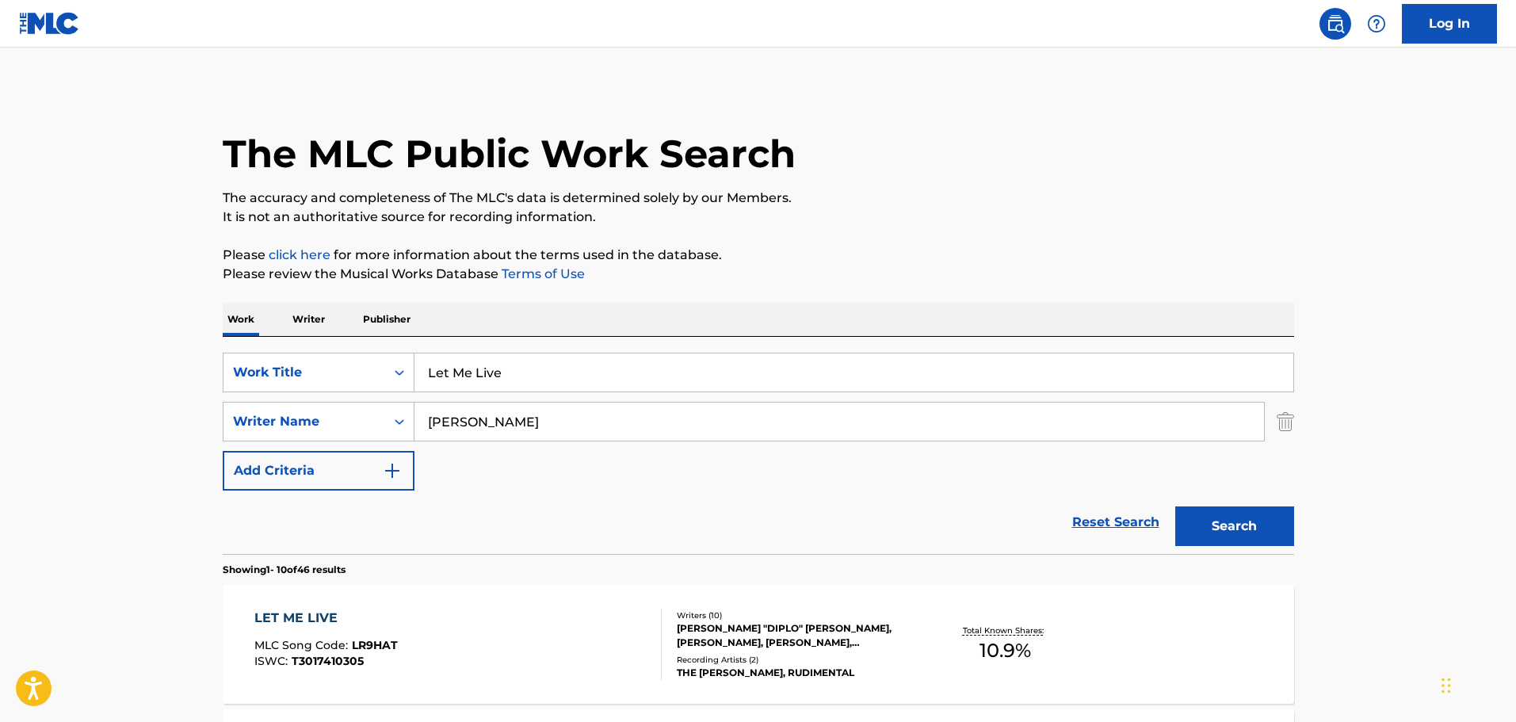
scroll to position [204, 0]
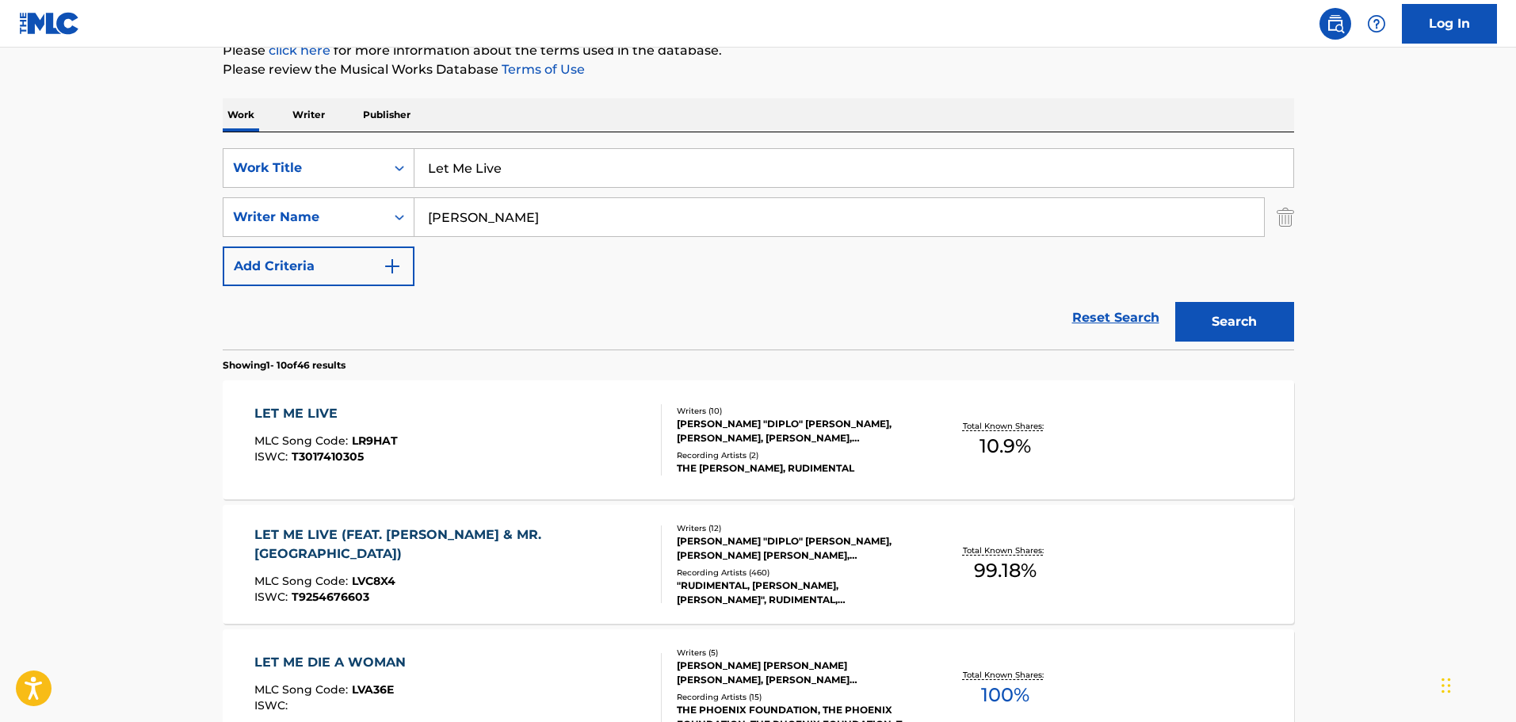
click at [494, 165] on input "Let Me Live" at bounding box center [853, 168] width 879 height 38
paste input "ights Up - Karaoke Version"
drag, startPoint x: 498, startPoint y: 167, endPoint x: 1203, endPoint y: 221, distance: 707.1
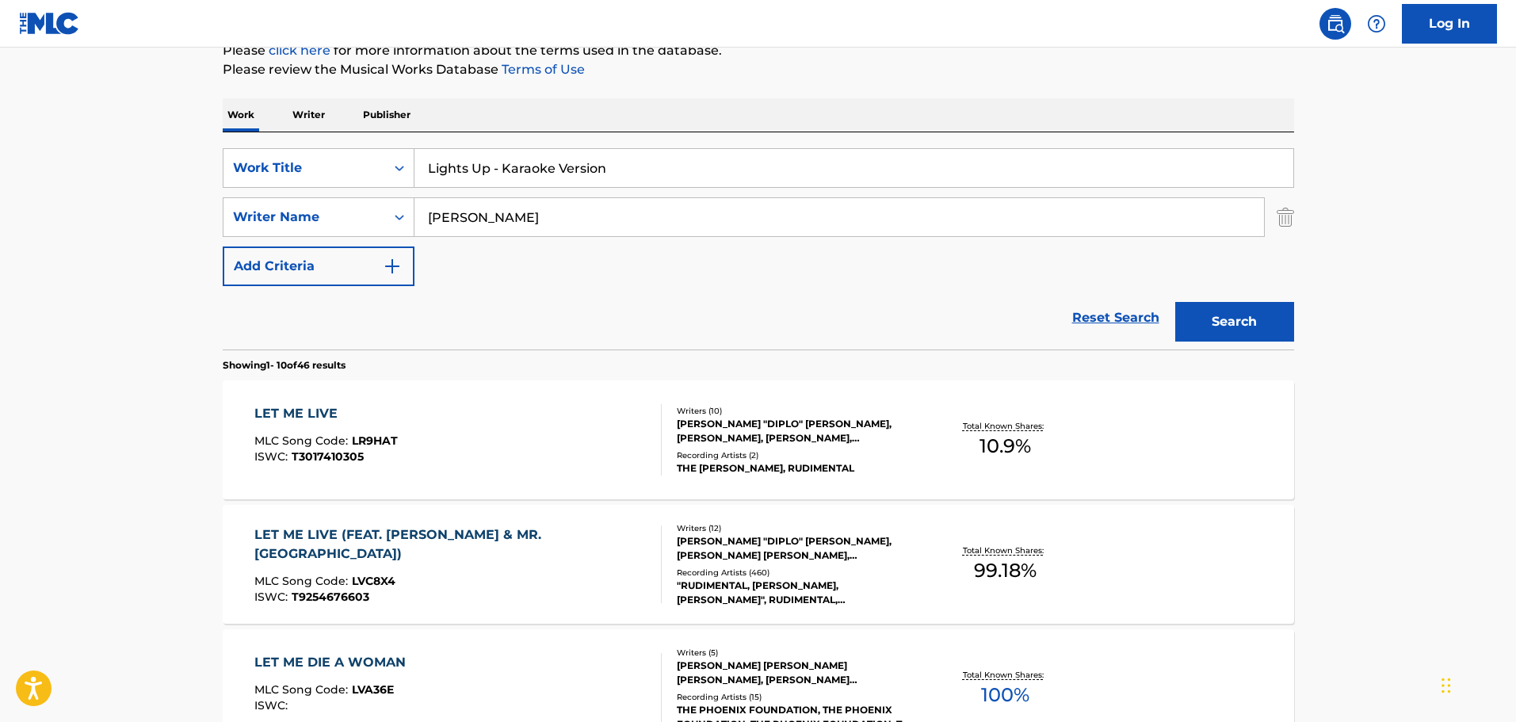
click at [1203, 221] on div "SearchWithCriteria16a5b615-a1a8-430c-9654-d171e8ec5479 Work Title Lights Up - K…" at bounding box center [758, 217] width 1071 height 138
type input "Lights Up"
type input "HULL"
click at [1175, 302] on button "Search" at bounding box center [1234, 322] width 119 height 40
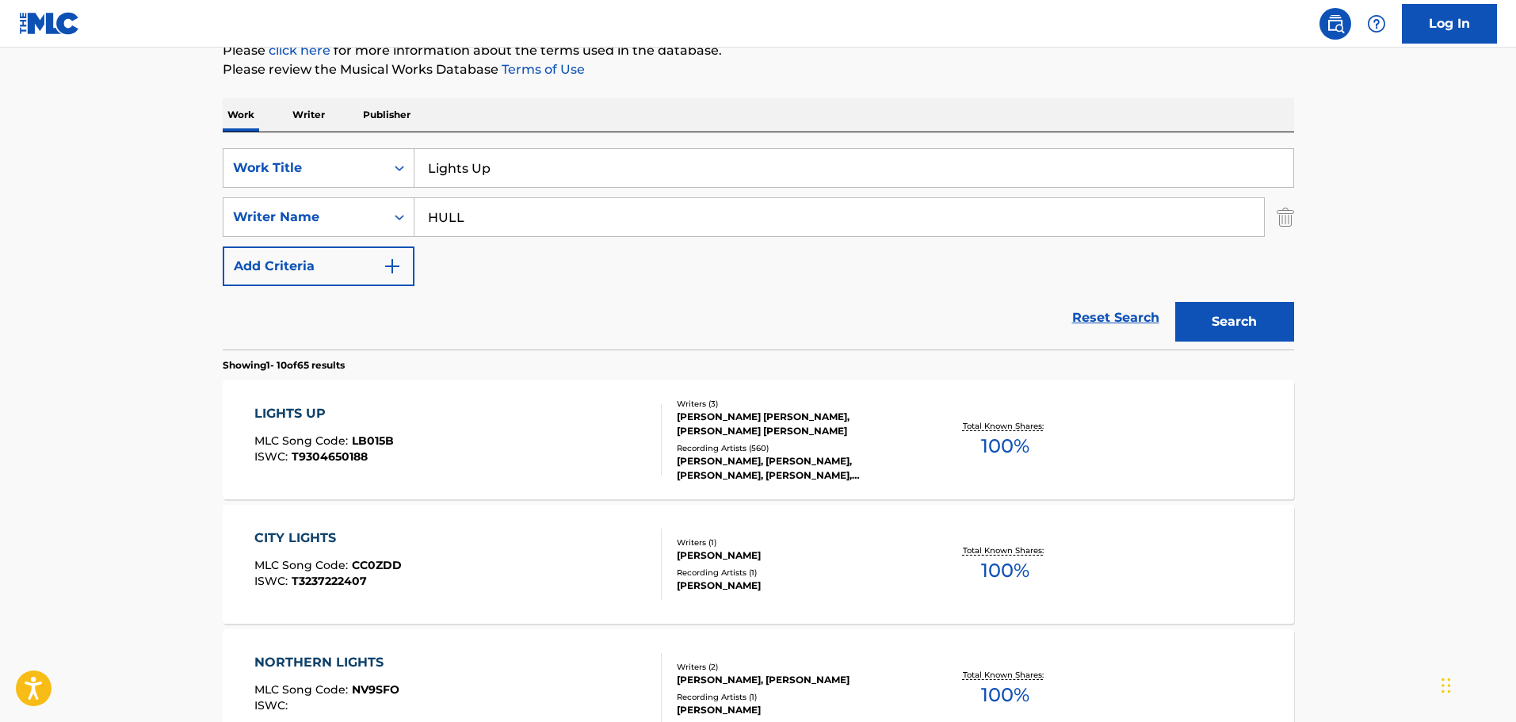
click at [879, 460] on div "[PERSON_NAME], [PERSON_NAME], [PERSON_NAME], [PERSON_NAME], [PERSON_NAME], [PER…" at bounding box center [796, 468] width 239 height 29
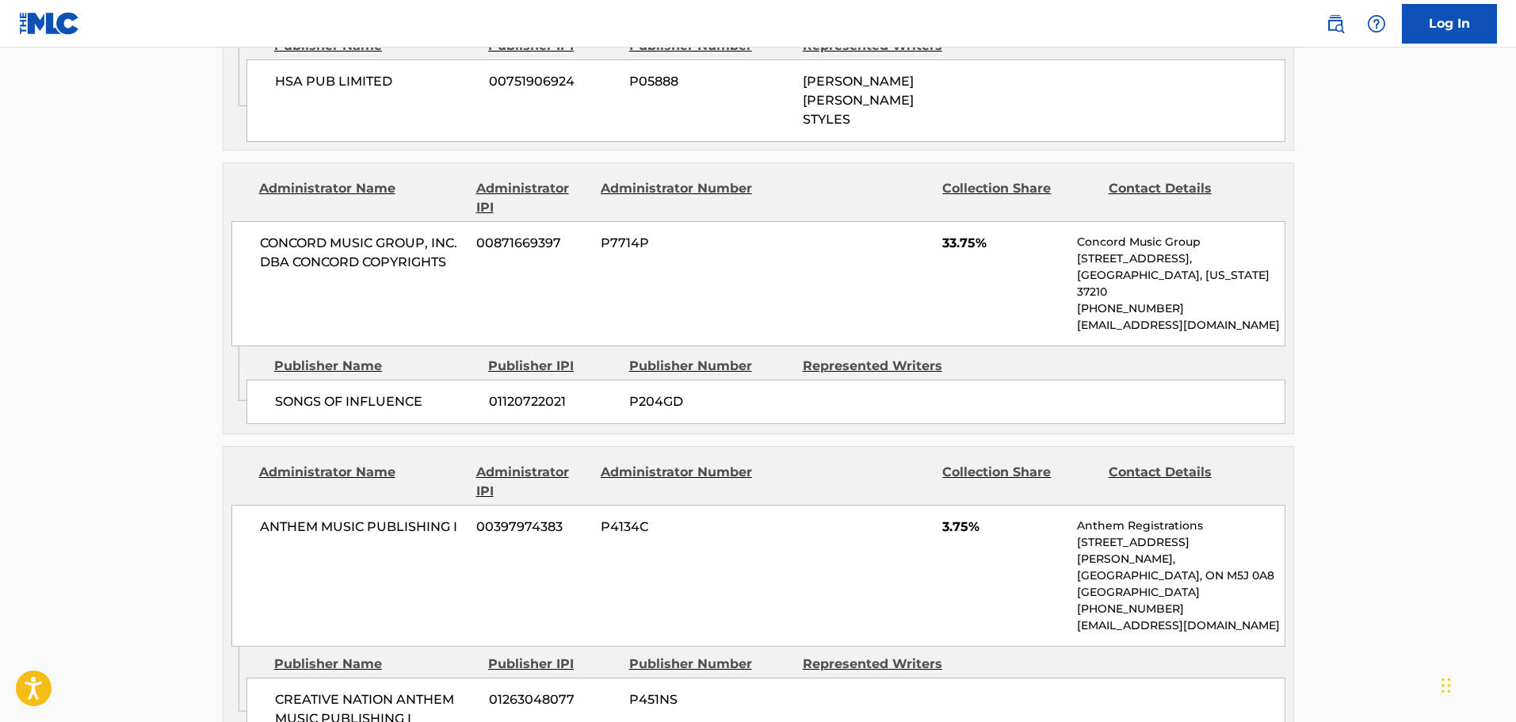
scroll to position [1634, 0]
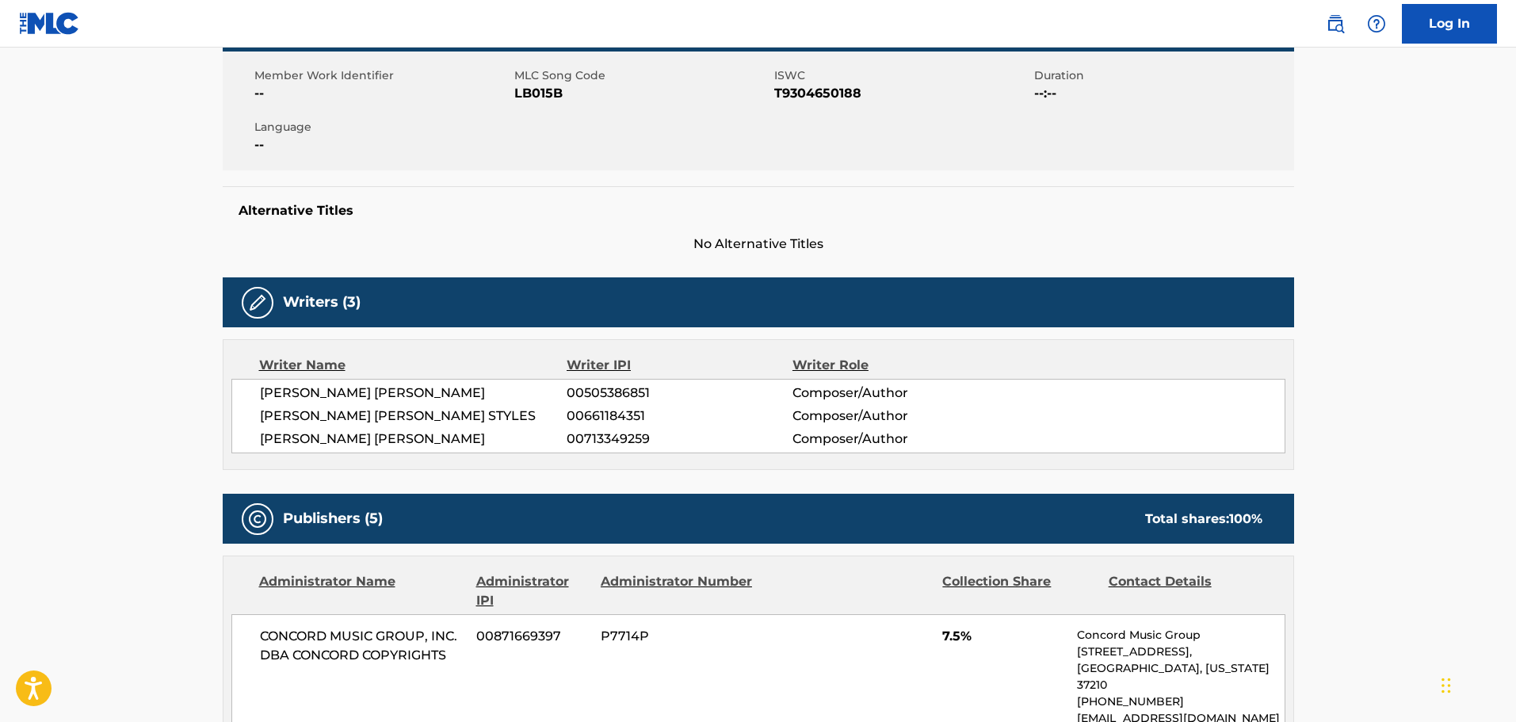
scroll to position [0, 0]
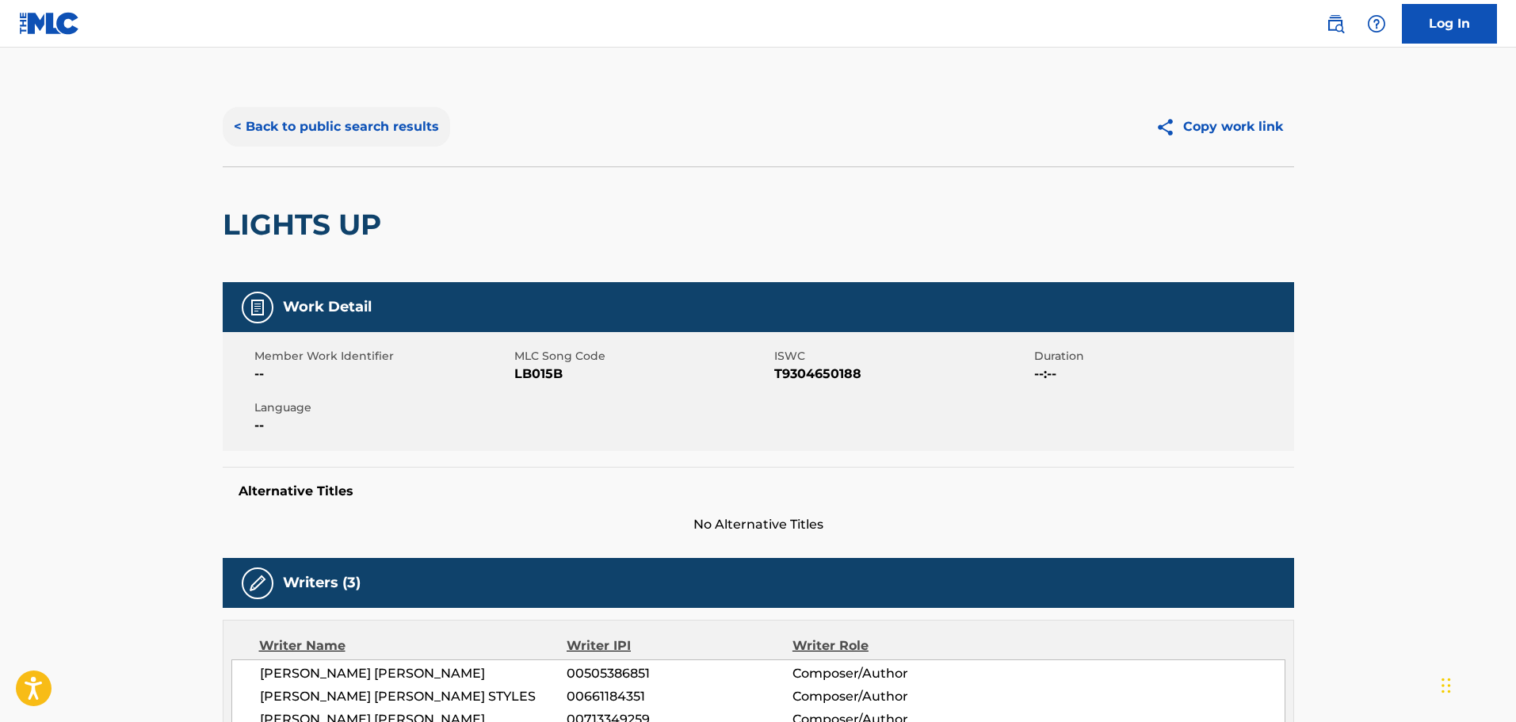
click at [342, 145] on button "< Back to public search results" at bounding box center [336, 127] width 227 height 40
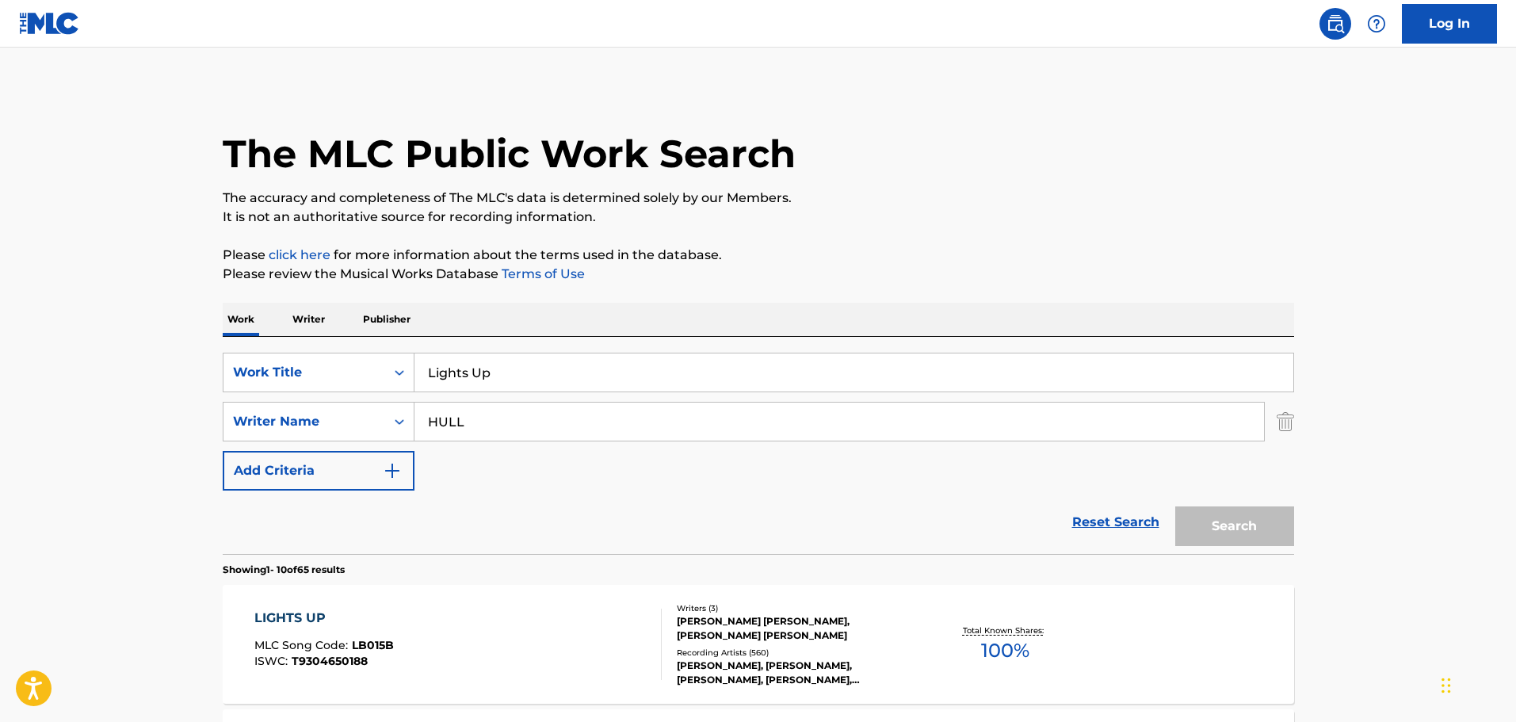
scroll to position [204, 0]
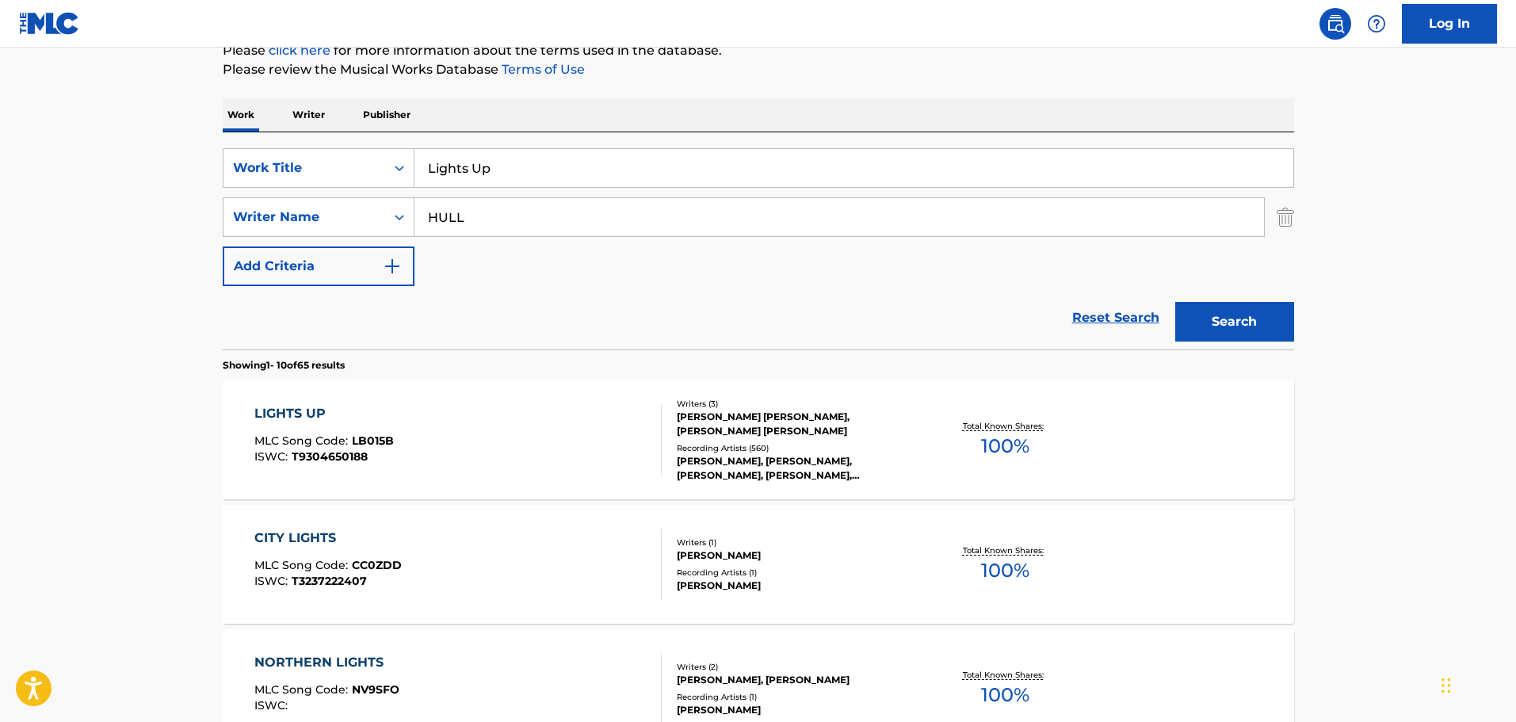
click at [477, 162] on input "Lights Up" at bounding box center [853, 168] width 879 height 38
paste input "My Heart Goes (La Di Da) - Karaoke Version"
click at [477, 162] on input "My Heart Goes (La Di Da) - Karaoke Version" at bounding box center [853, 168] width 879 height 38
drag, startPoint x: 588, startPoint y: 164, endPoint x: 1164, endPoint y: 277, distance: 587.0
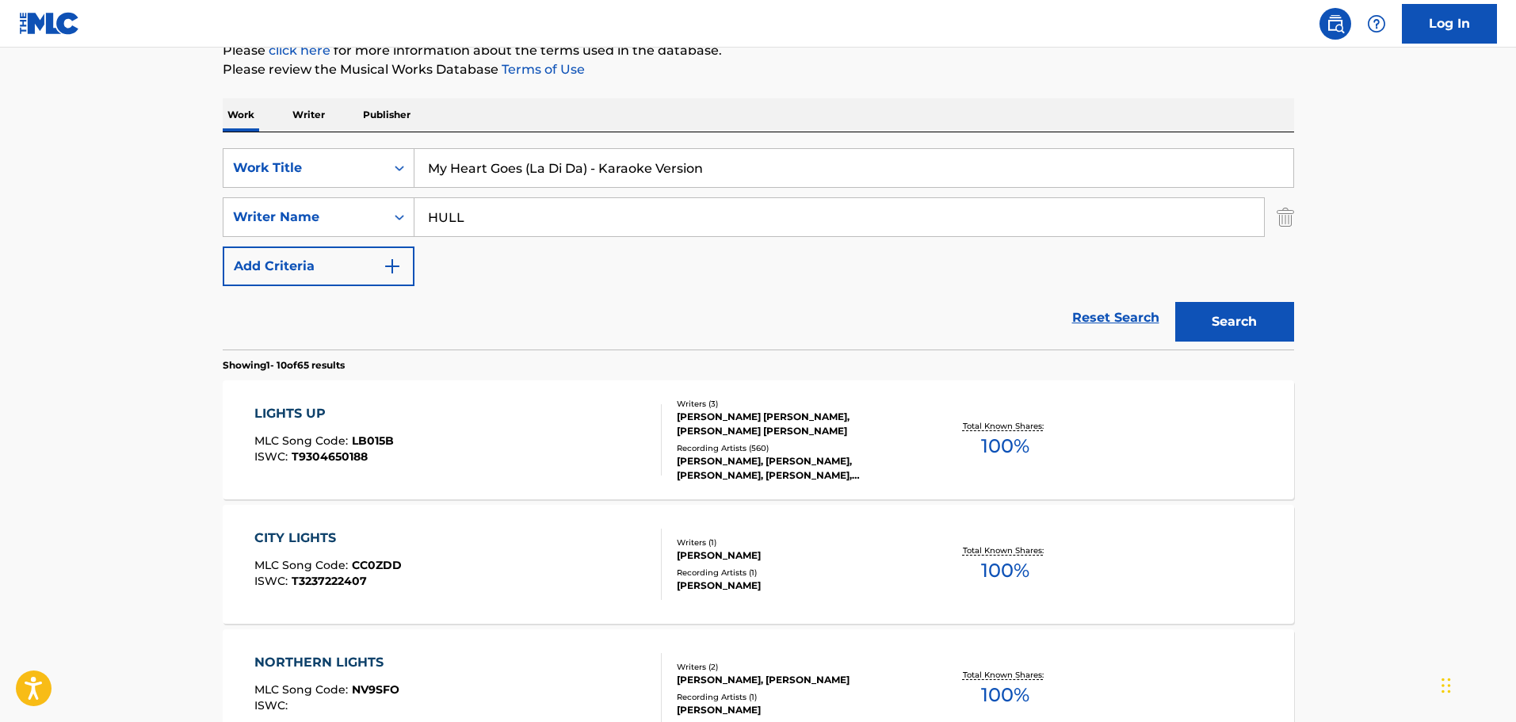
click at [1164, 277] on div "SearchWithCriteria16a5b615-a1a8-430c-9654-d171e8ec5479 Work Title My Heart Goes…" at bounding box center [758, 217] width 1071 height 138
type input "My Heart Goes (La Di Da)"
type input "HAINING"
click at [1175, 302] on button "Search" at bounding box center [1234, 322] width 119 height 40
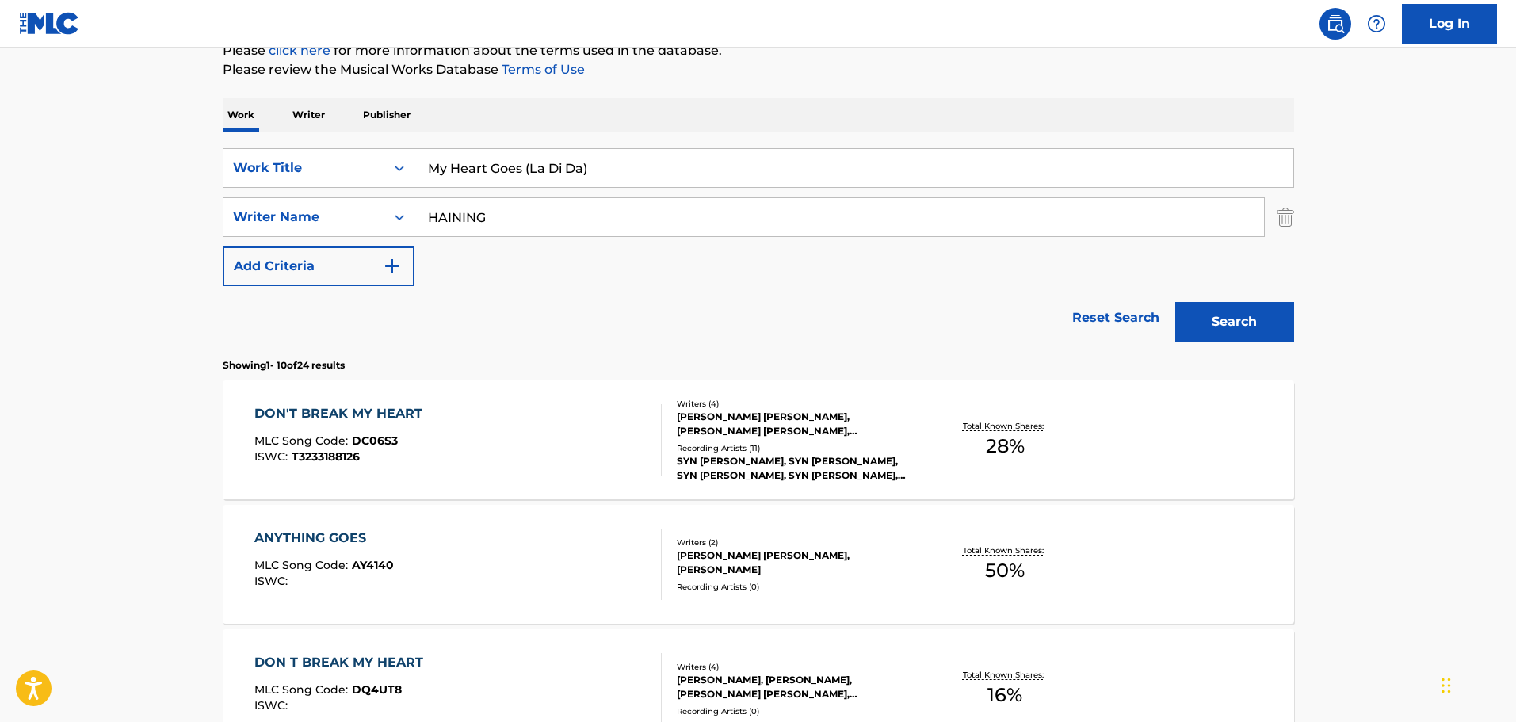
drag, startPoint x: 523, startPoint y: 166, endPoint x: 951, endPoint y: 212, distance: 431.0
click at [951, 212] on div "SearchWithCriteria16a5b615-a1a8-430c-9654-d171e8ec5479 Work Title My Heart Goes…" at bounding box center [758, 217] width 1071 height 138
click at [1175, 302] on button "Search" at bounding box center [1234, 322] width 119 height 40
click at [589, 176] on input "My Heart Goes" at bounding box center [853, 168] width 879 height 38
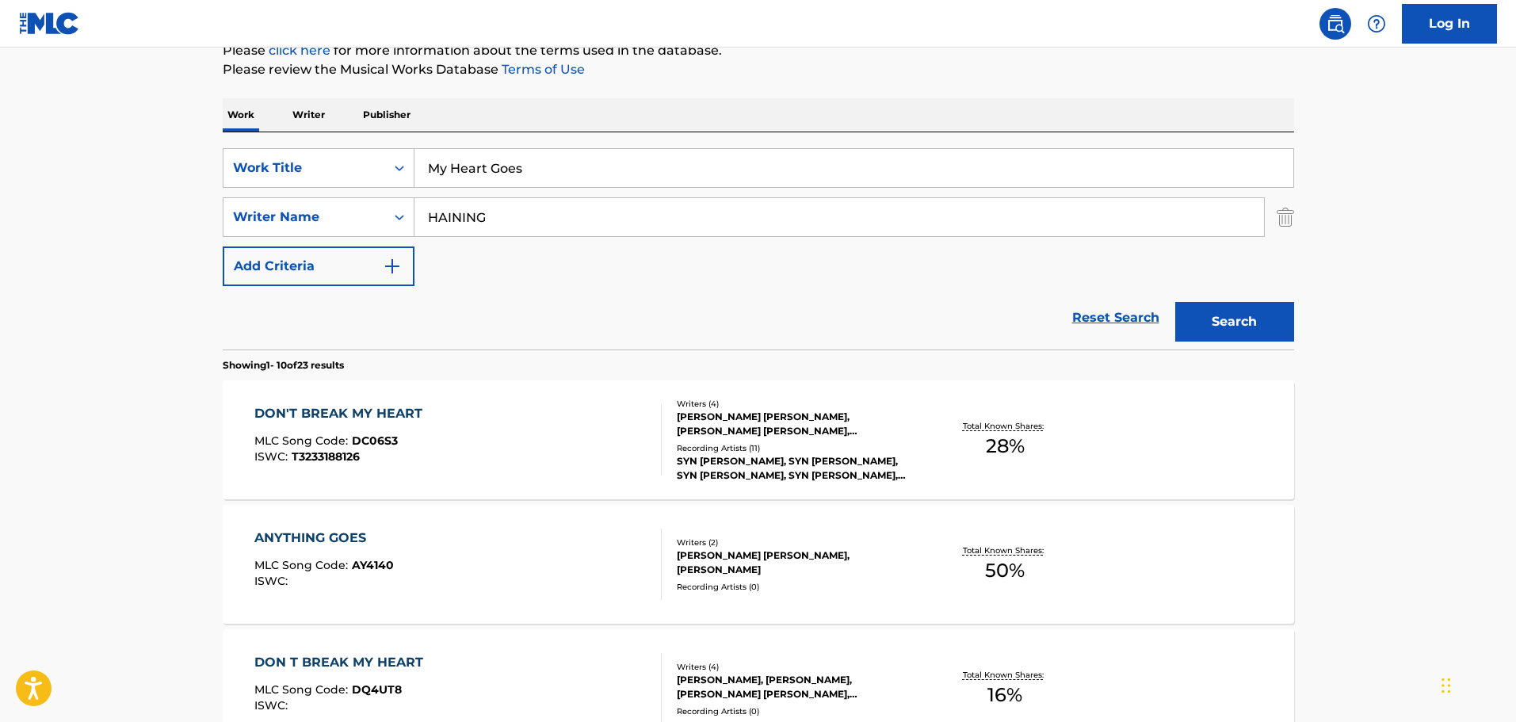
click at [589, 176] on input "My Heart Goes" at bounding box center [853, 168] width 879 height 38
click at [1175, 302] on button "Search" at bounding box center [1234, 322] width 119 height 40
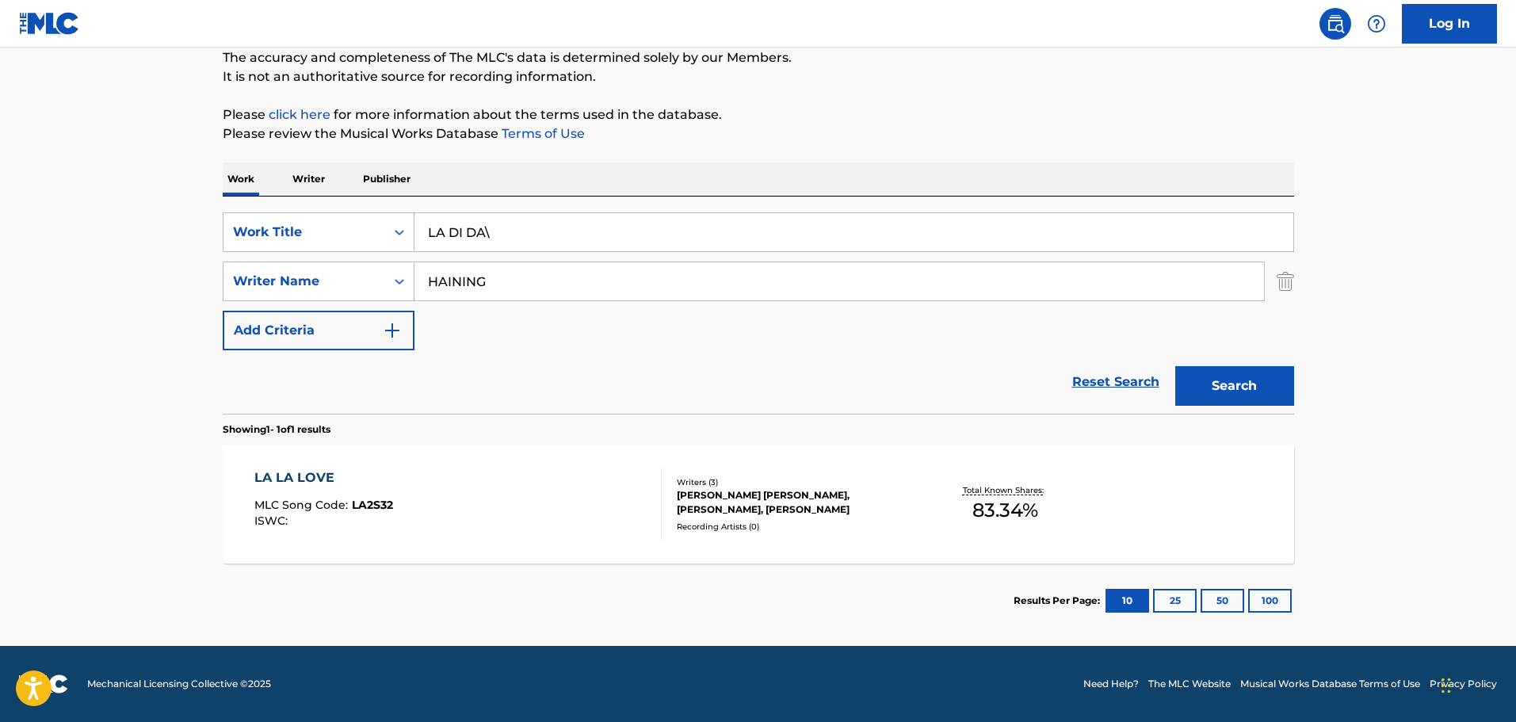
click at [551, 216] on input "LA DI DA\" at bounding box center [853, 232] width 879 height 38
click at [1175, 366] on button "Search" at bounding box center [1234, 386] width 119 height 40
click at [577, 227] on input "LA DI DA" at bounding box center [853, 232] width 879 height 38
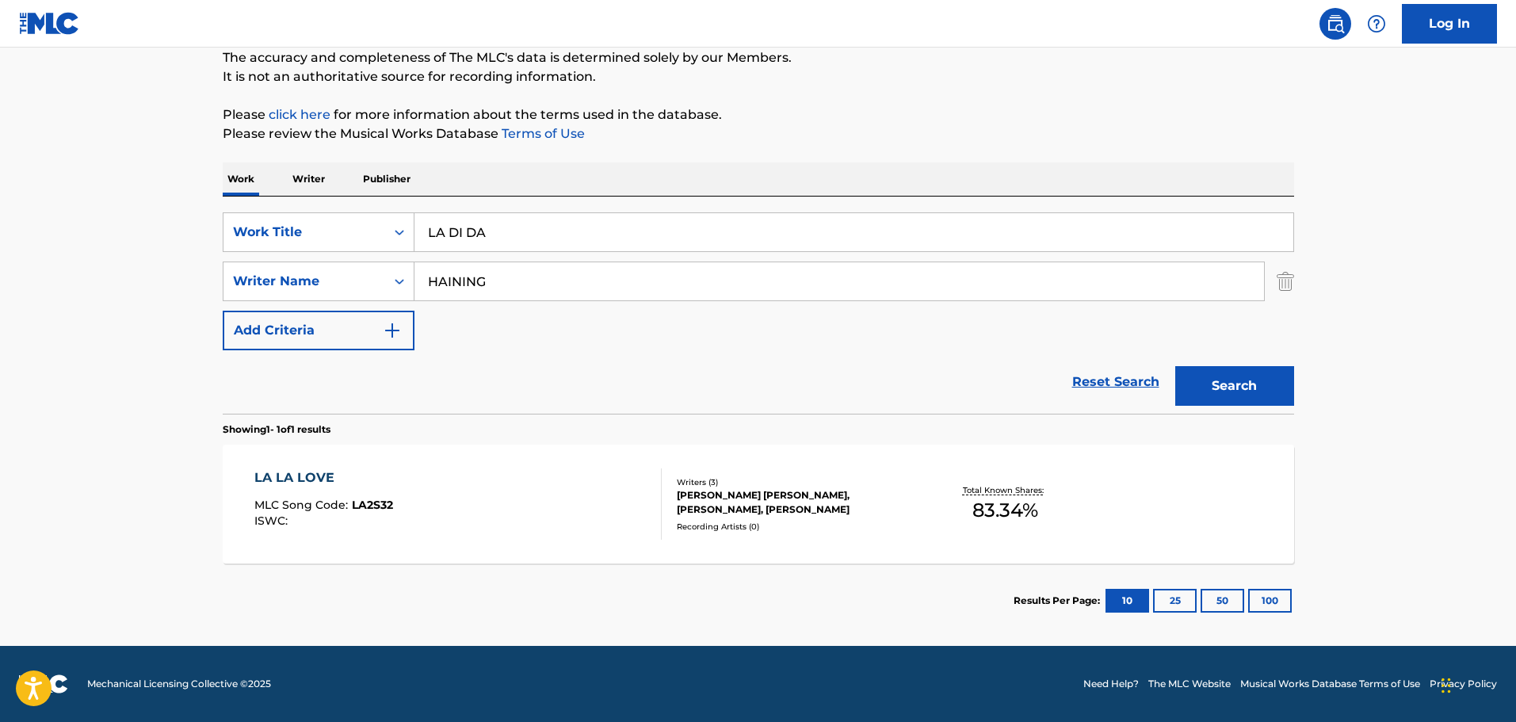
paste input "Now And Then (With Harmony) - Karaoke Version"
click at [625, 227] on input "Now And Then (With Harmony) - Karaoke Version" at bounding box center [853, 232] width 879 height 38
drag, startPoint x: 635, startPoint y: 230, endPoint x: 1165, endPoint y: 425, distance: 564.7
click at [1165, 425] on div "SearchWithCriteria16a5b615-a1a8-430c-9654-d171e8ec5479 Work Title Now And Then …" at bounding box center [758, 416] width 1071 height 441
type input "Now And Then (With Harmony)"
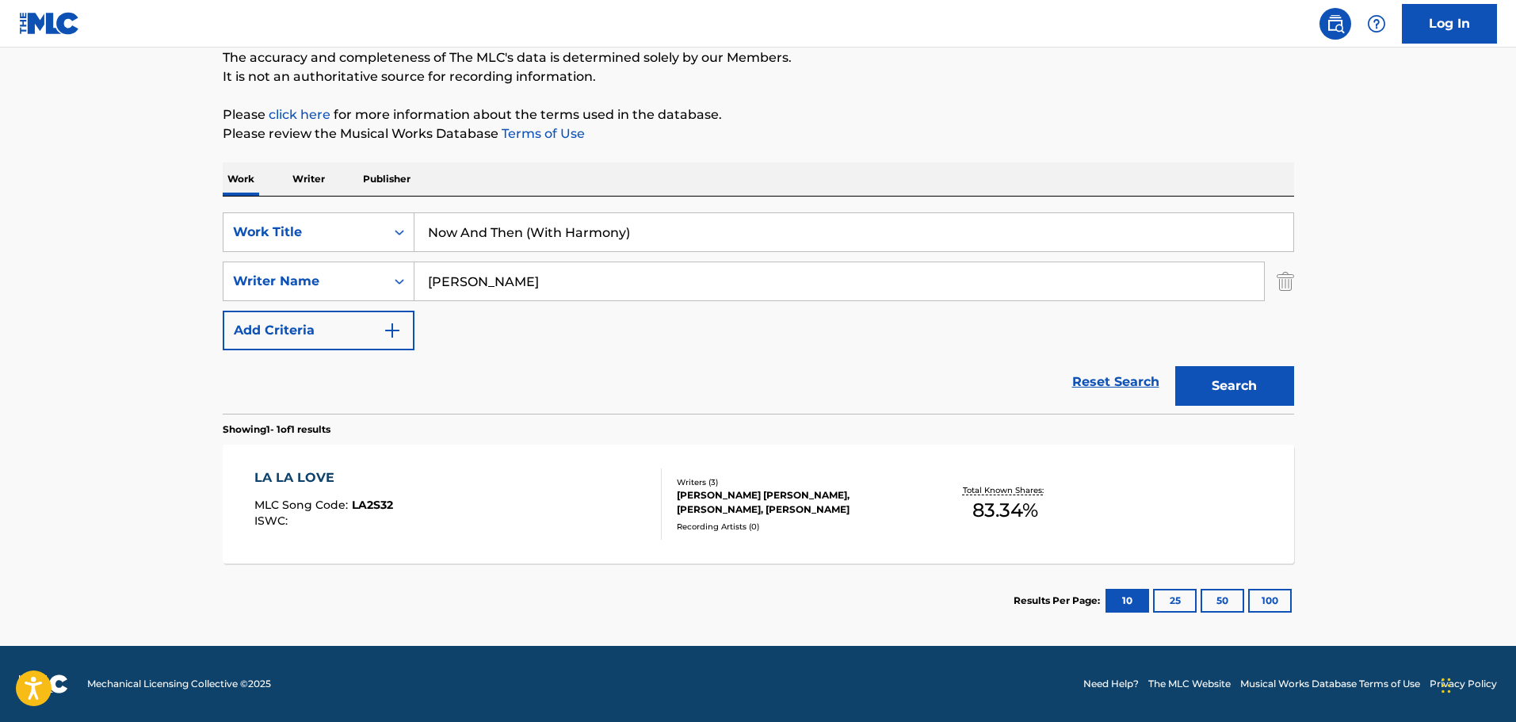
type input "[PERSON_NAME]"
click at [1175, 366] on button "Search" at bounding box center [1234, 386] width 119 height 40
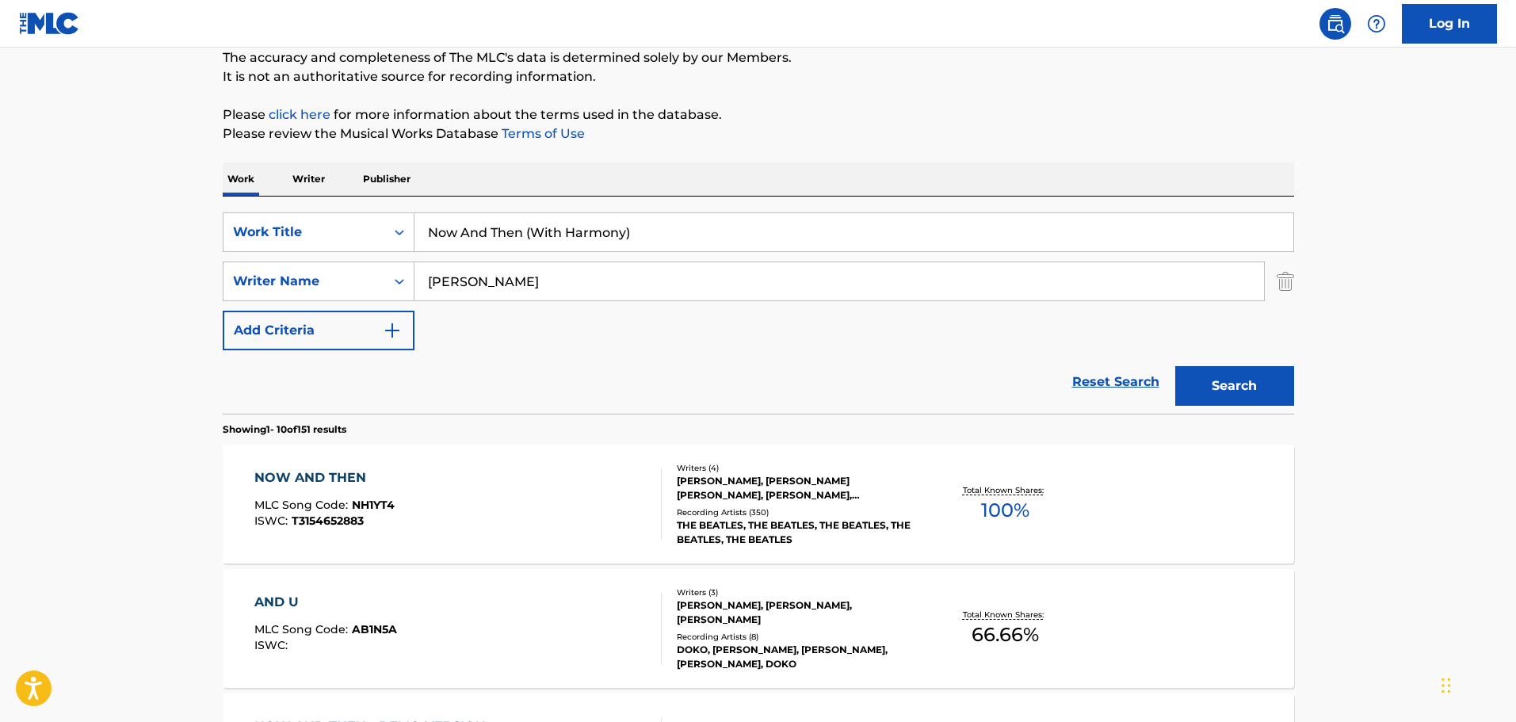
click at [729, 501] on div "[PERSON_NAME], [PERSON_NAME] [PERSON_NAME], [PERSON_NAME], [PERSON_NAME] ([PERS…" at bounding box center [796, 488] width 239 height 29
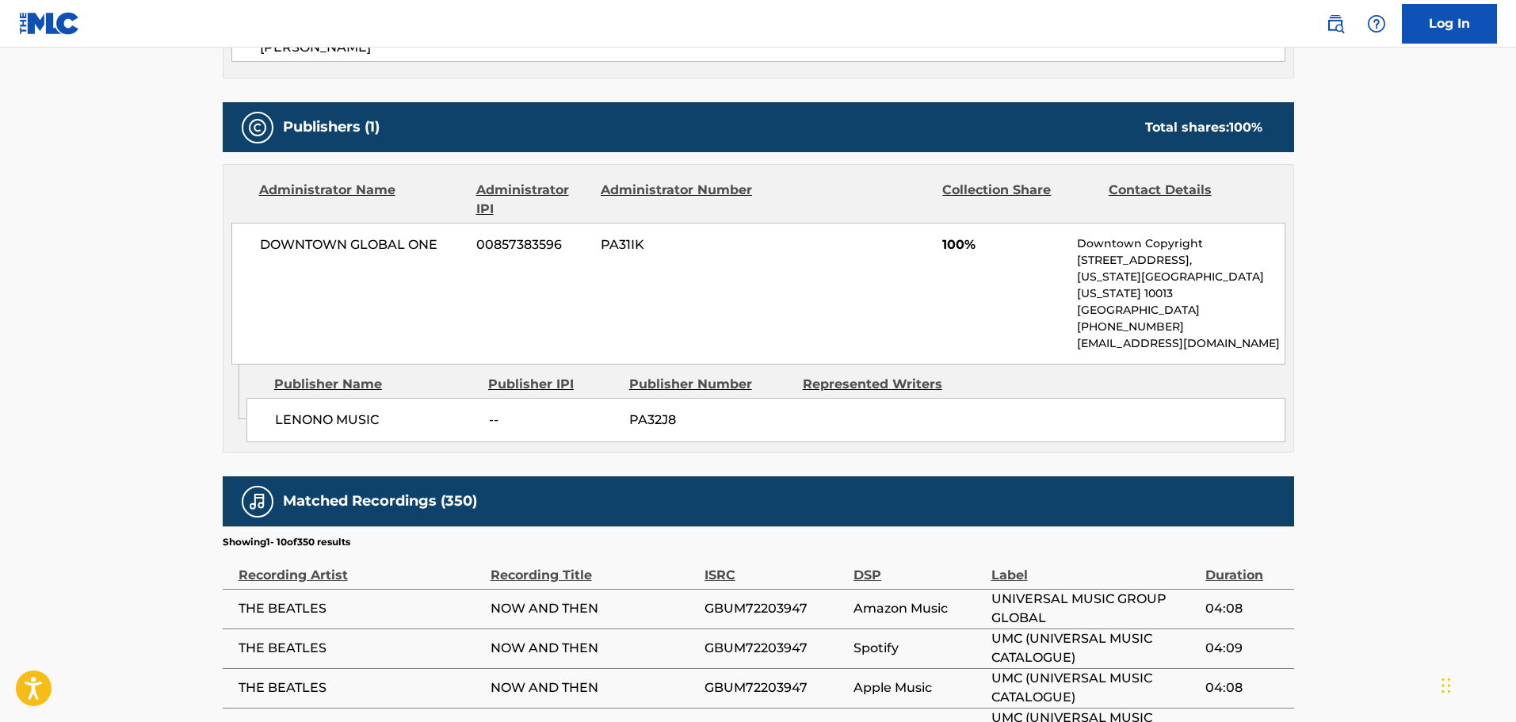
scroll to position [805, 0]
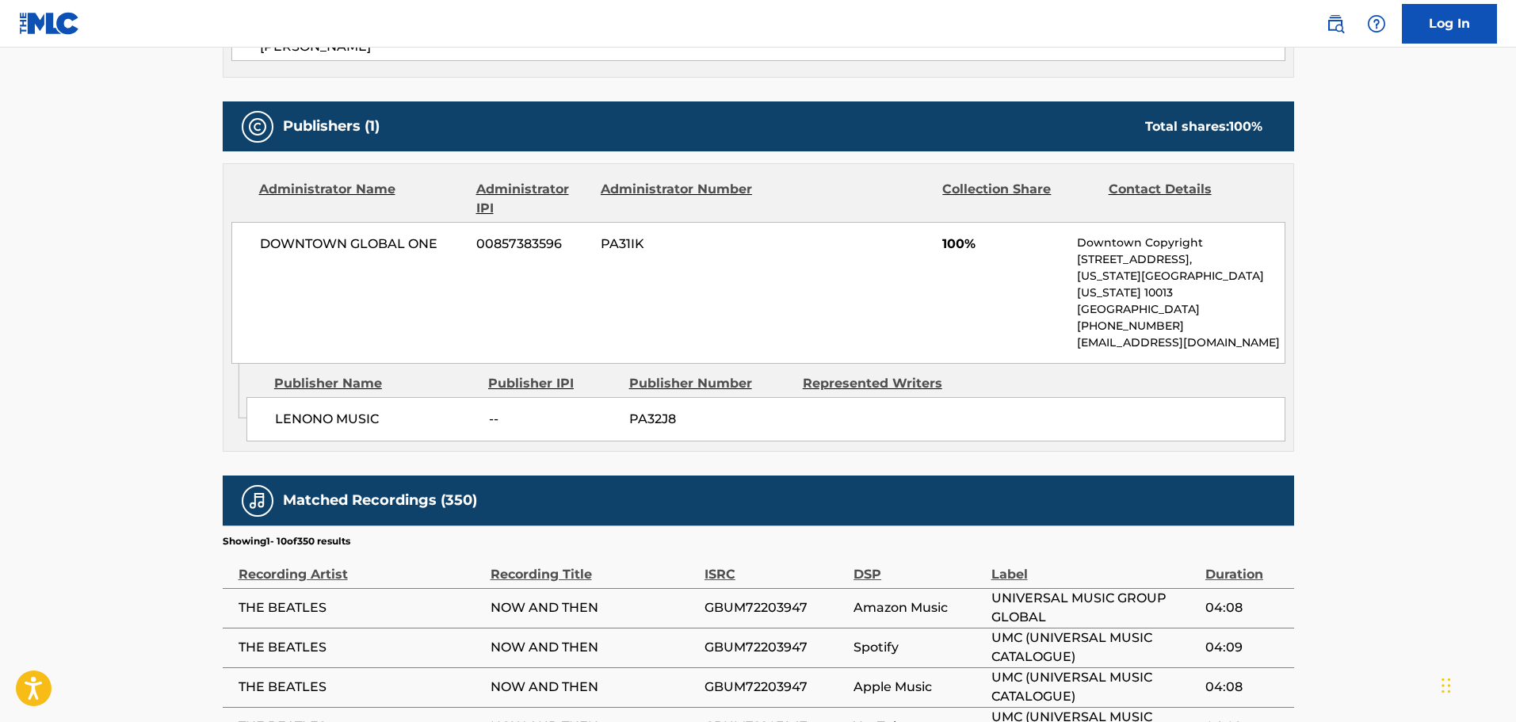
click at [414, 234] on span "DOWNTOWN GLOBAL ONE" at bounding box center [362, 243] width 205 height 19
click at [303, 410] on span "LENONO MUSIC" at bounding box center [376, 419] width 202 height 19
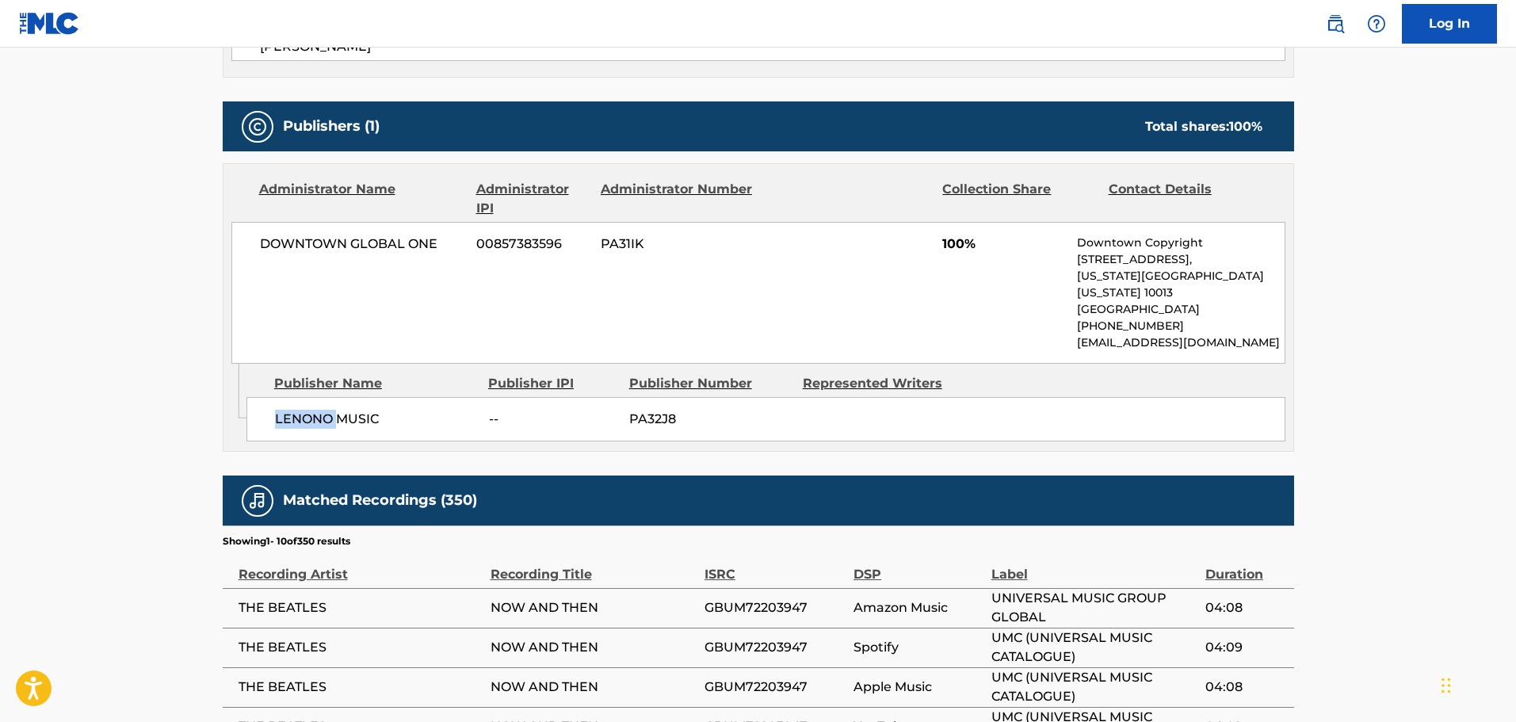
click at [303, 410] on span "LENONO MUSIC" at bounding box center [376, 419] width 202 height 19
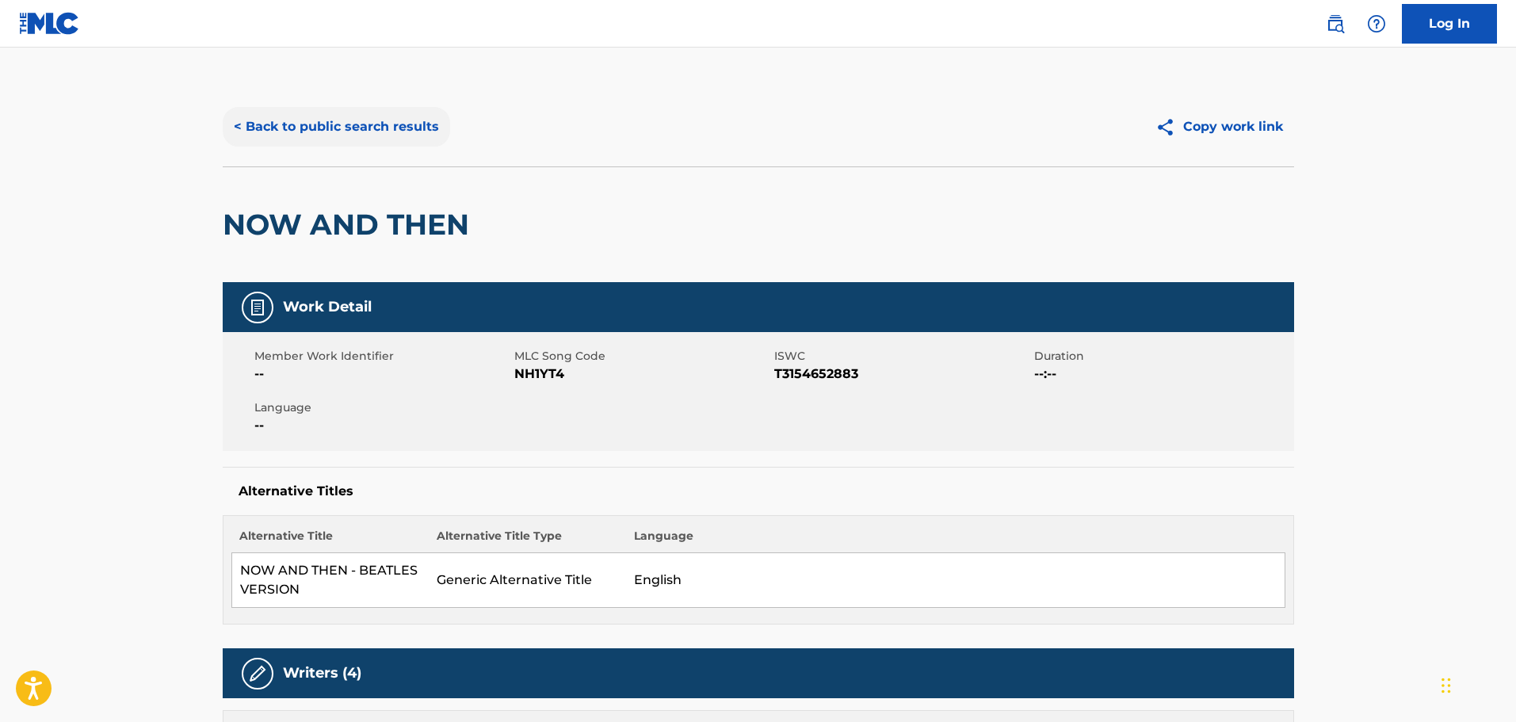
click at [334, 131] on button "< Back to public search results" at bounding box center [336, 127] width 227 height 40
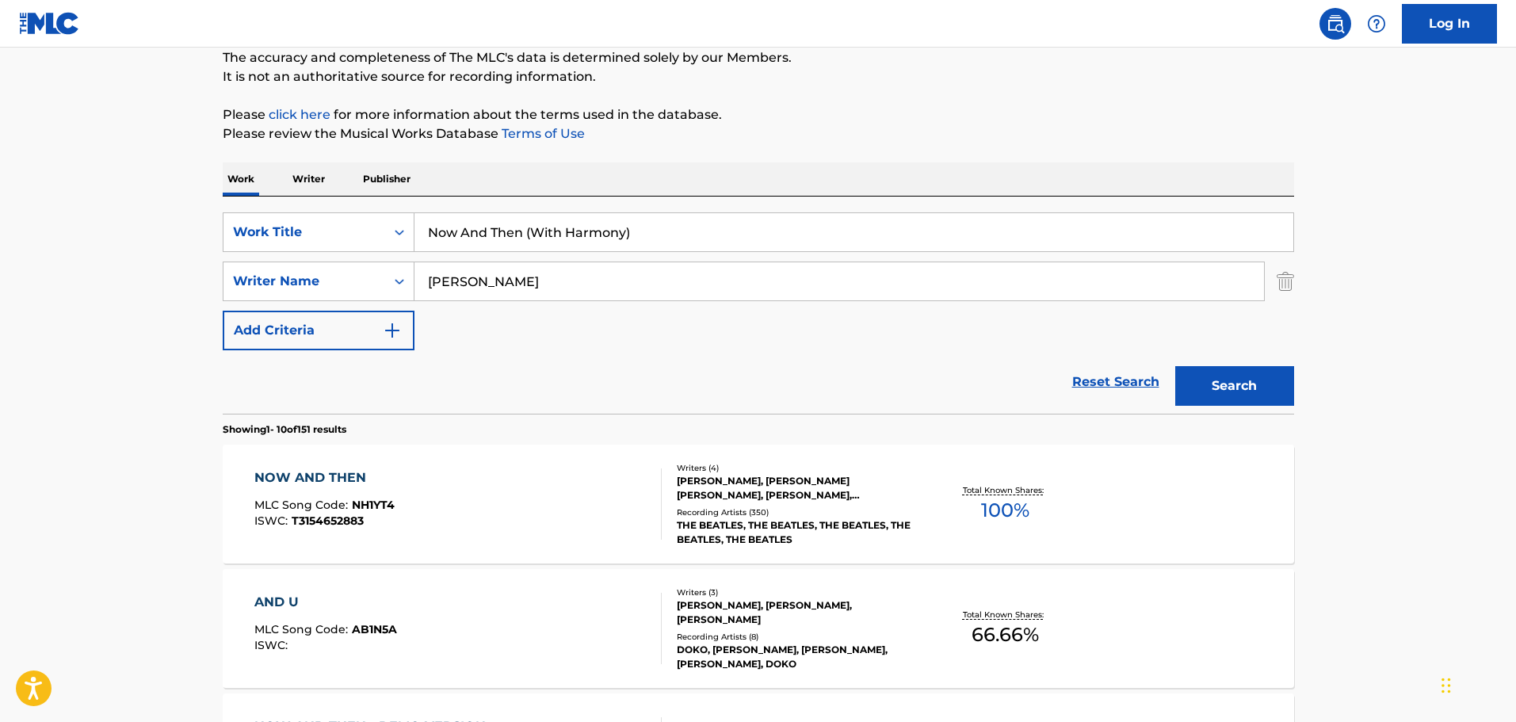
click at [609, 242] on input "Now And Then (With Harmony)" at bounding box center [853, 232] width 879 height 38
paste input "Rescue Me - Karaoke Version"
drag, startPoint x: 504, startPoint y: 231, endPoint x: 1238, endPoint y: 329, distance: 740.8
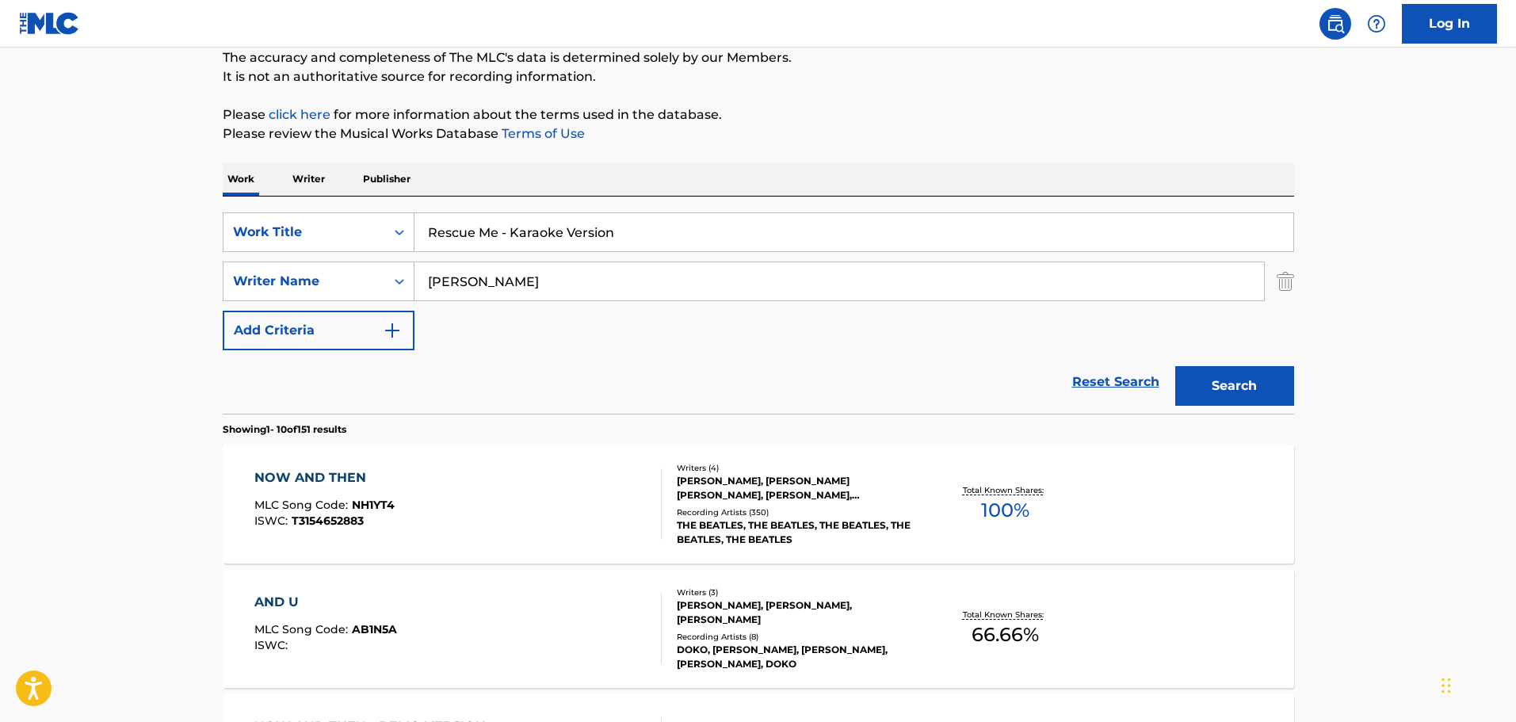
click at [1238, 329] on div "SearchWithCriteria16a5b615-a1a8-430c-9654-d171e8ec5479 Work Title Rescue Me - K…" at bounding box center [758, 281] width 1071 height 138
type input "Rescue Me"
type input "[PERSON_NAME]"
click at [1175, 366] on button "Search" at bounding box center [1234, 386] width 119 height 40
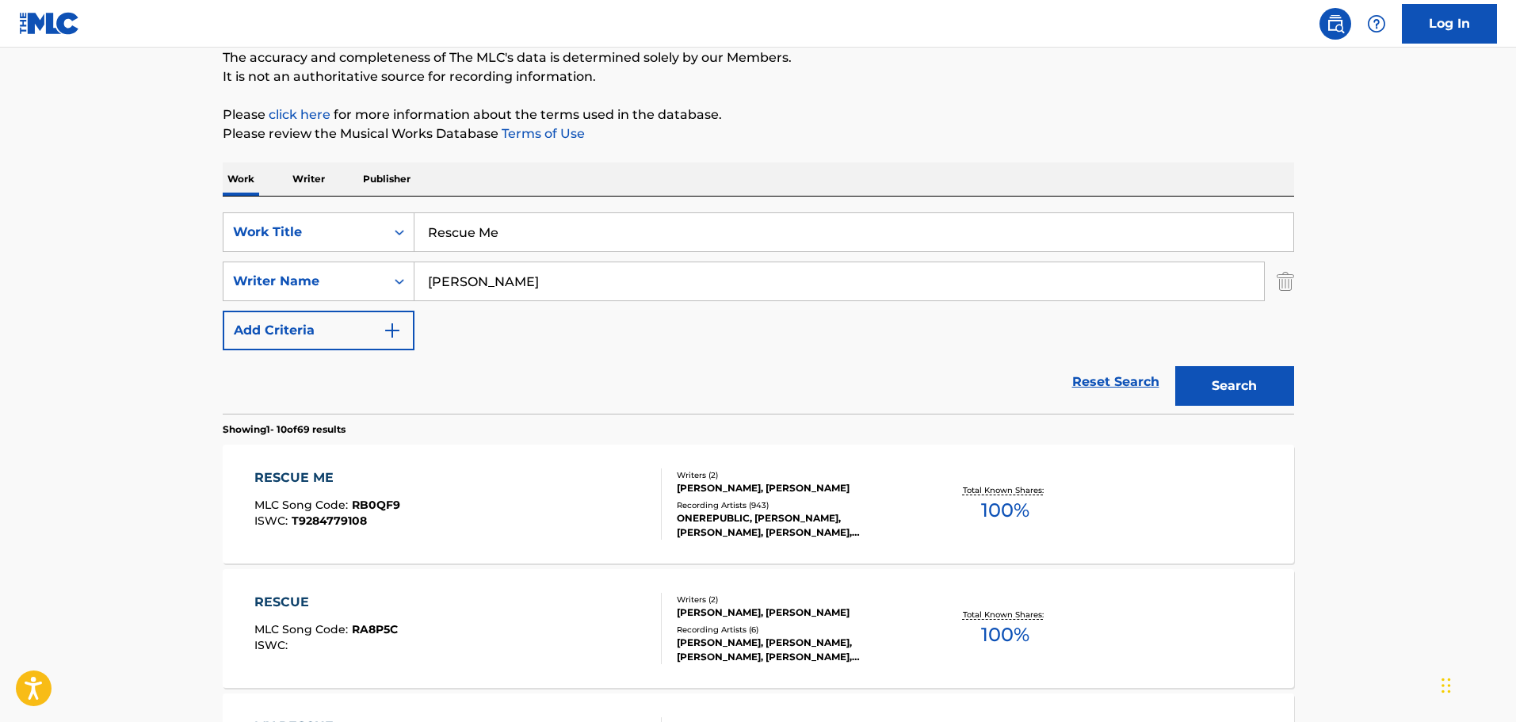
click at [861, 514] on div "ONEREPUBLIC, [PERSON_NAME], [PERSON_NAME], [PERSON_NAME], ONEREPUBLIC, ONEREPUB…" at bounding box center [796, 525] width 239 height 29
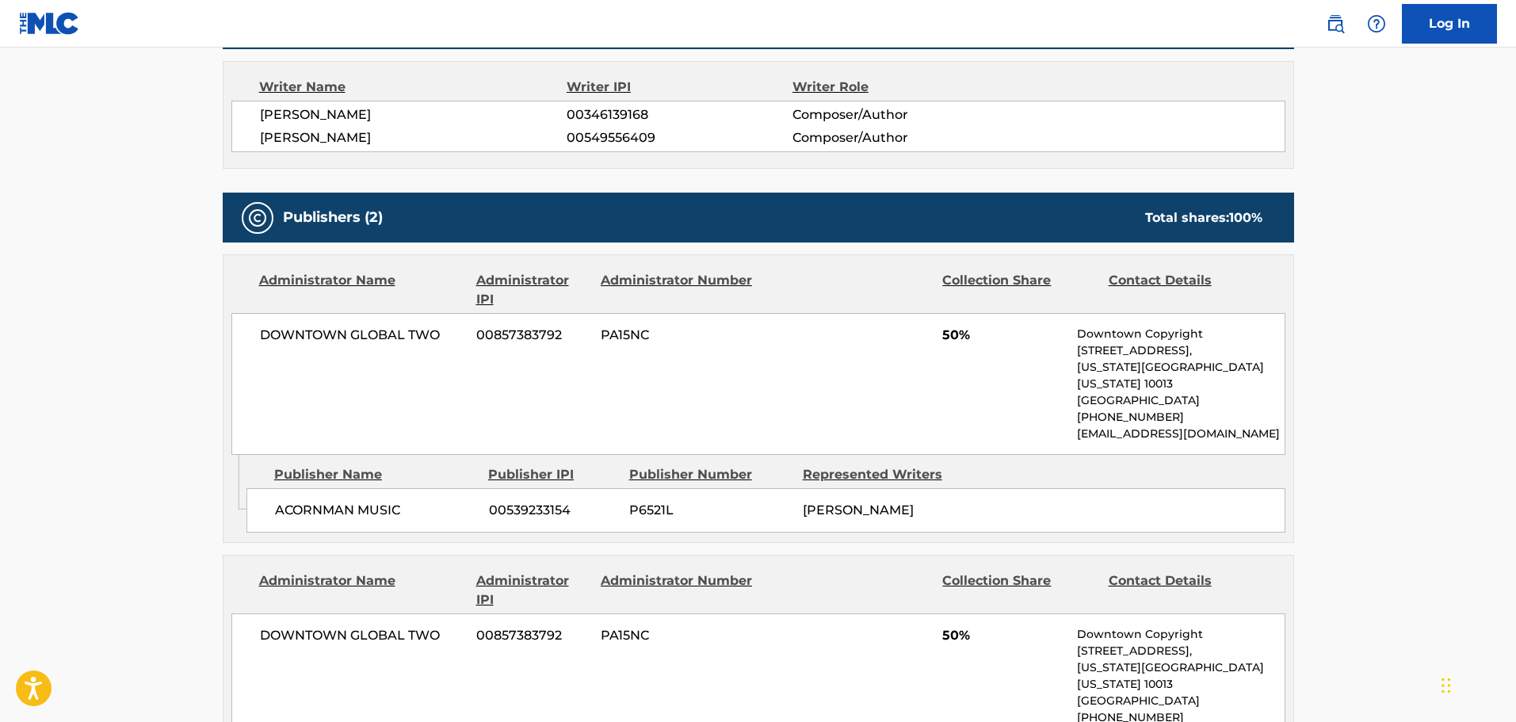
scroll to position [559, 0]
click at [330, 344] on div "DOWNTOWN GLOBAL TWO 00857383792 PA15NC 50% Downtown Copyright [STREET_ADDRESS][…" at bounding box center [758, 383] width 1054 height 142
click at [325, 500] on span "ACORNMAN MUSIC" at bounding box center [376, 509] width 202 height 19
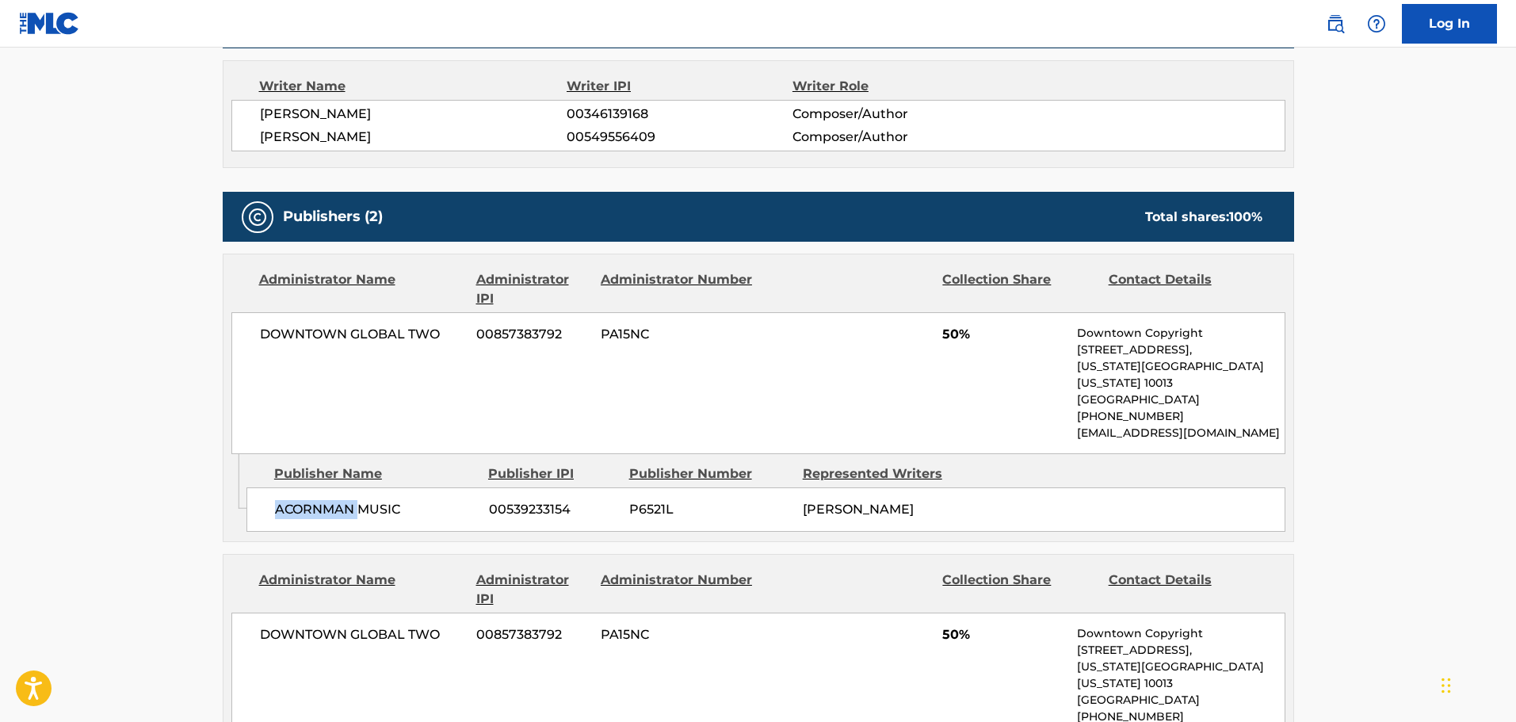
click at [325, 500] on span "ACORNMAN MUSIC" at bounding box center [376, 509] width 202 height 19
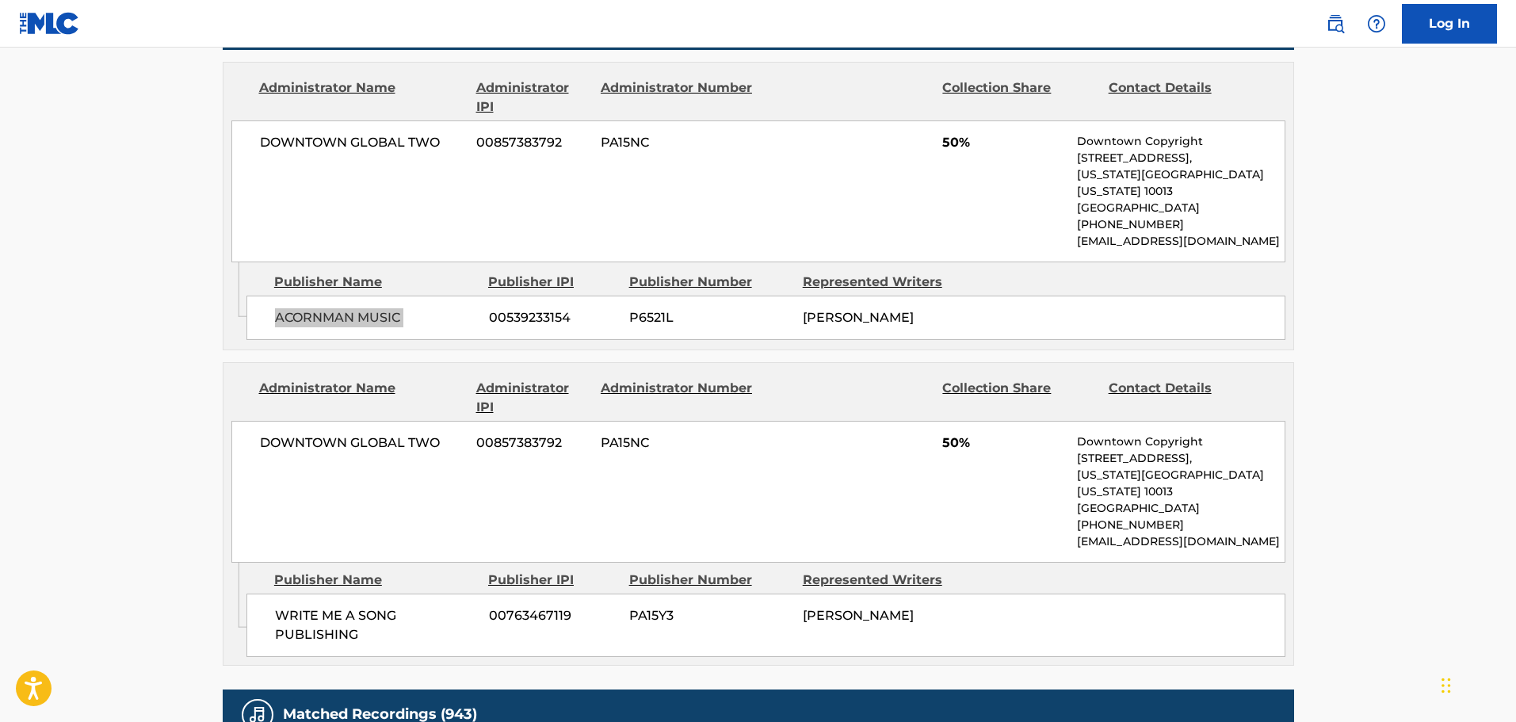
scroll to position [752, 0]
click at [347, 433] on span "DOWNTOWN GLOBAL TWO" at bounding box center [362, 442] width 205 height 19
click at [383, 605] on span "WRITE ME A SONG PUBLISHING" at bounding box center [376, 624] width 202 height 38
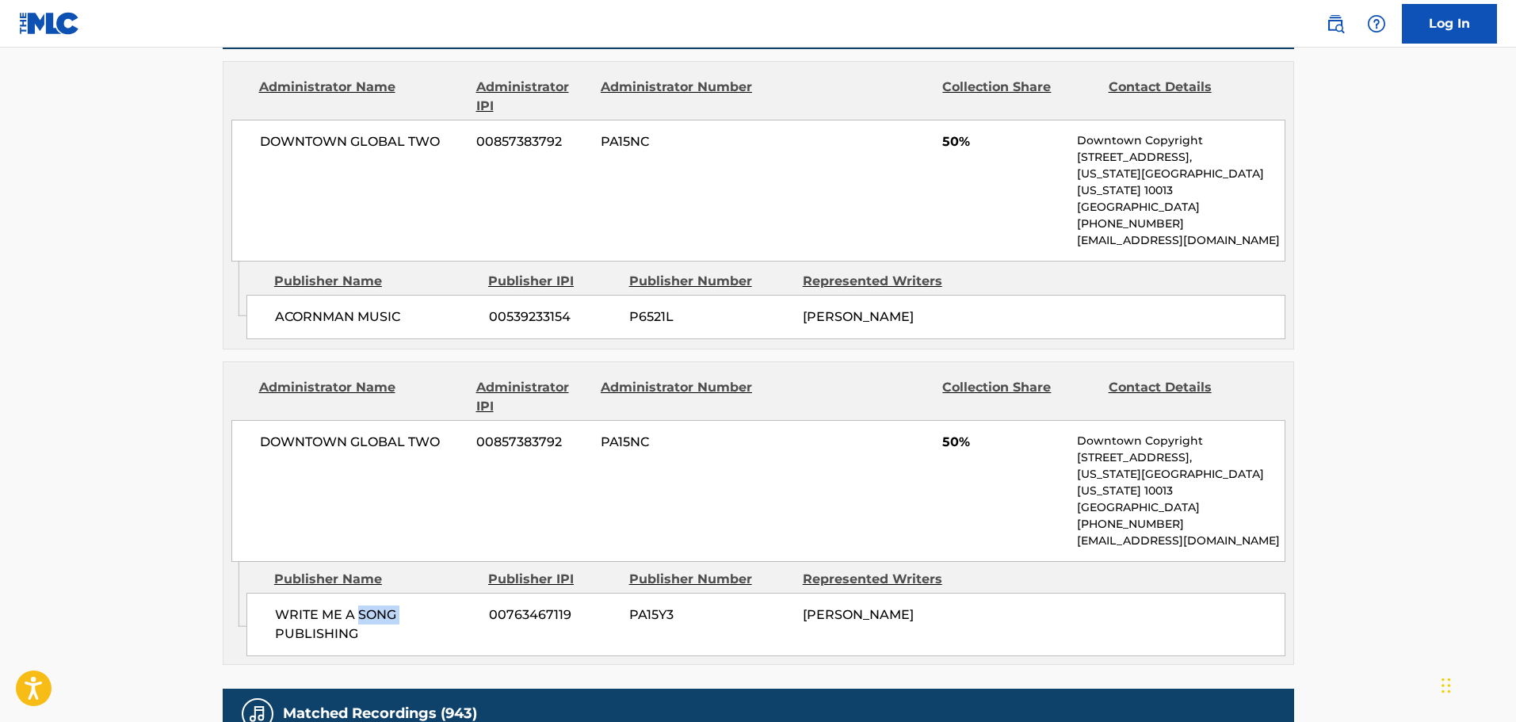
click at [383, 605] on span "WRITE ME A SONG PUBLISHING" at bounding box center [376, 624] width 202 height 38
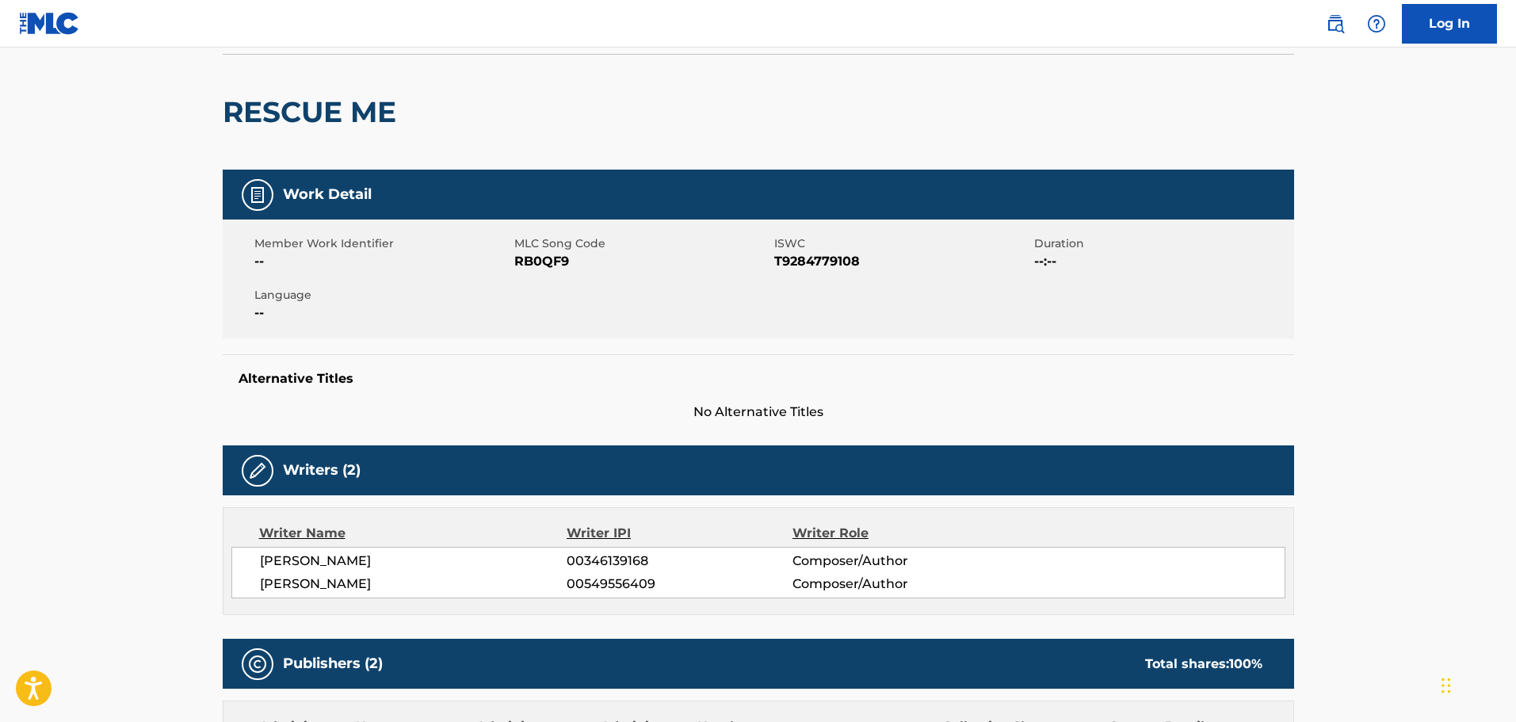
scroll to position [0, 0]
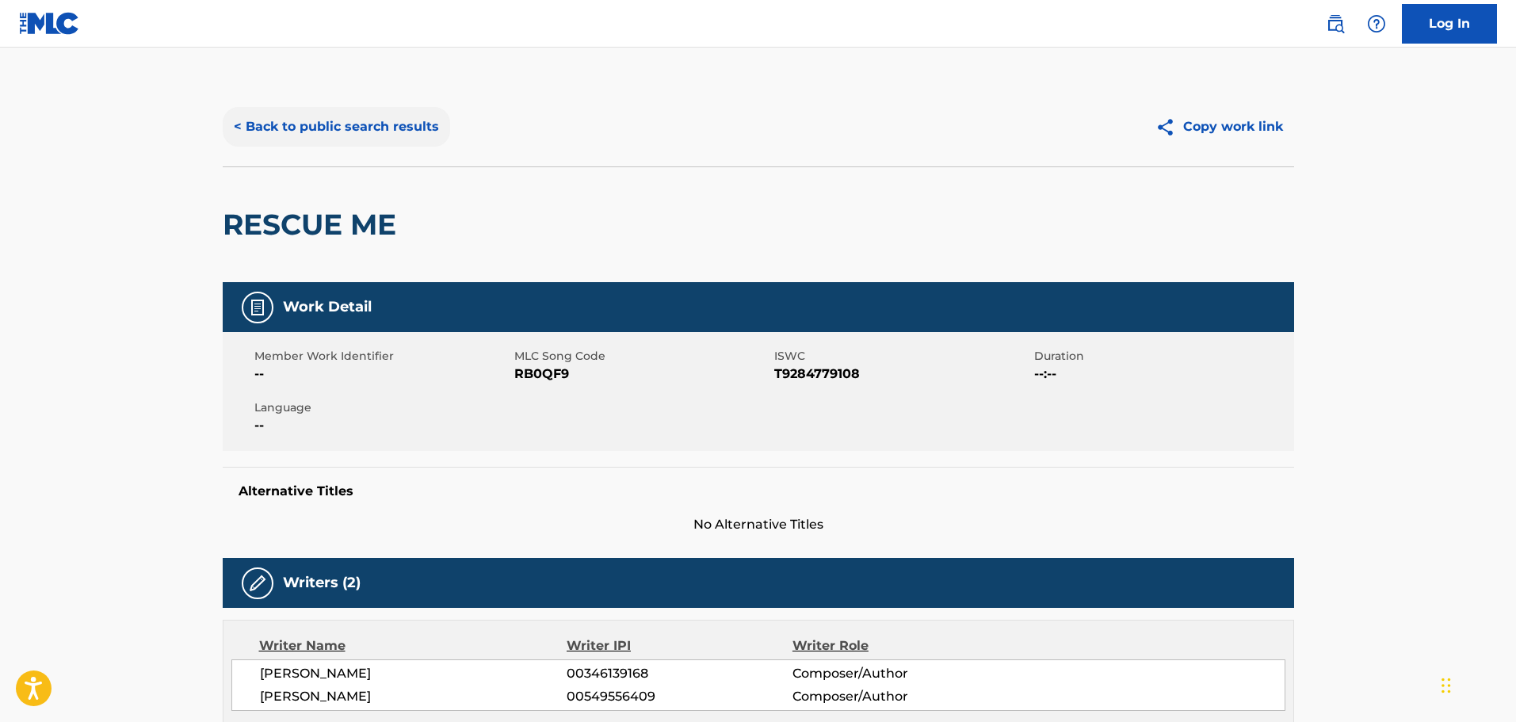
click at [312, 122] on button "< Back to public search results" at bounding box center [336, 127] width 227 height 40
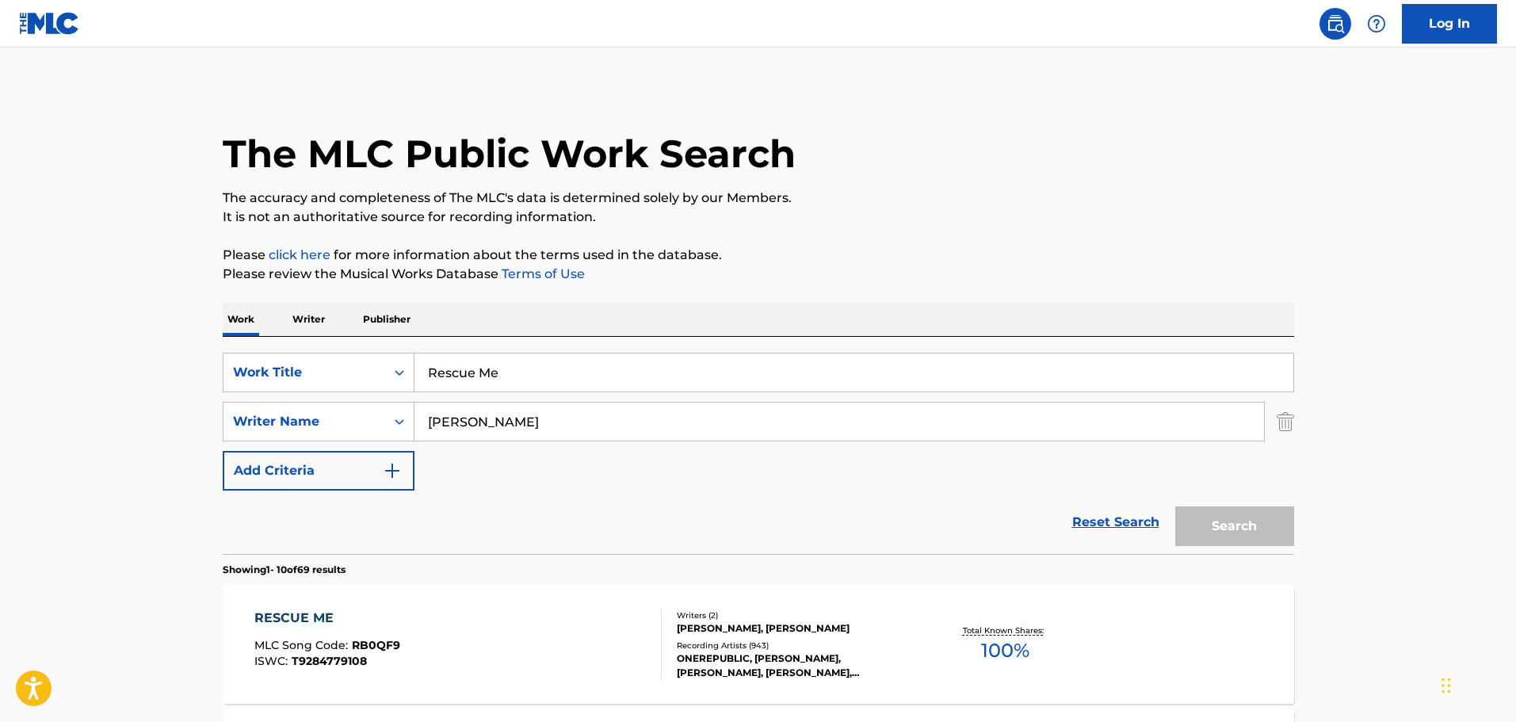
scroll to position [140, 0]
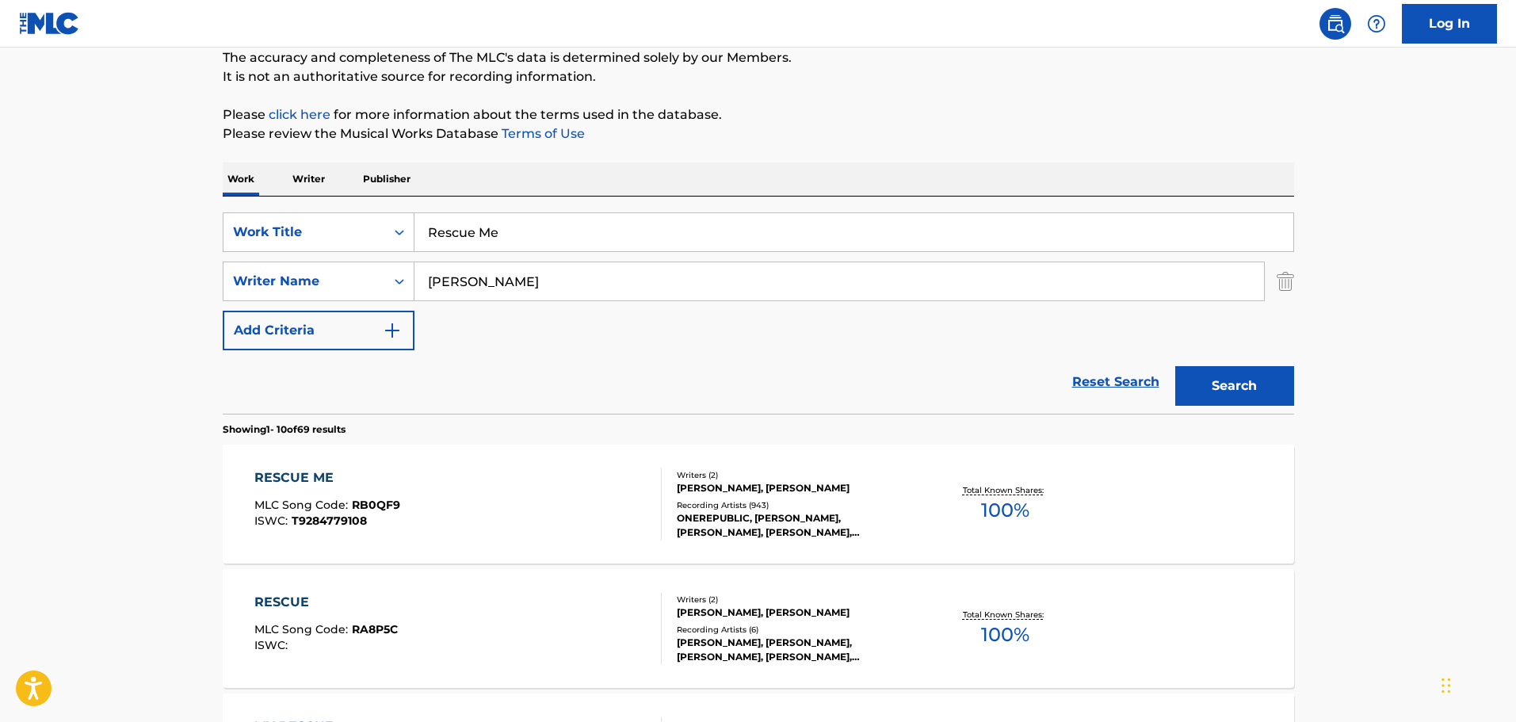
click at [587, 237] on input "Rescue Me" at bounding box center [853, 232] width 879 height 38
paste input "Sports Car - Karaoke Version"
drag, startPoint x: 500, startPoint y: 234, endPoint x: 936, endPoint y: 216, distance: 436.9
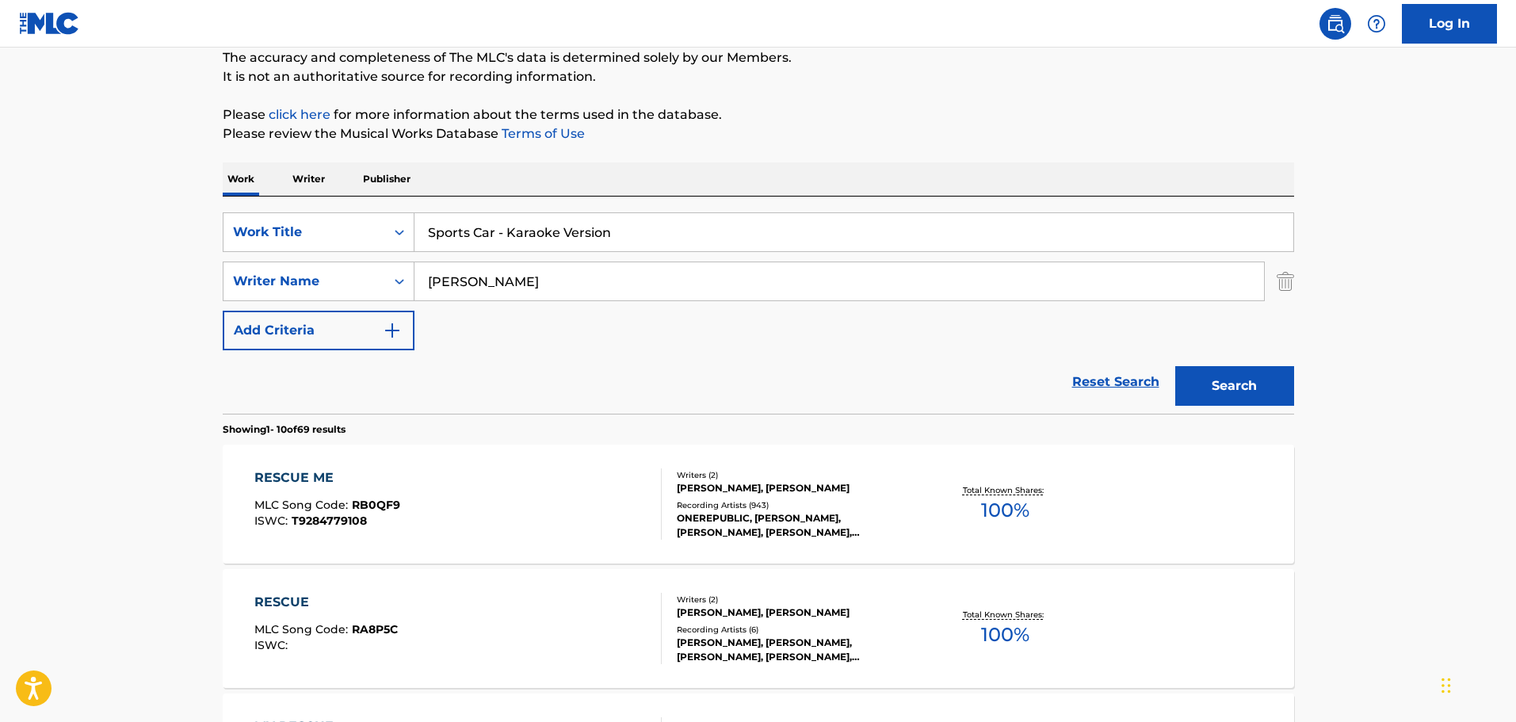
click at [936, 216] on input "Sports Car - Karaoke Version" at bounding box center [853, 232] width 879 height 38
type input "Sports Car"
click at [1175, 366] on button "Search" at bounding box center [1234, 386] width 119 height 40
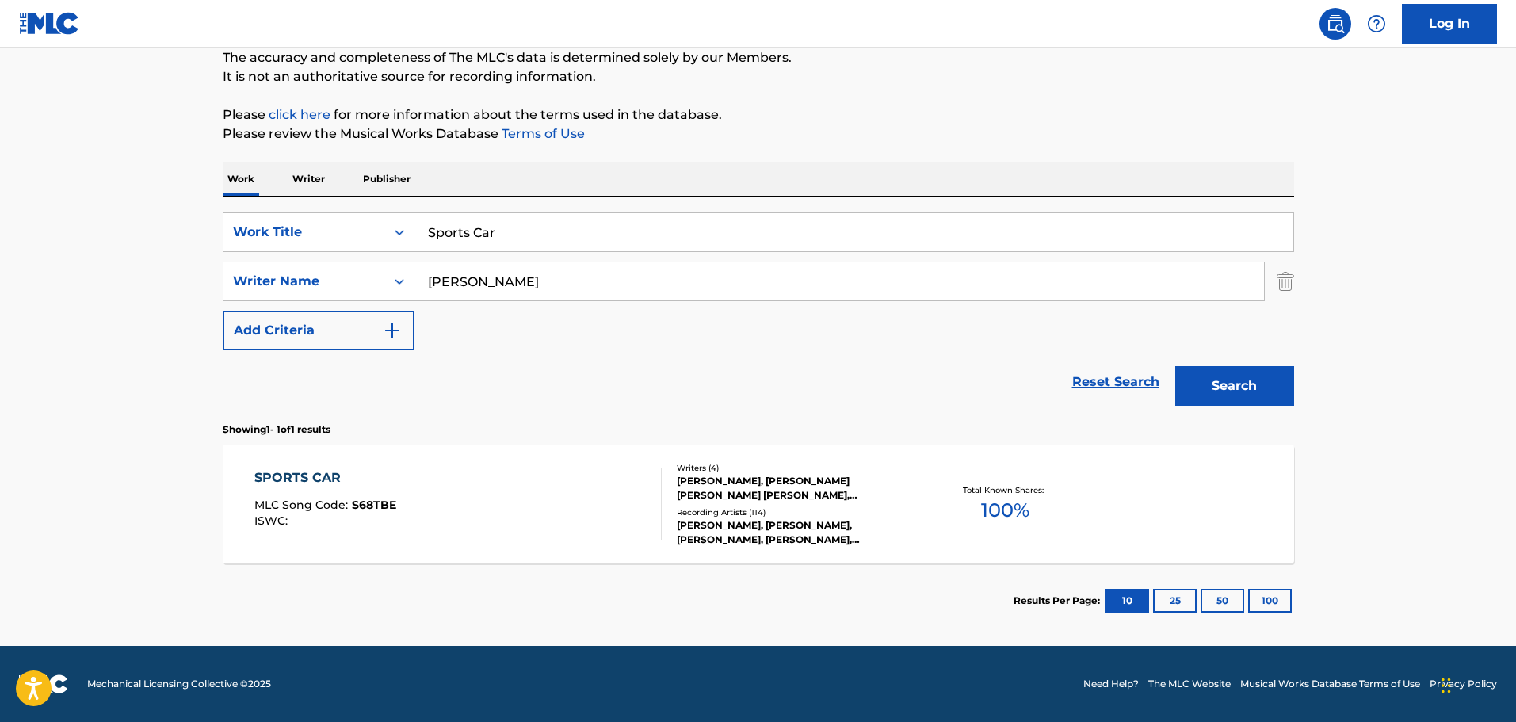
click at [759, 492] on div "[PERSON_NAME], [PERSON_NAME] [PERSON_NAME] [PERSON_NAME], [PERSON_NAME]" at bounding box center [796, 488] width 239 height 29
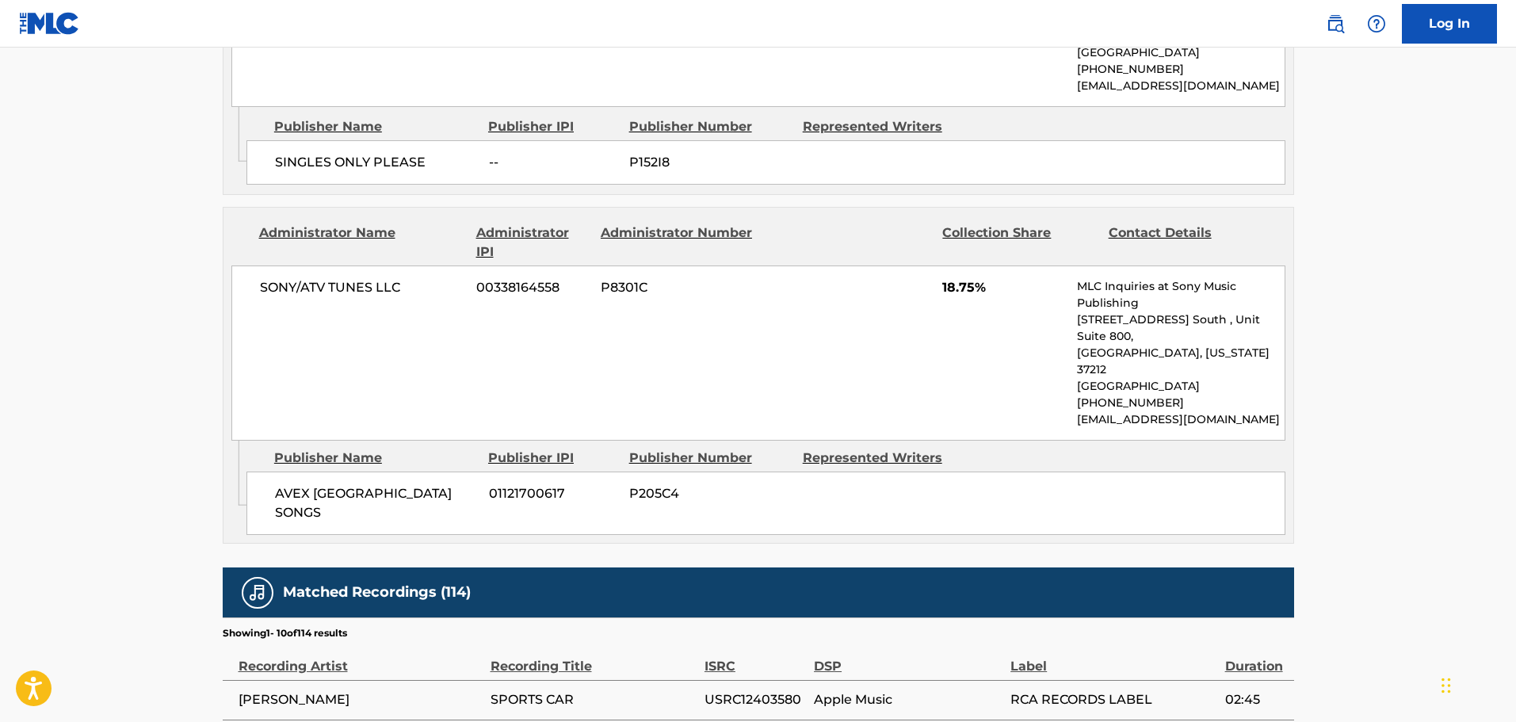
scroll to position [2128, 0]
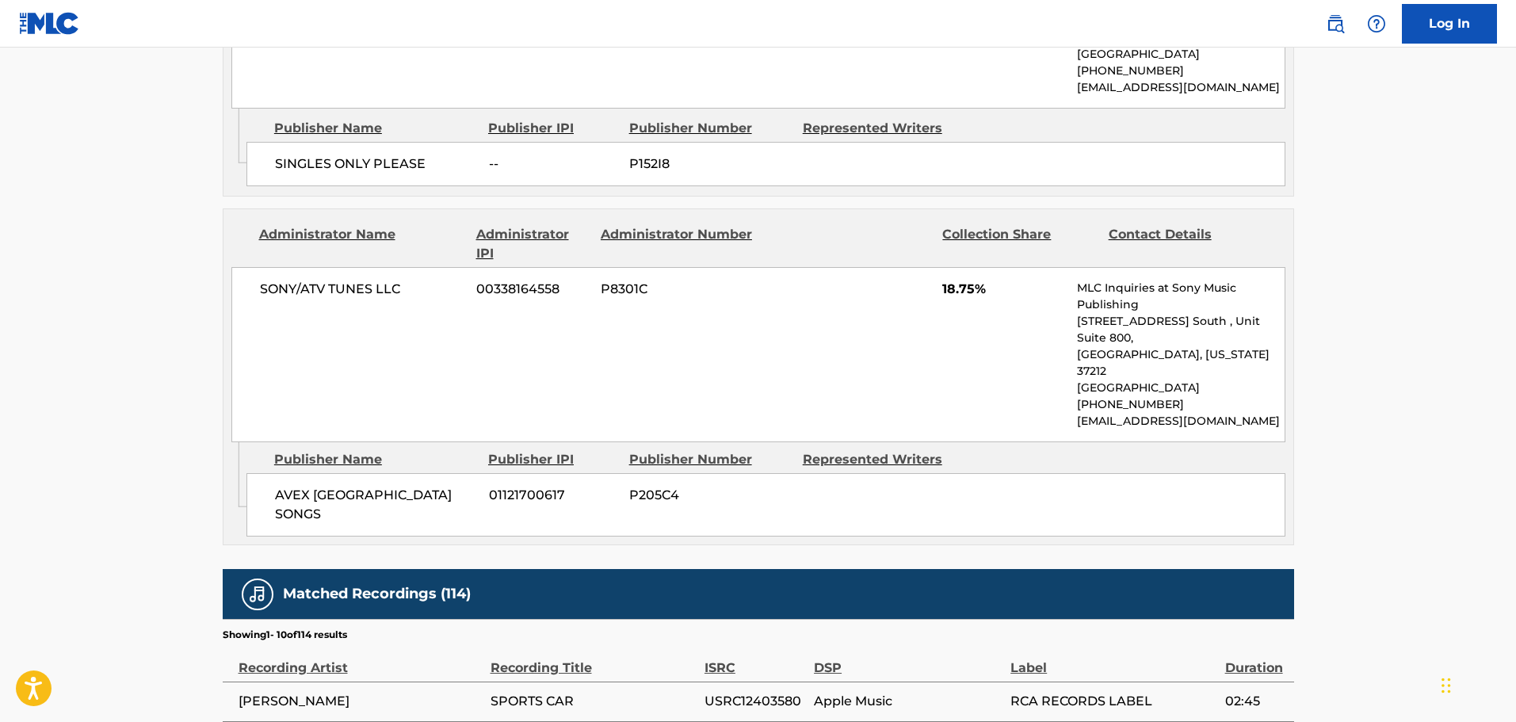
click at [759, 692] on span "USRC12403580" at bounding box center [754, 701] width 101 height 19
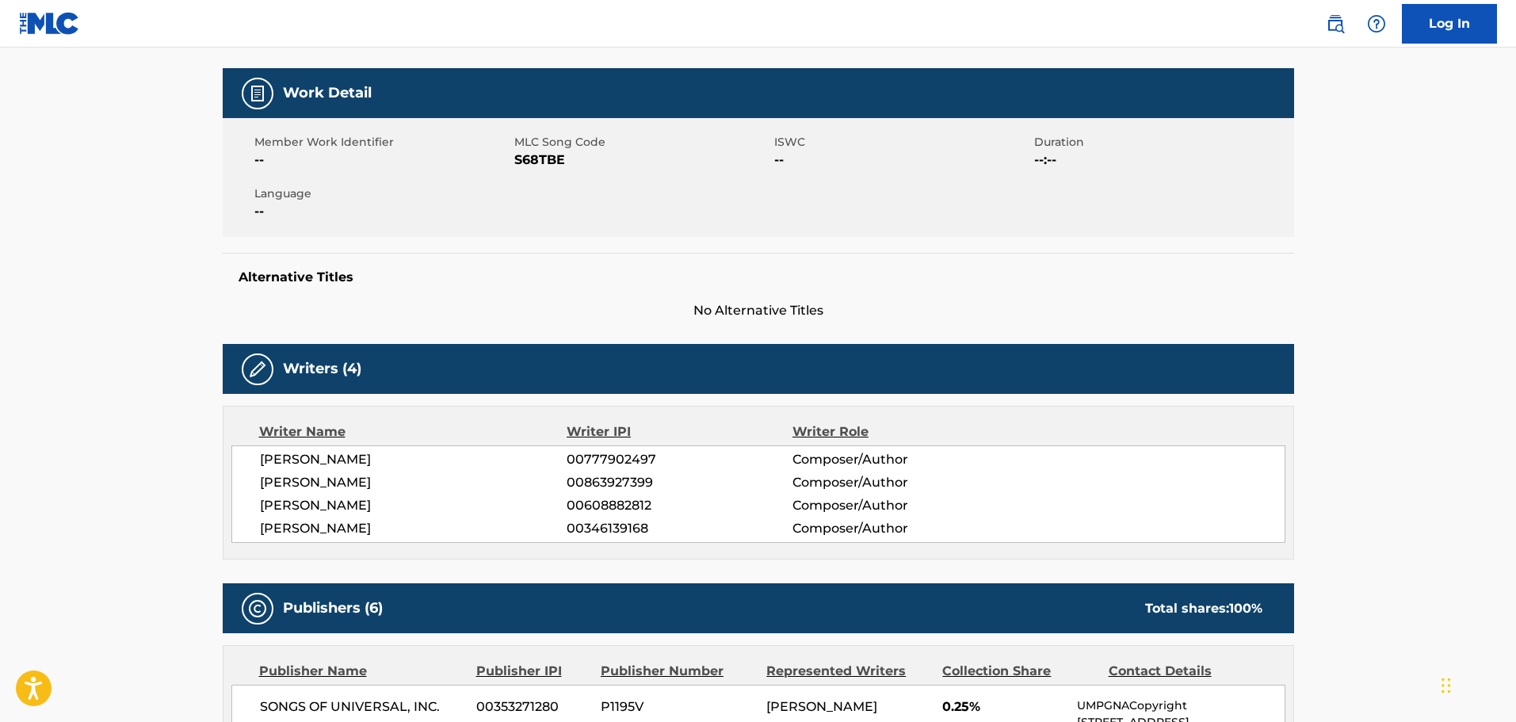
scroll to position [0, 0]
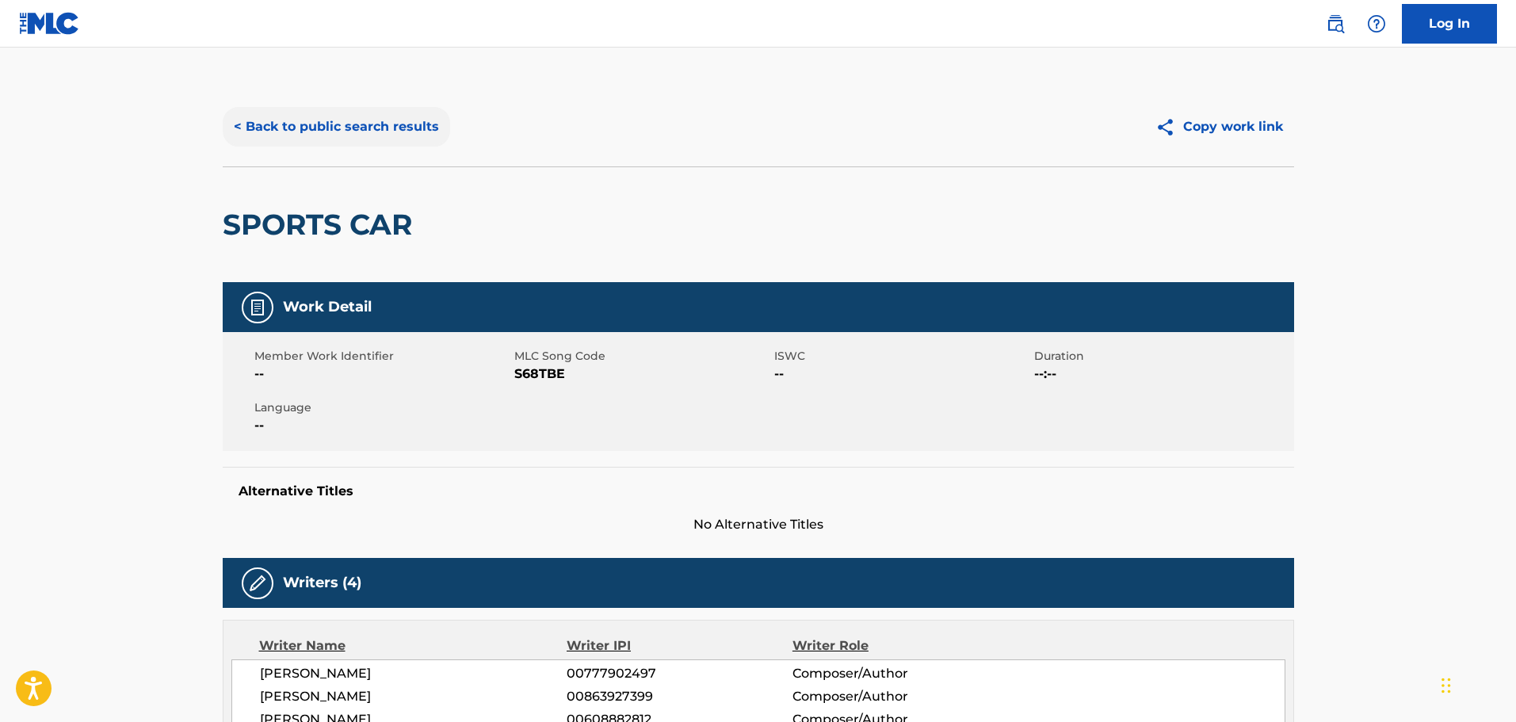
click at [325, 123] on button "< Back to public search results" at bounding box center [336, 127] width 227 height 40
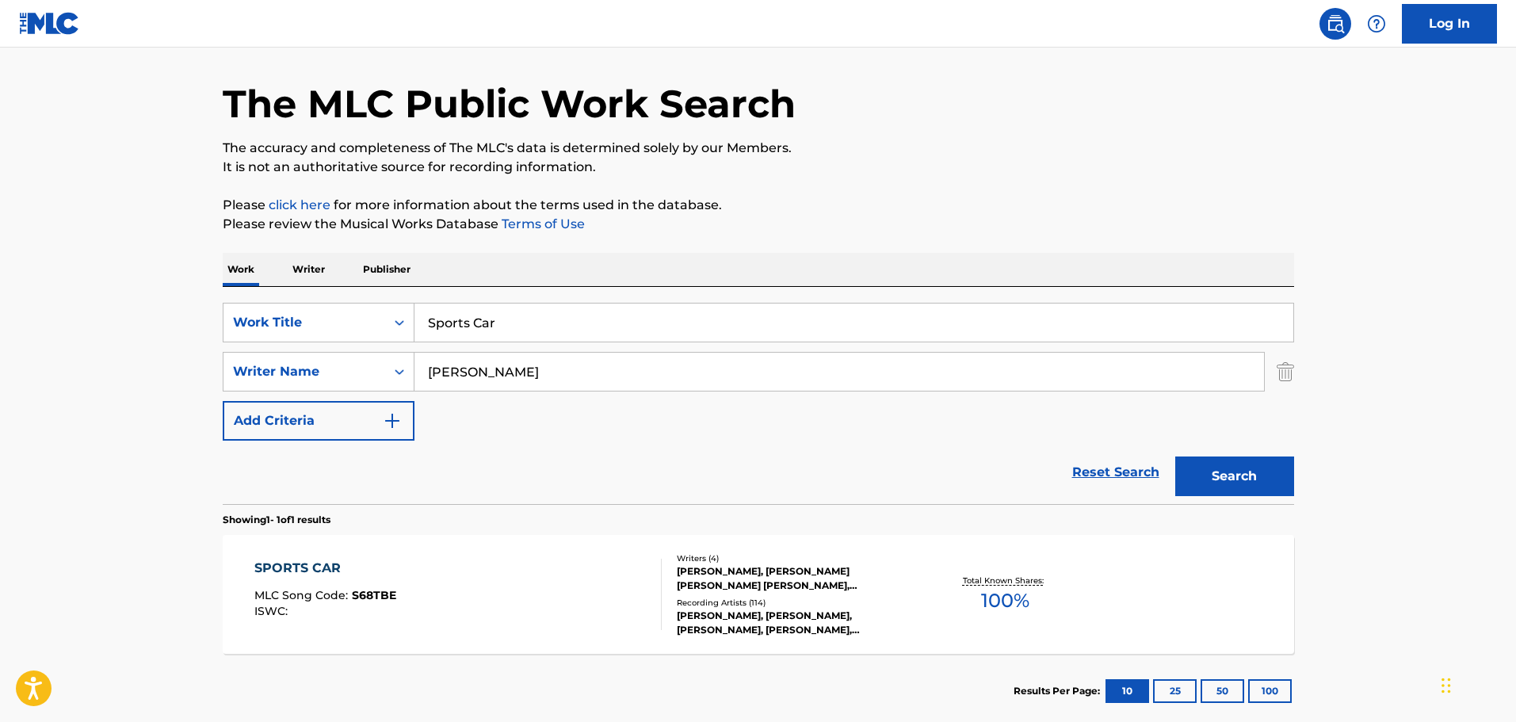
click at [498, 326] on input "Sports Car" at bounding box center [853, 322] width 879 height 38
paste input "Treat People With Kindness - Karaoke Version"
drag, startPoint x: 612, startPoint y: 323, endPoint x: 1092, endPoint y: 434, distance: 493.5
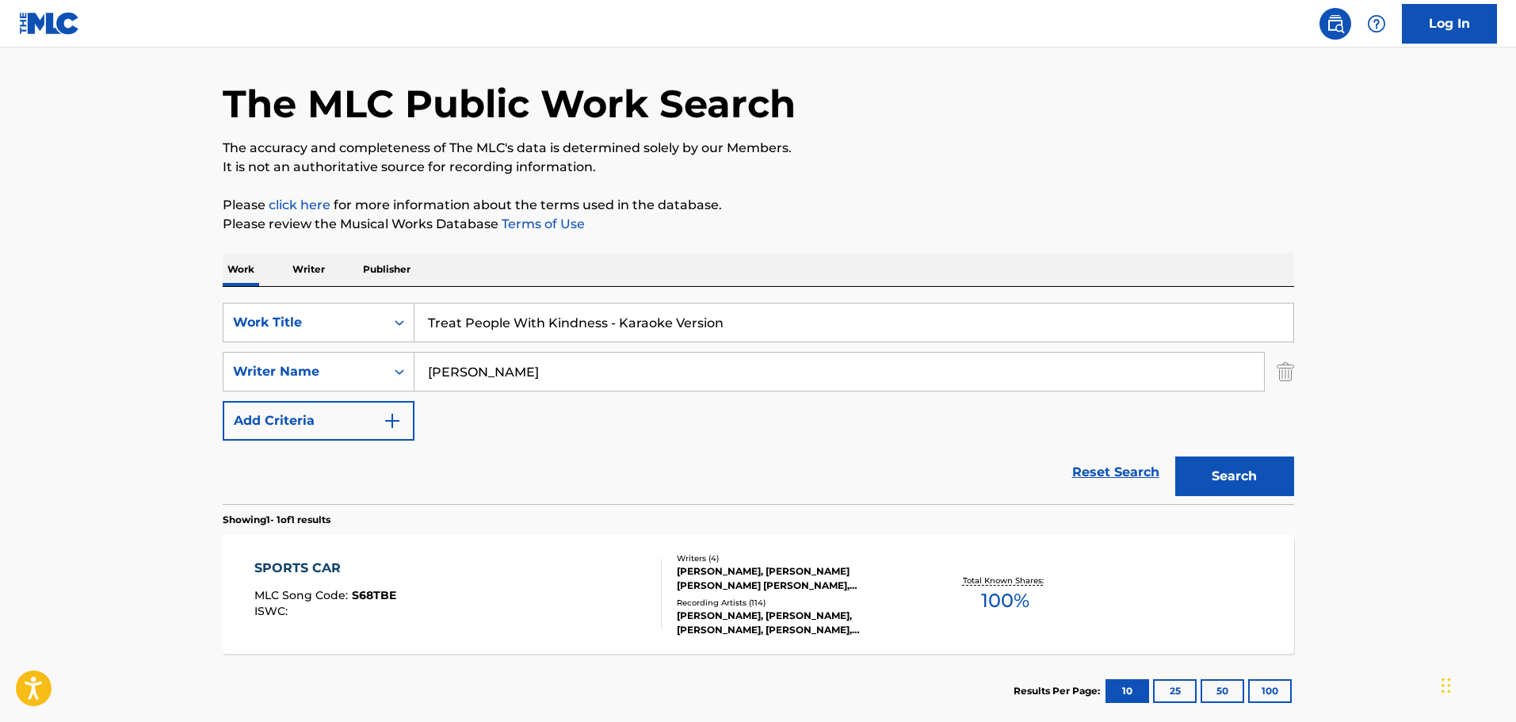
click at [1092, 434] on div "SearchWithCriteria16a5b615-a1a8-430c-9654-d171e8ec5479 Work Title Treat People …" at bounding box center [758, 372] width 1071 height 138
type input "Treat People With Kindness"
type input "STYLES"
click at [1175, 456] on button "Search" at bounding box center [1234, 476] width 119 height 40
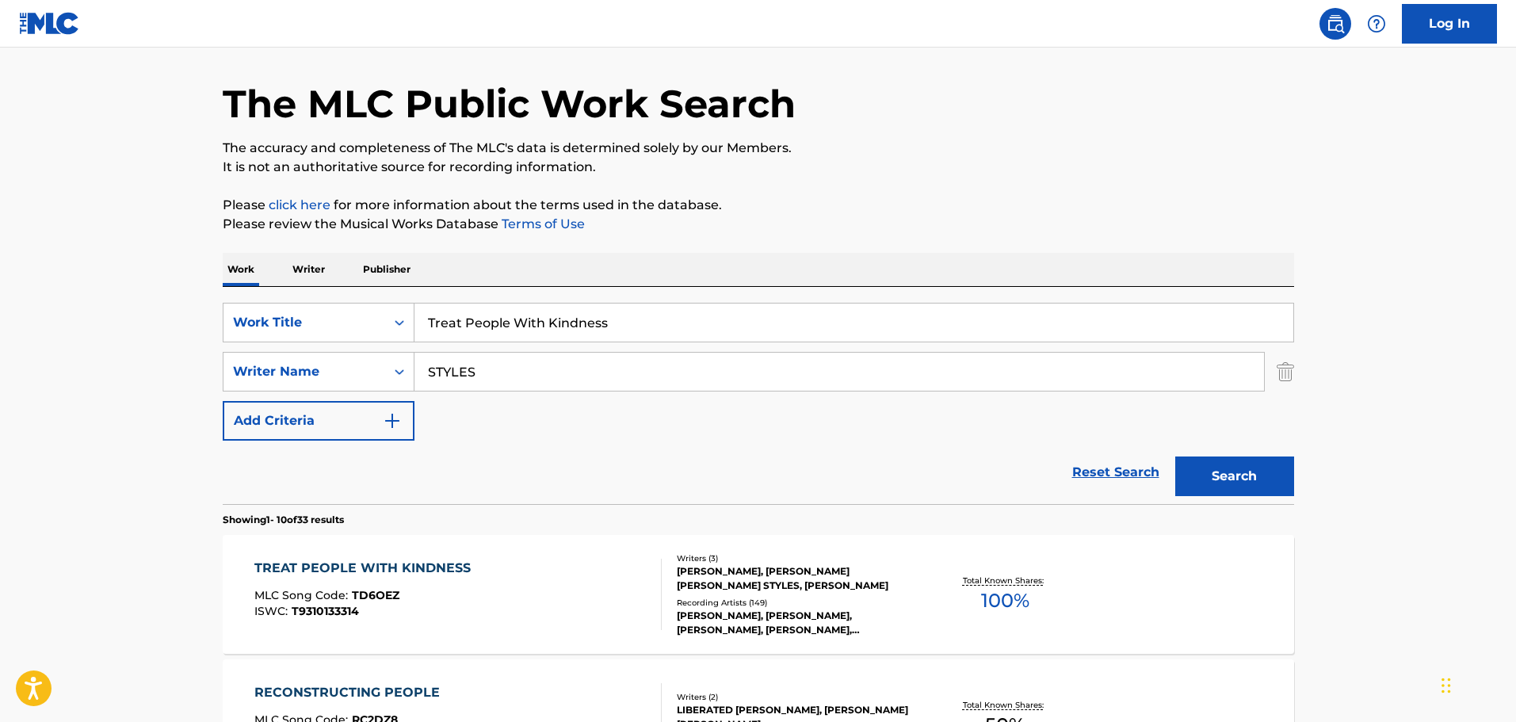
click at [643, 596] on div "TREAT PEOPLE WITH KINDNESS MLC Song Code : TD6OEZ ISWC : T9310133314" at bounding box center [457, 594] width 407 height 71
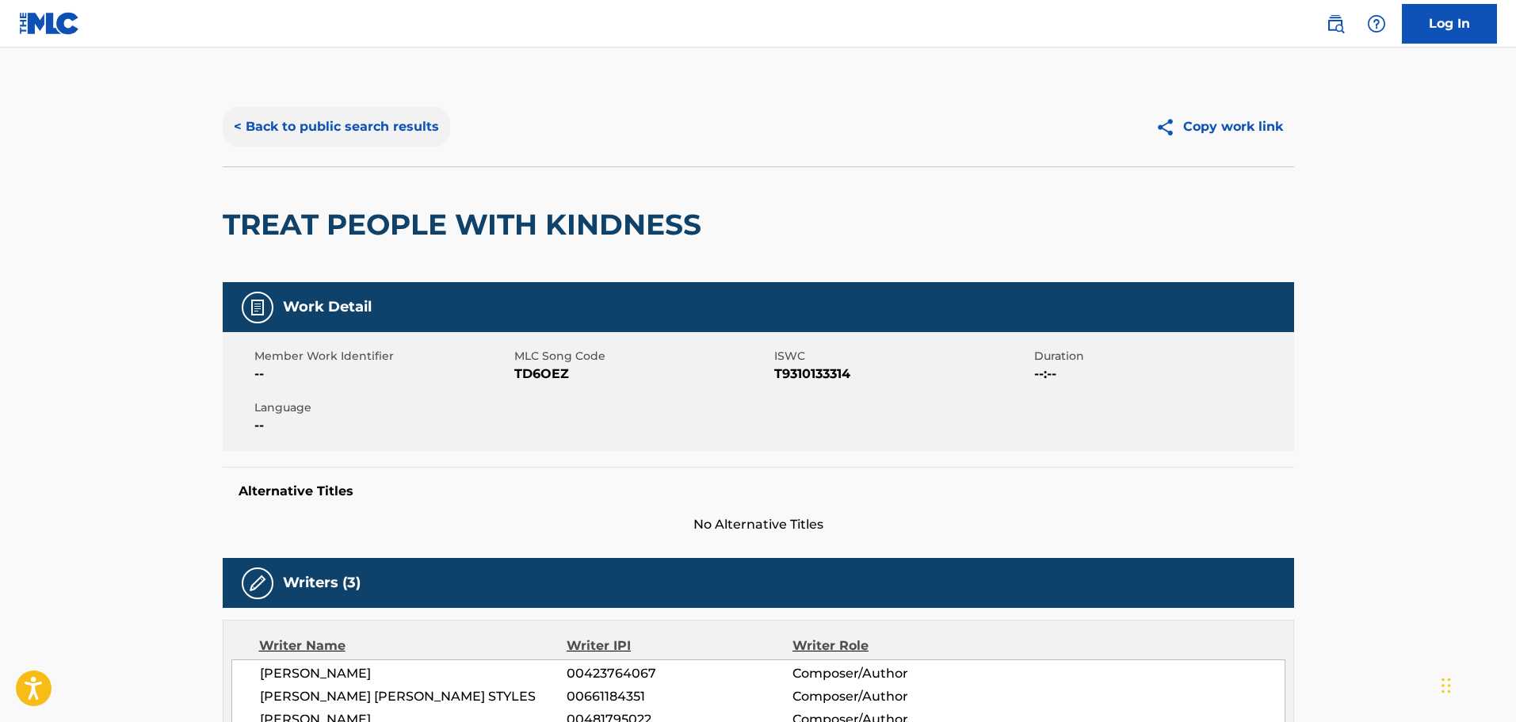
click at [378, 144] on button "< Back to public search results" at bounding box center [336, 127] width 227 height 40
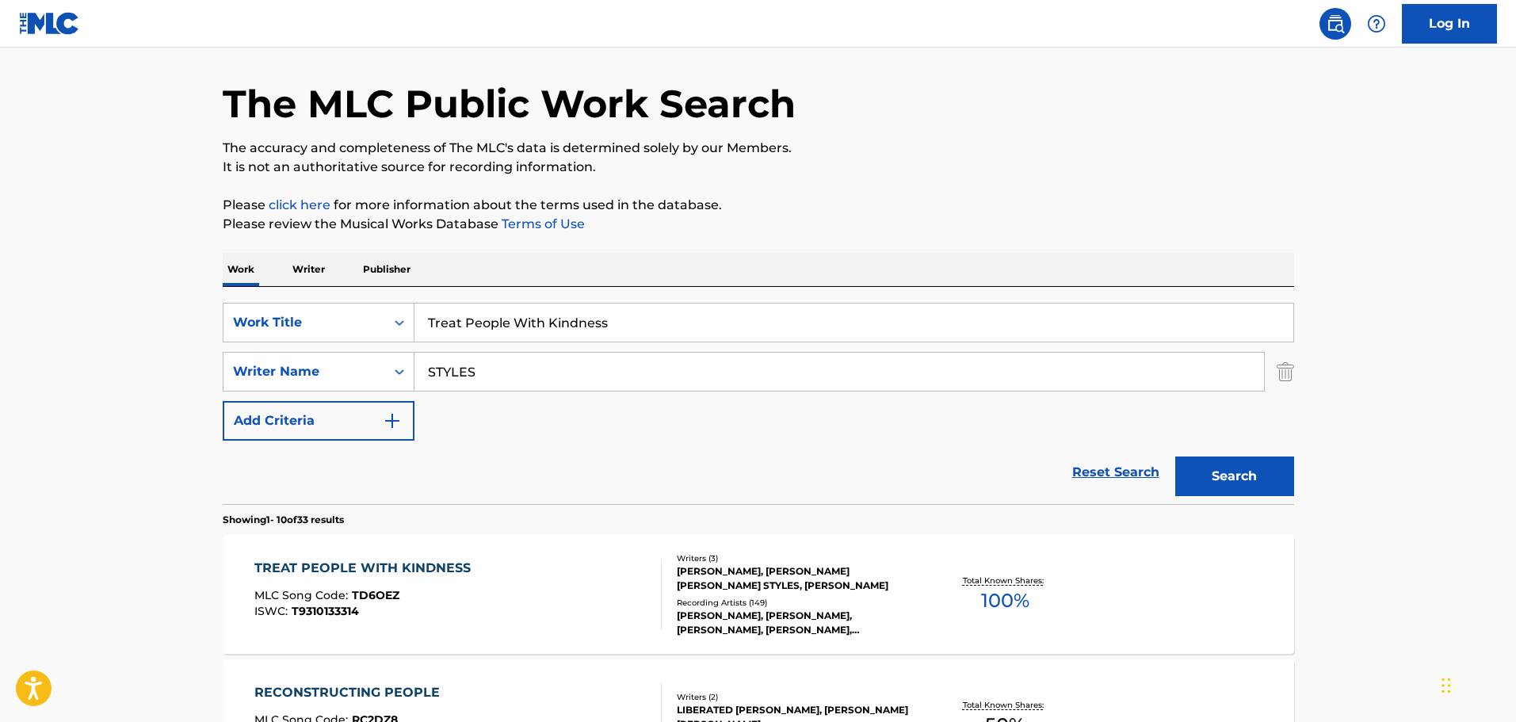
click at [583, 311] on input "Treat People With Kindness" at bounding box center [853, 322] width 879 height 38
paste input "Watermelon Sugar - Karaoke Version"
drag, startPoint x: 561, startPoint y: 318, endPoint x: 1300, endPoint y: 405, distance: 744.3
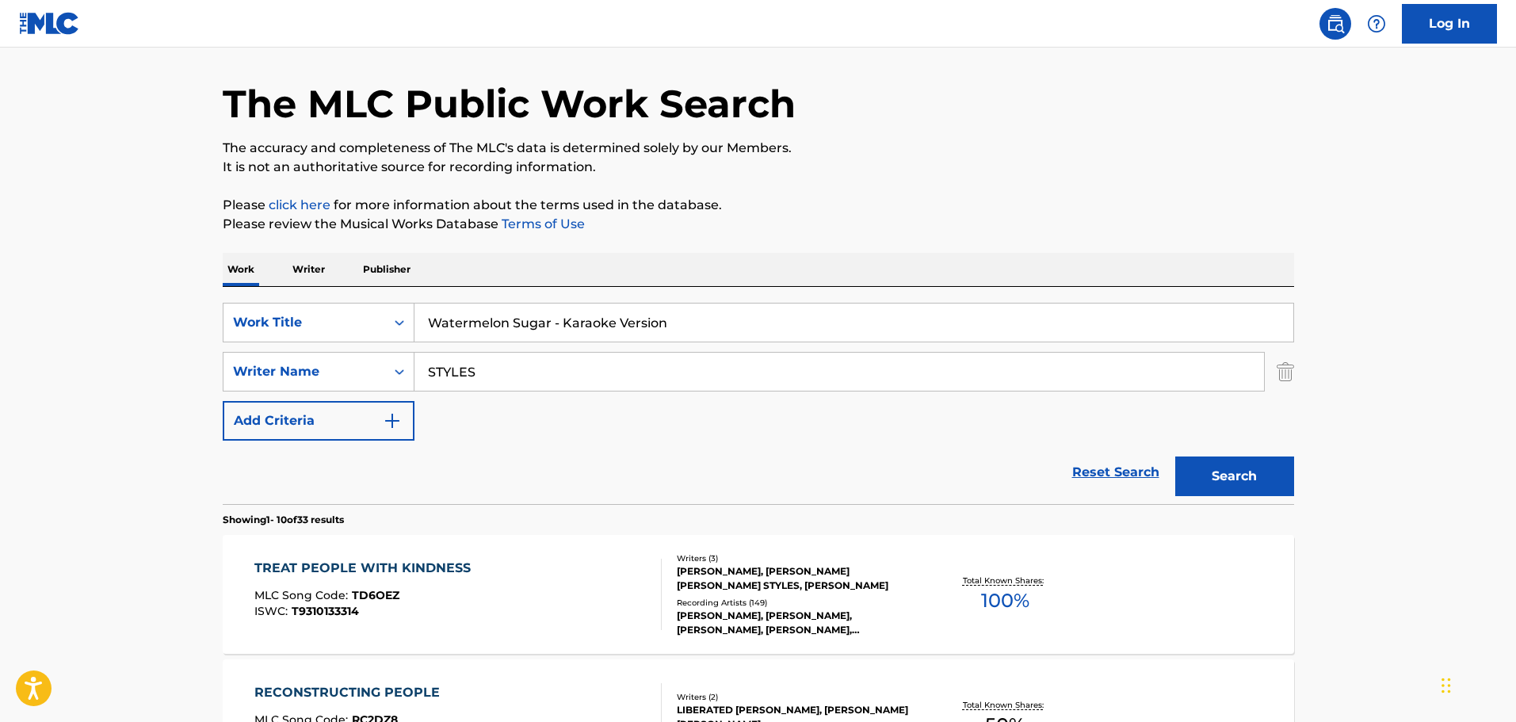
type input "Watermelon Sugar"
type input "HULL"
click at [1175, 456] on button "Search" at bounding box center [1234, 476] width 119 height 40
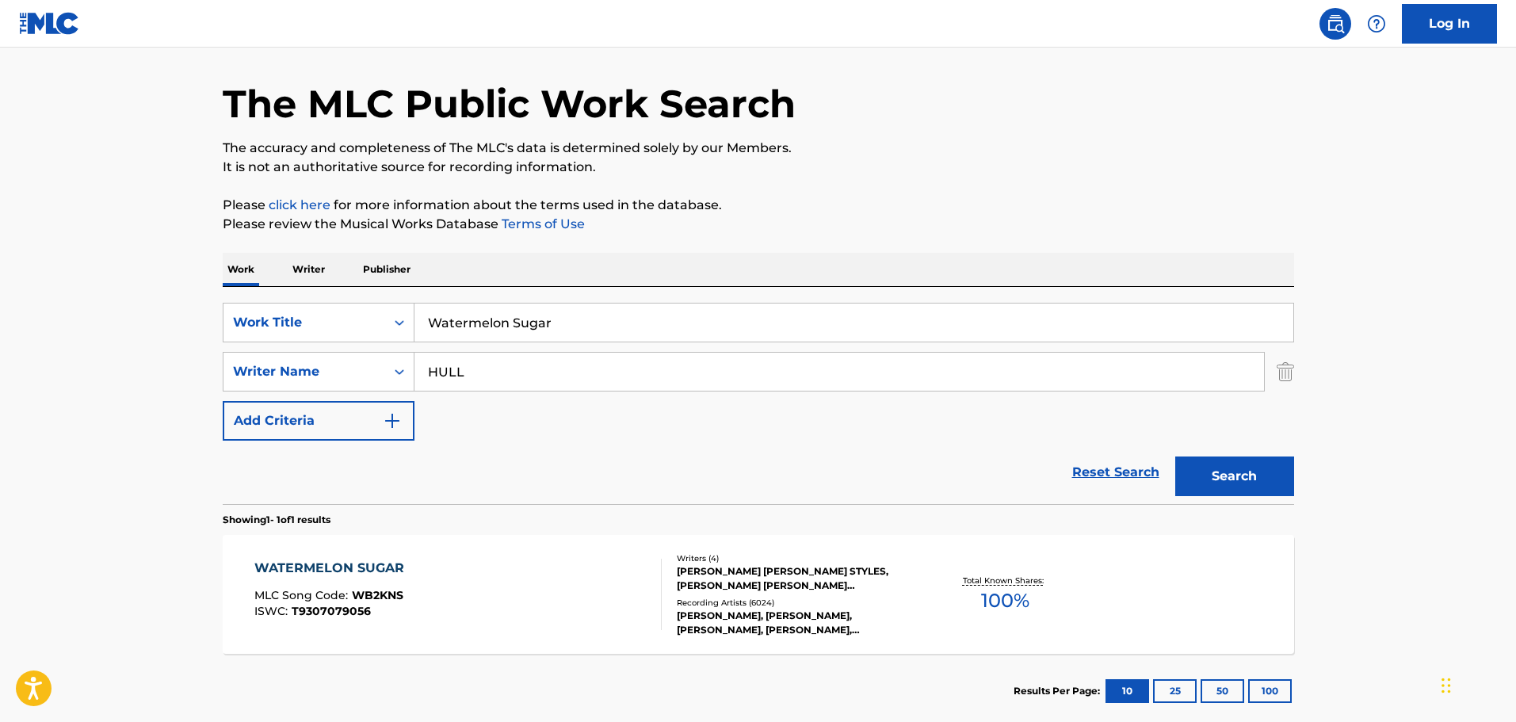
click at [784, 669] on section "Results Per Page: 10 25 50 100" at bounding box center [758, 691] width 1071 height 74
click at [772, 625] on div "[PERSON_NAME], [PERSON_NAME], [PERSON_NAME], [PERSON_NAME], [PERSON_NAME], [PER…" at bounding box center [796, 622] width 239 height 29
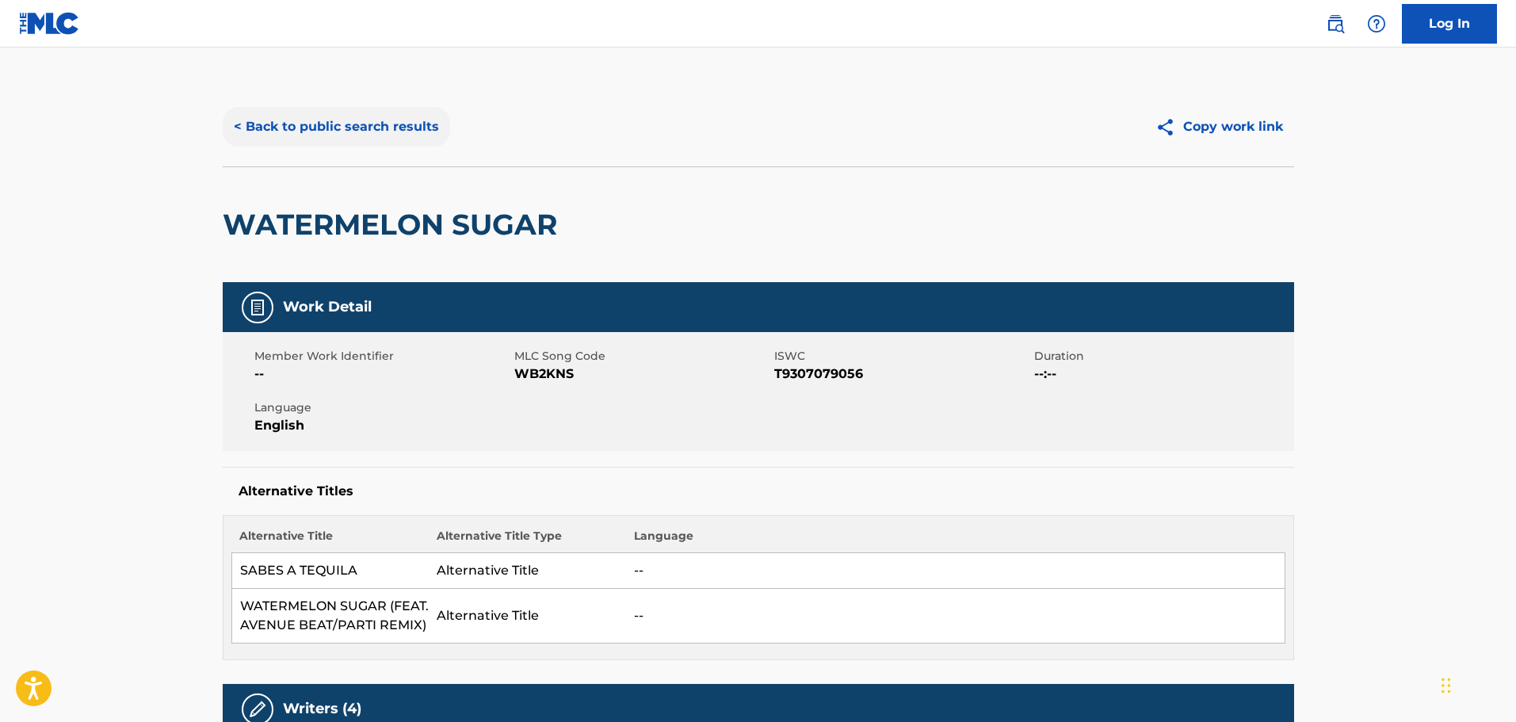
click at [298, 139] on button "< Back to public search results" at bounding box center [336, 127] width 227 height 40
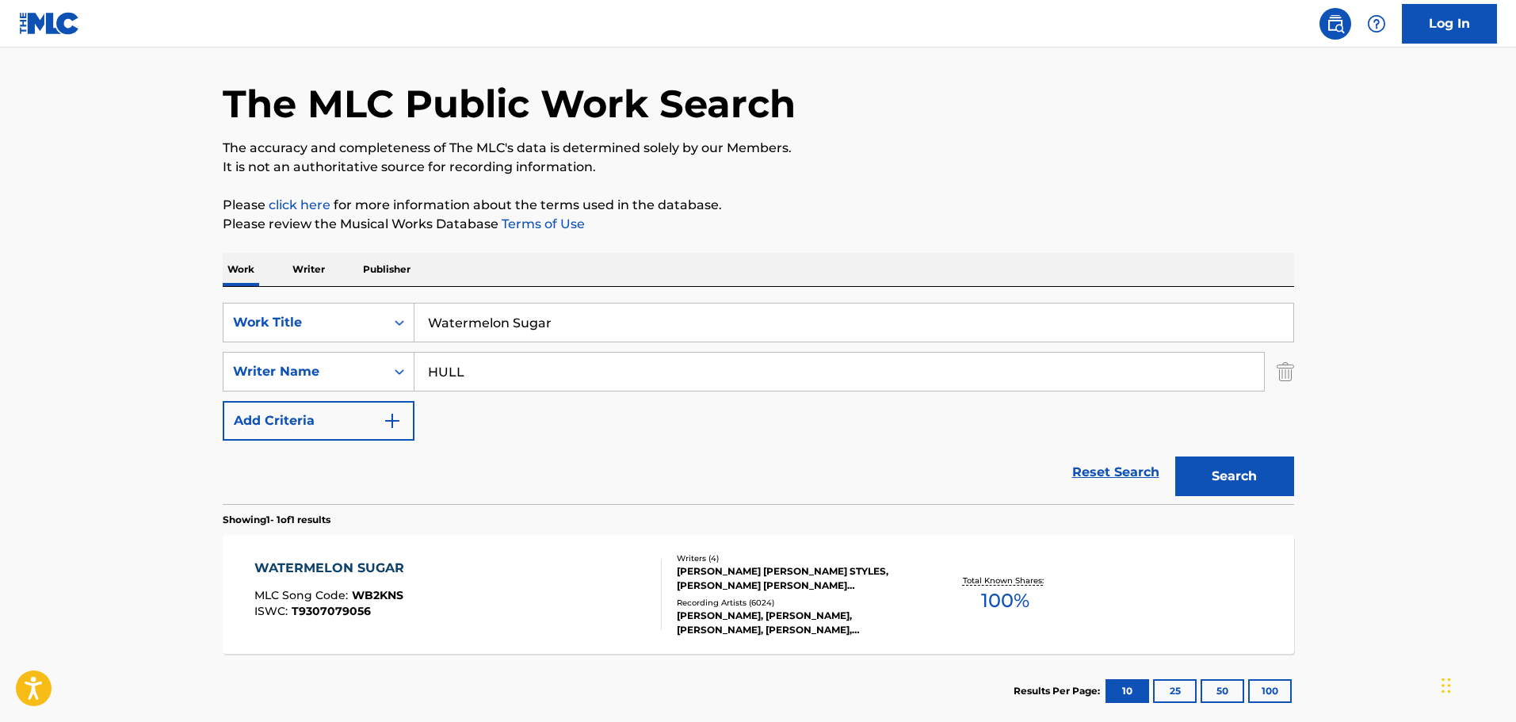
click at [492, 315] on input "Watermelon Sugar" at bounding box center [853, 322] width 879 height 38
paste input "hat I Like About You - Karaoke Version"
drag, startPoint x: 579, startPoint y: 321, endPoint x: 1264, endPoint y: 414, distance: 690.7
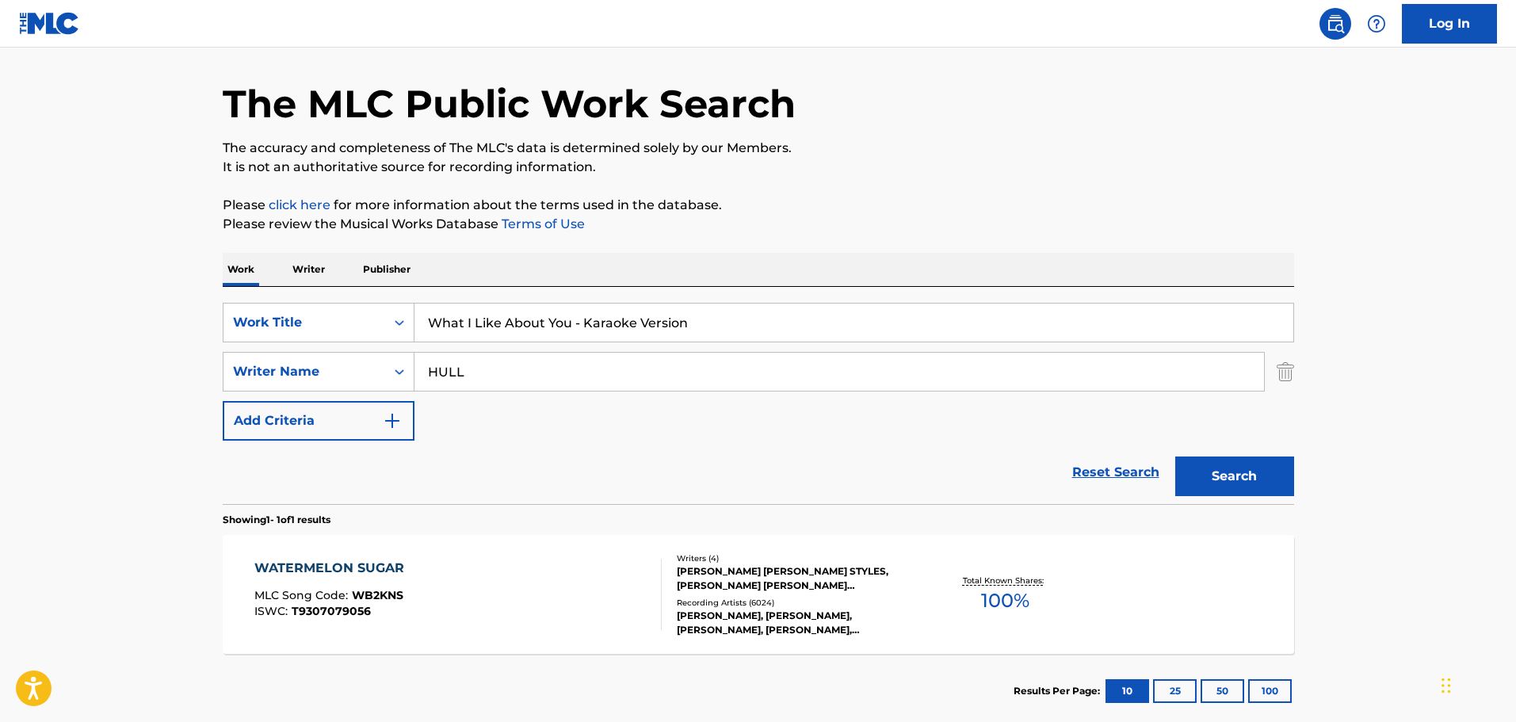
click at [1264, 414] on div "SearchWithCriteria16a5b615-a1a8-430c-9654-d171e8ec5479 Work Title What I Like A…" at bounding box center [758, 372] width 1071 height 138
type input "What I Like About You"
click at [1175, 456] on button "Search" at bounding box center [1234, 476] width 119 height 40
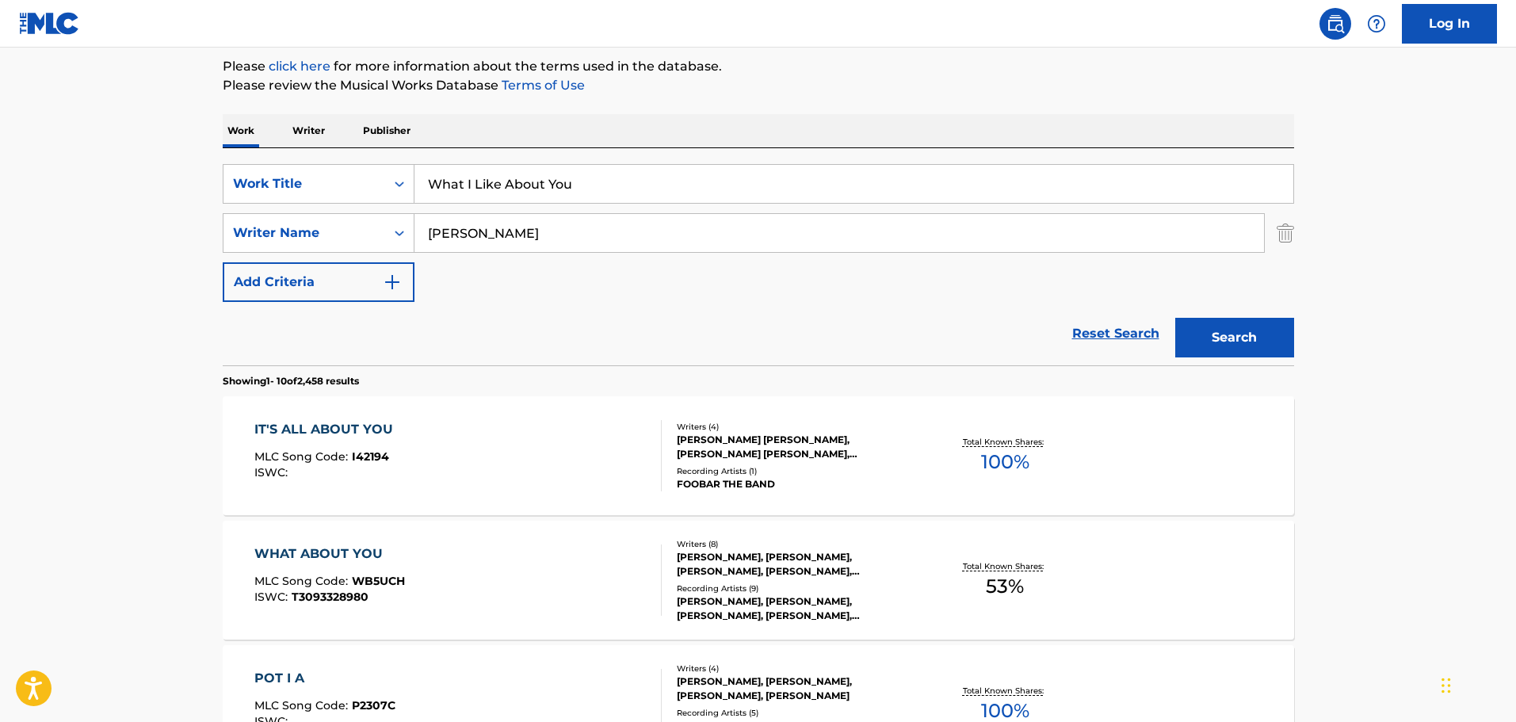
scroll to position [189, 0]
click at [623, 219] on input "[PERSON_NAME]" at bounding box center [838, 232] width 849 height 38
click at [627, 232] on input "[PERSON_NAME]" at bounding box center [838, 232] width 849 height 38
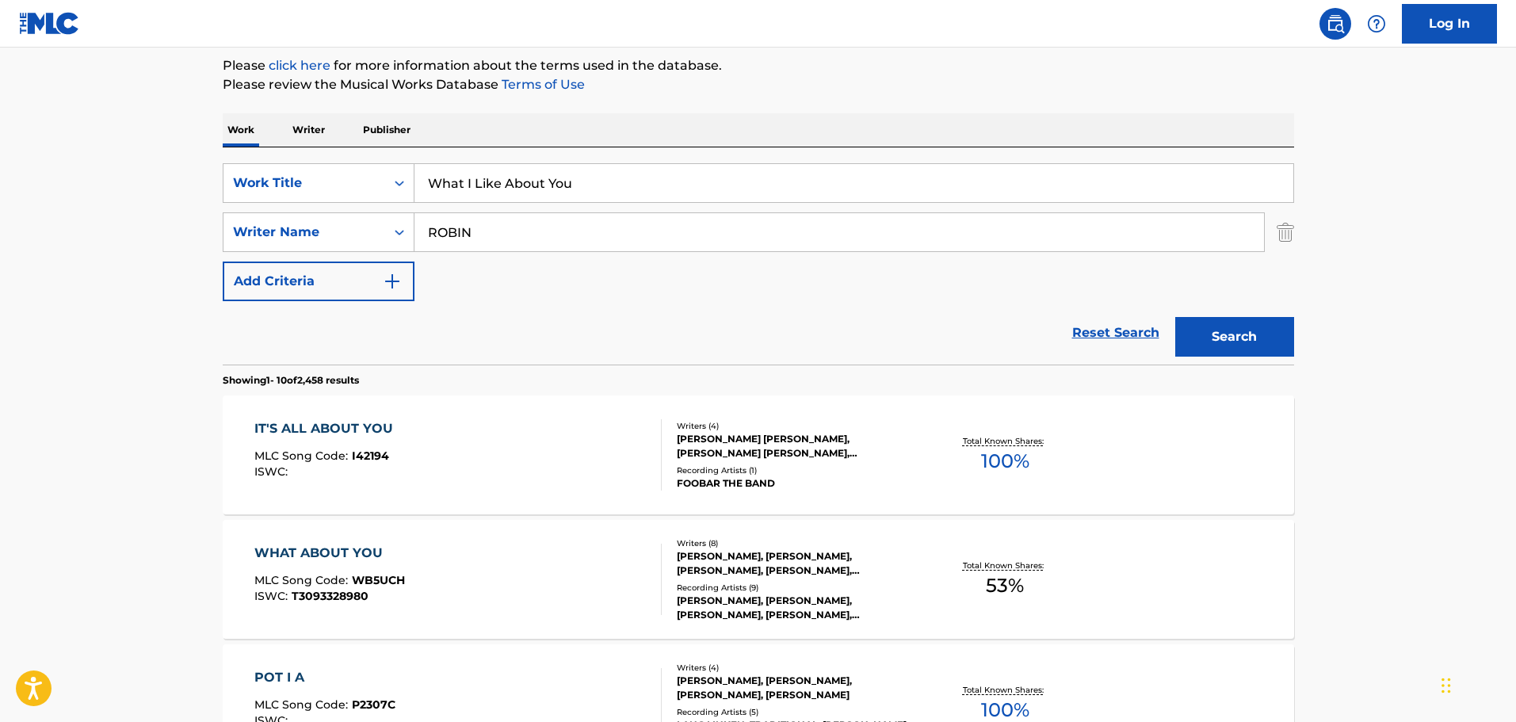
type input "ROBIN"
click at [1175, 317] on button "Search" at bounding box center [1234, 337] width 119 height 40
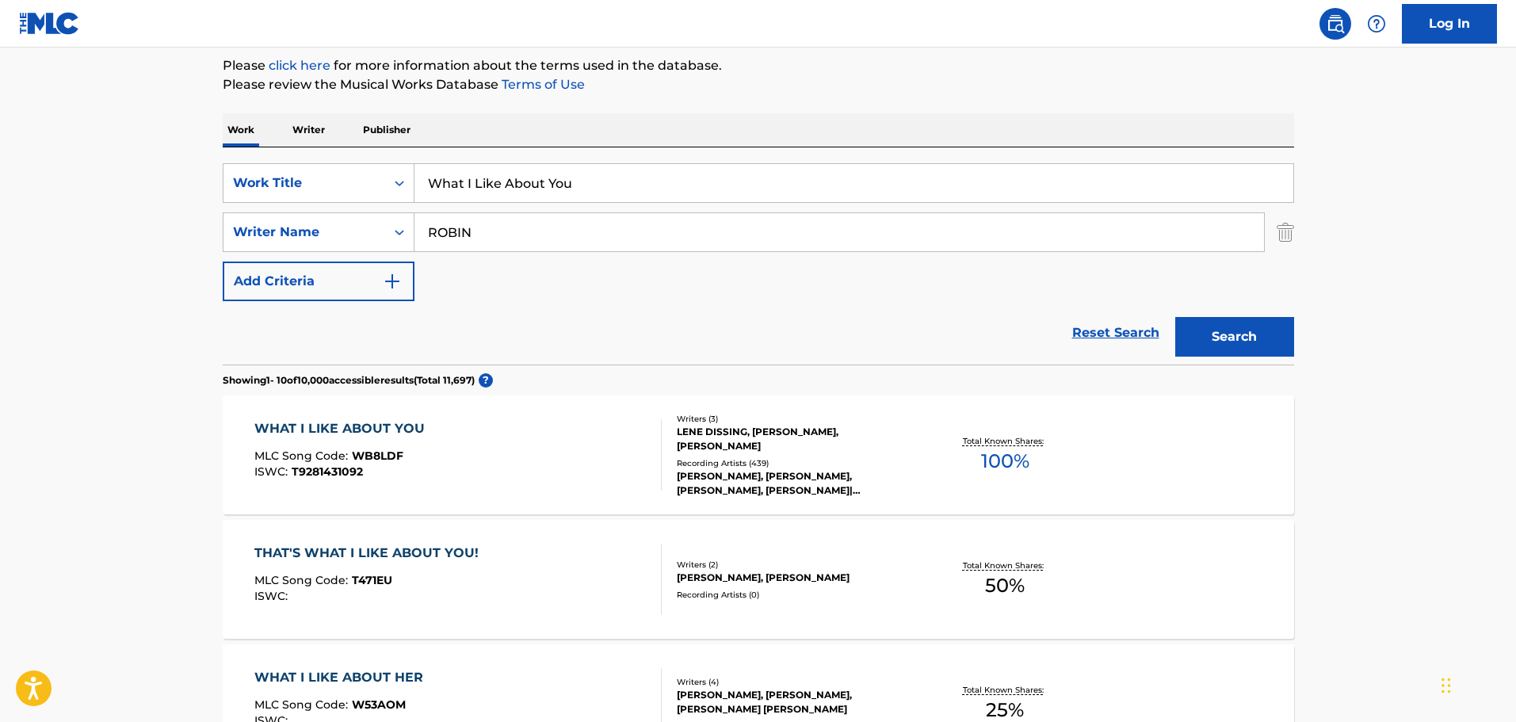
click at [856, 472] on div "[PERSON_NAME], [PERSON_NAME], [PERSON_NAME], [PERSON_NAME]|[PERSON_NAME], [PERS…" at bounding box center [796, 483] width 239 height 29
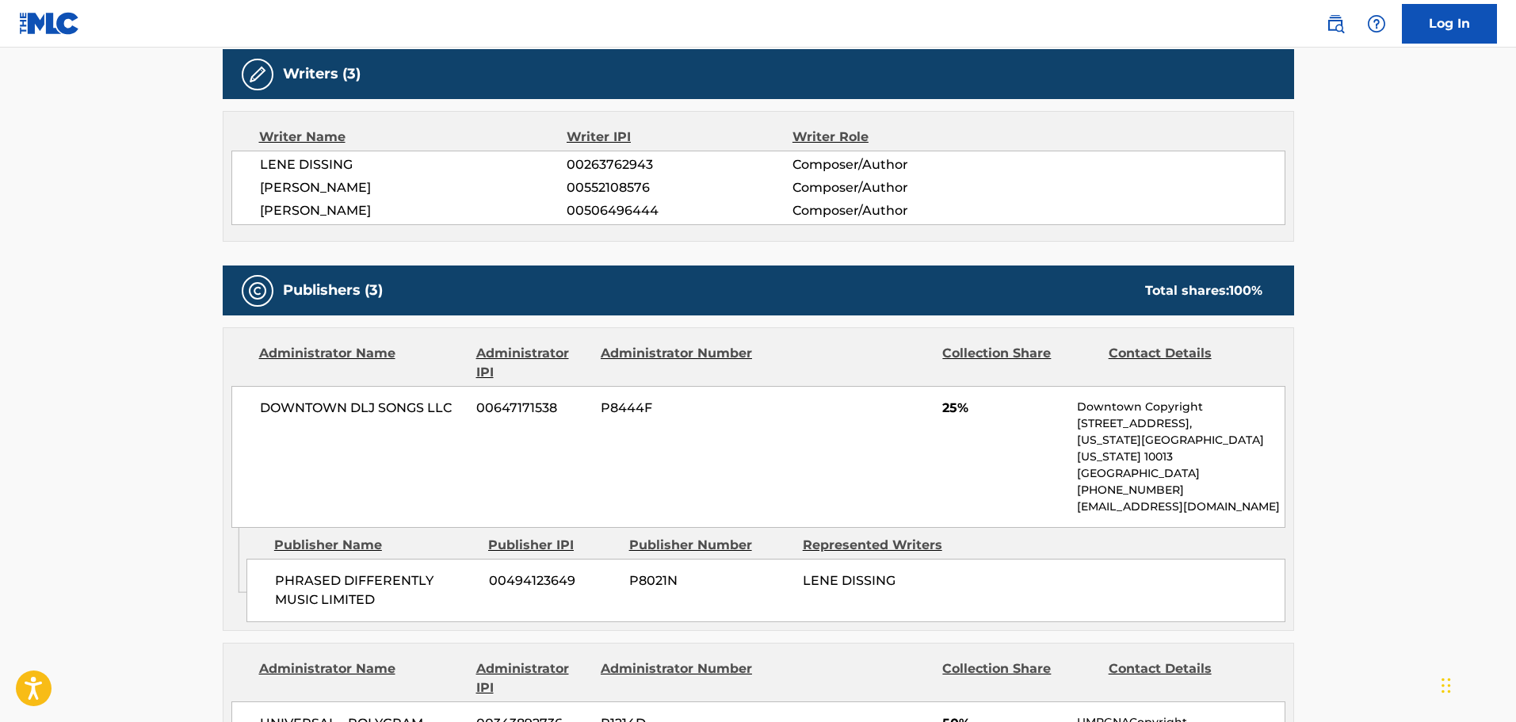
scroll to position [665, 0]
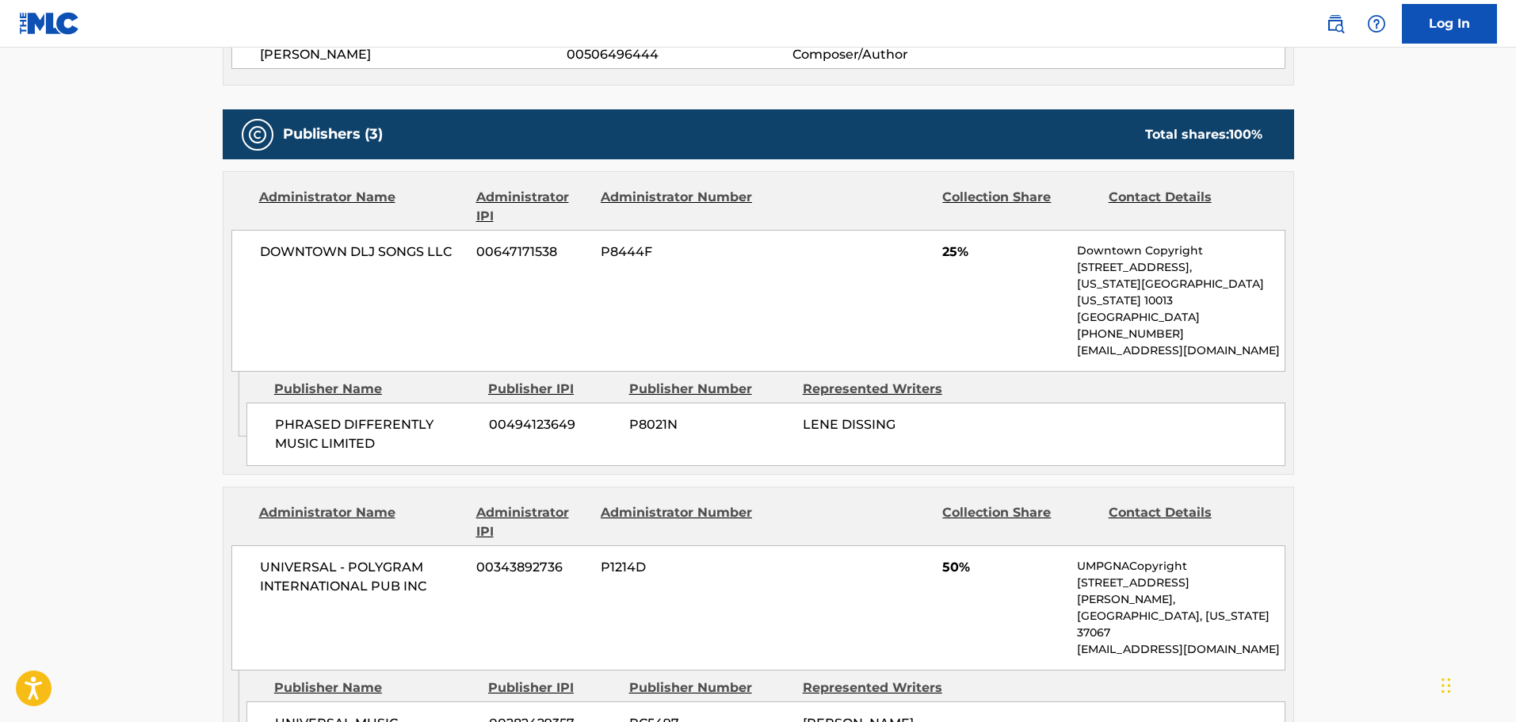
click at [315, 250] on span "DOWNTOWN DLJ SONGS LLC" at bounding box center [362, 251] width 205 height 19
click at [334, 415] on span "PHRASED DIFFERENTLY MUSIC LIMITED" at bounding box center [376, 434] width 202 height 38
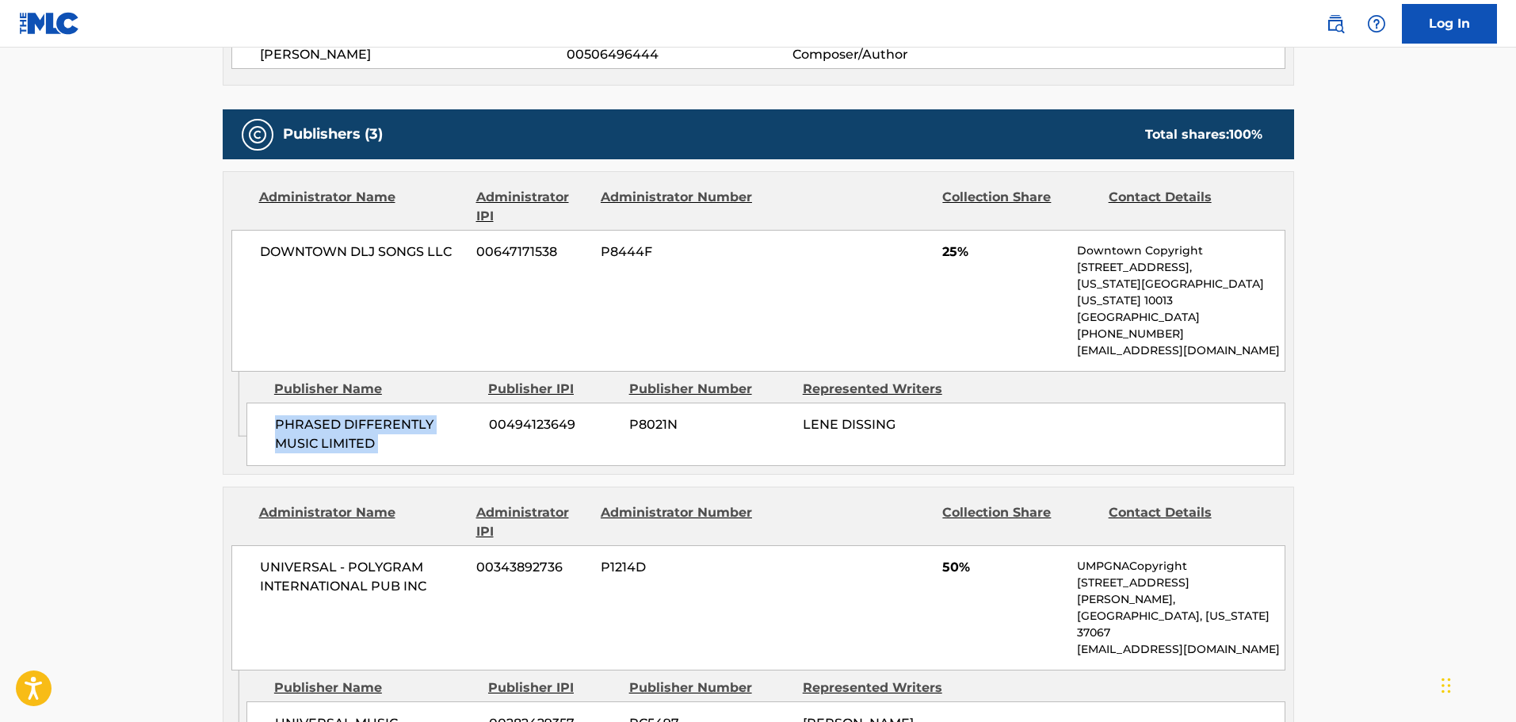
click at [334, 415] on span "PHRASED DIFFERENTLY MUSIC LIMITED" at bounding box center [376, 434] width 202 height 38
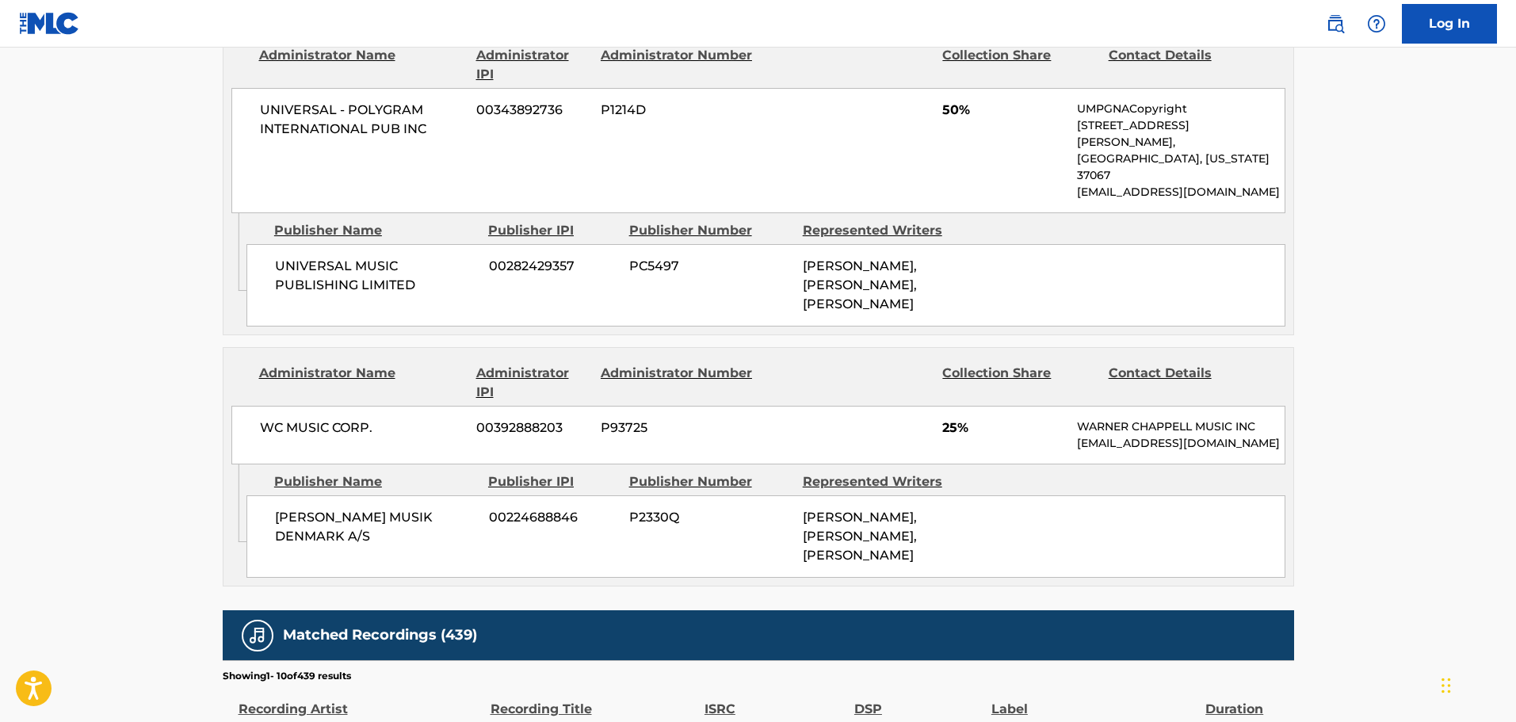
scroll to position [1123, 0]
